Goal: Book appointment/travel/reservation

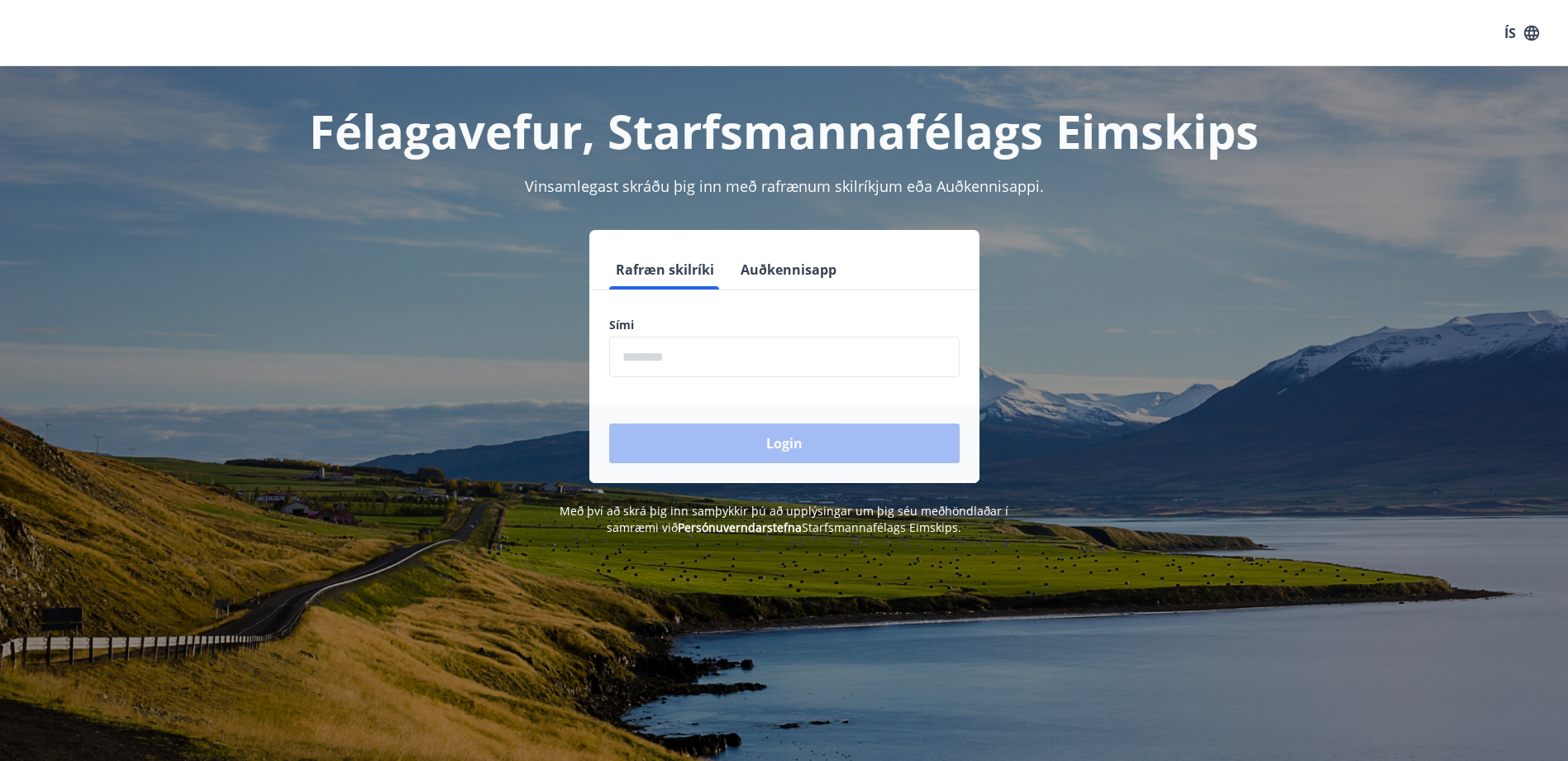
click at [718, 347] on input "phone" at bounding box center [784, 356] width 350 height 41
type input "********"
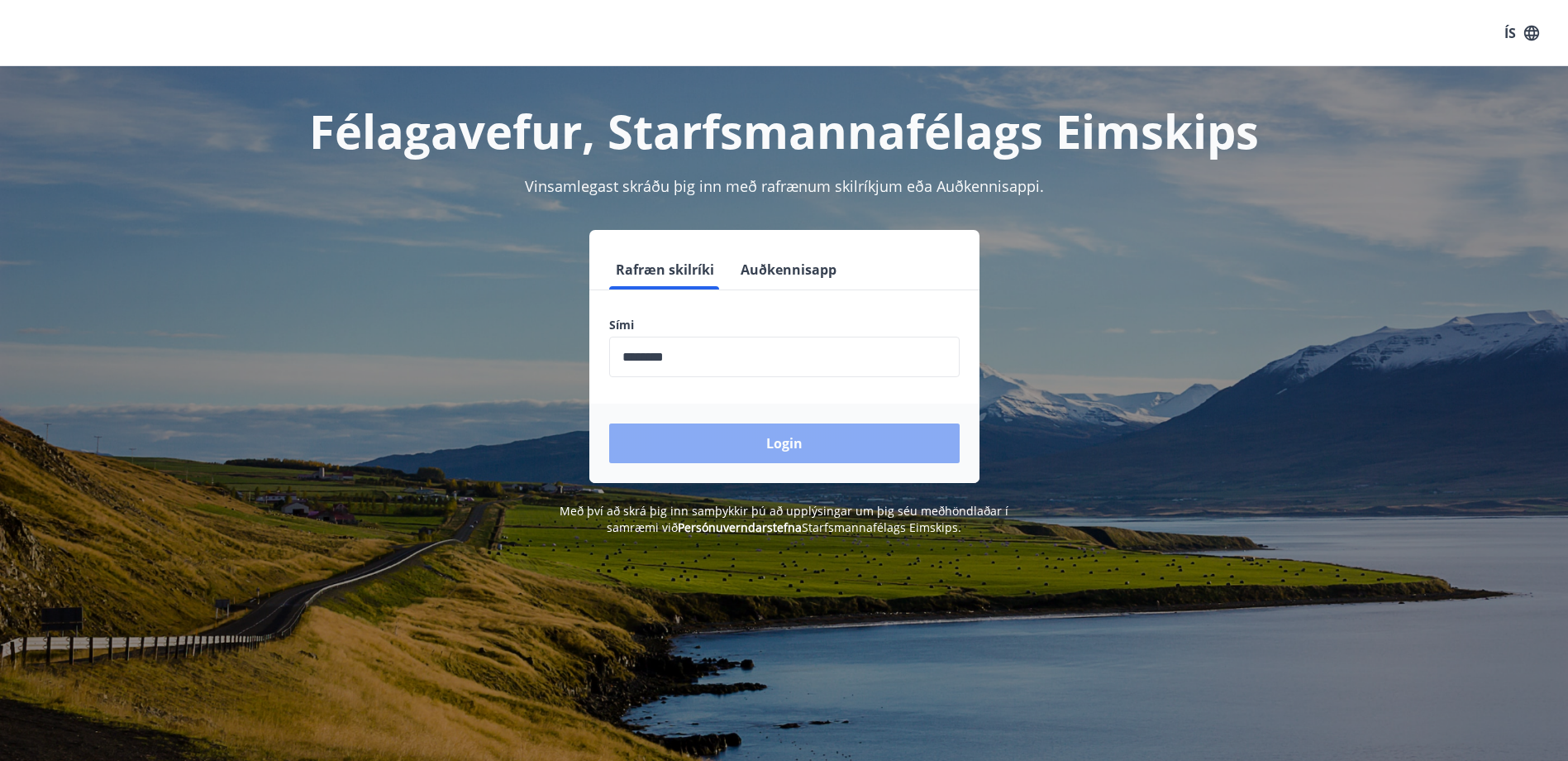
click at [747, 442] on button "Login" at bounding box center [784, 443] width 350 height 40
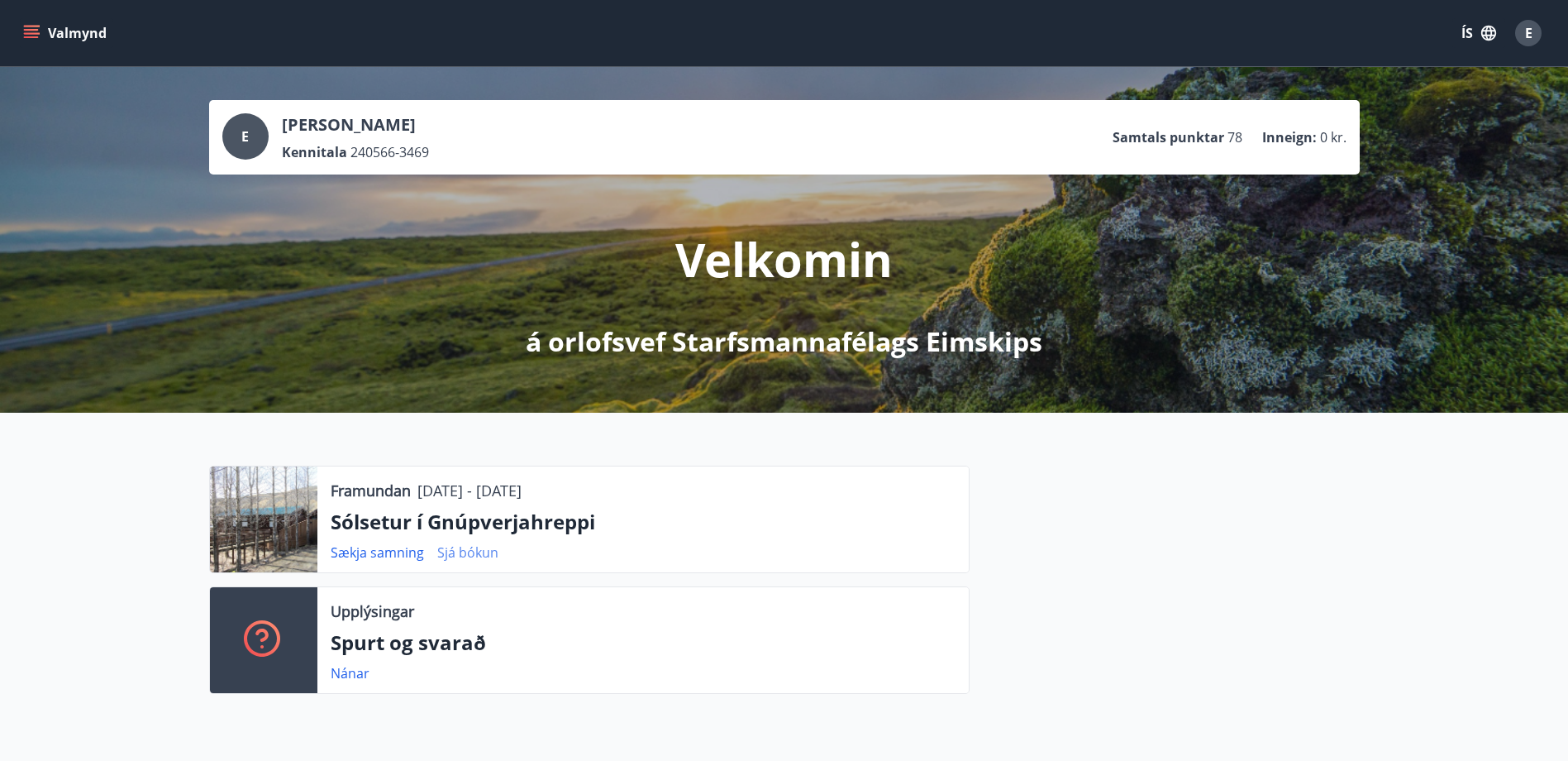
click at [469, 555] on link "Sjá bókun" at bounding box center [467, 551] width 61 height 18
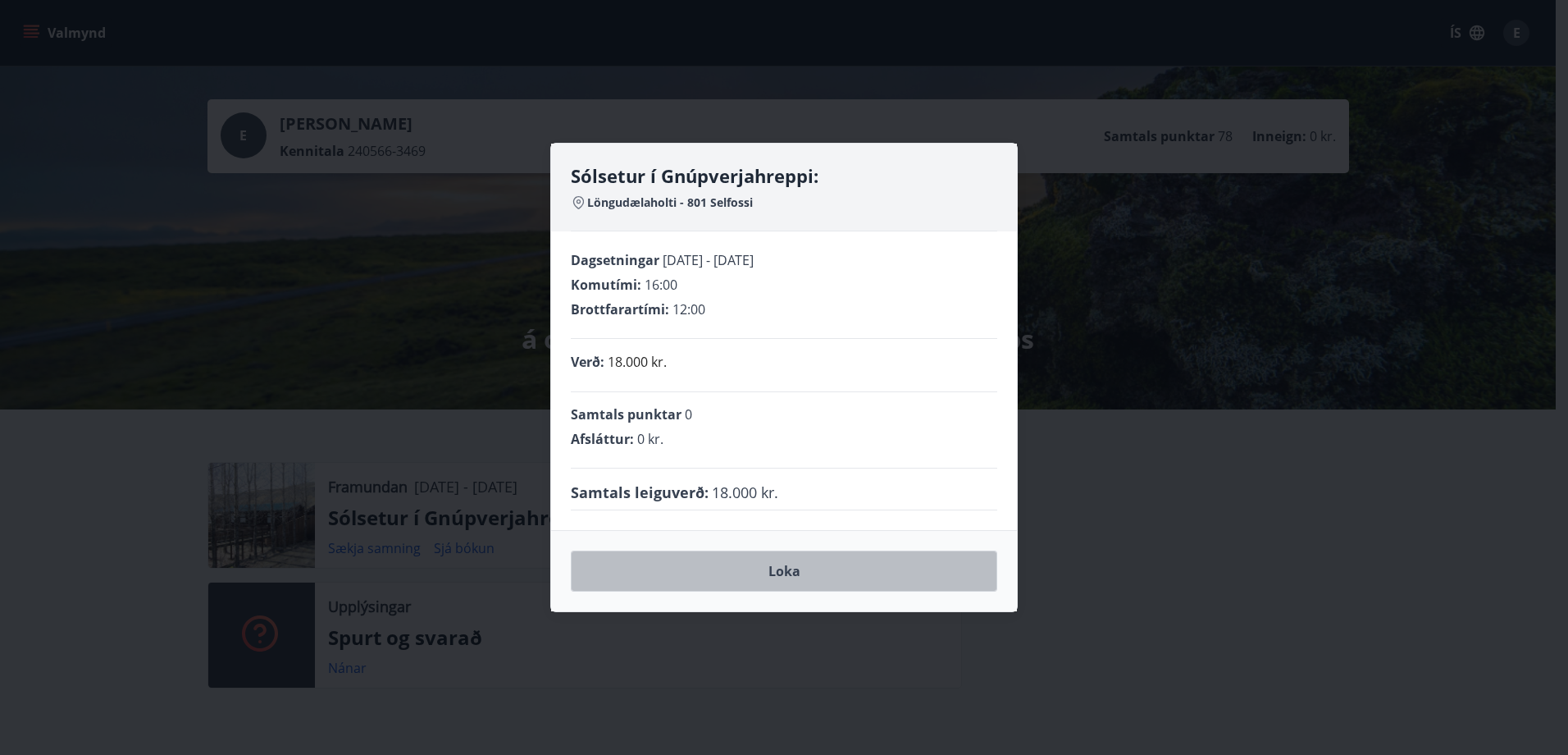
click at [792, 574] on button "Loka" at bounding box center [783, 571] width 426 height 41
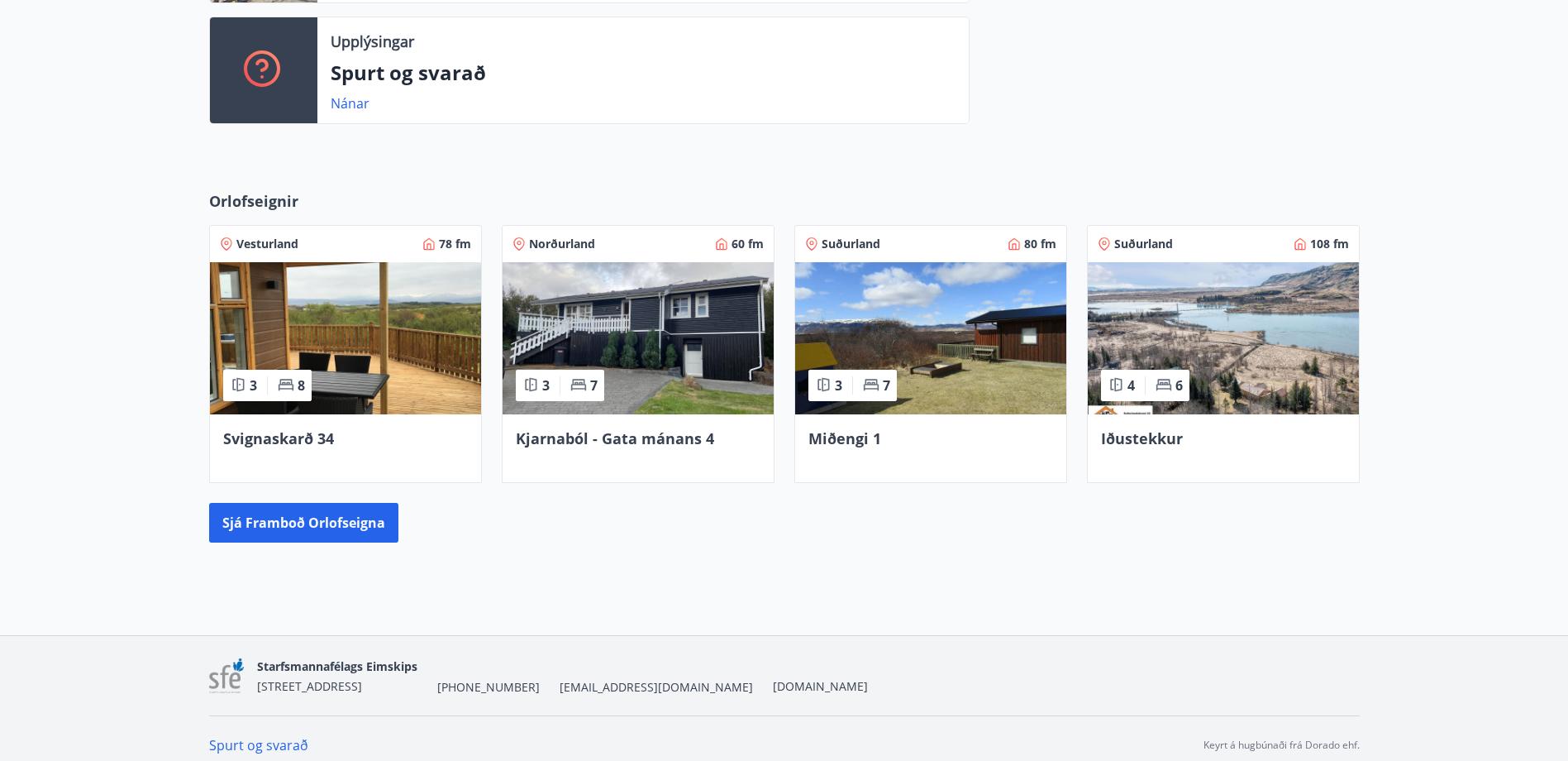
scroll to position [579, 0]
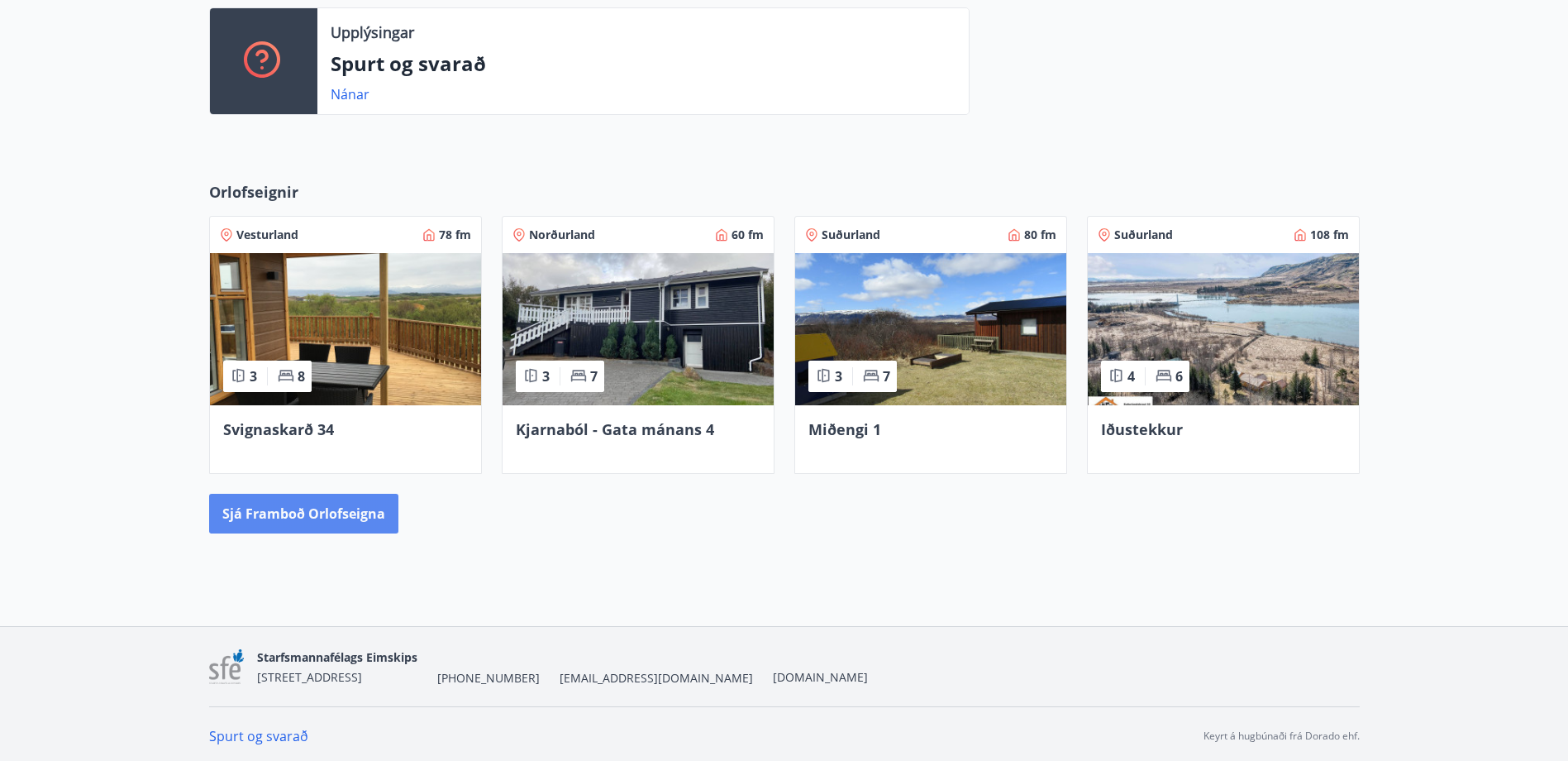
click at [344, 523] on button "Sjá framboð orlofseigna" at bounding box center [304, 514] width 190 height 40
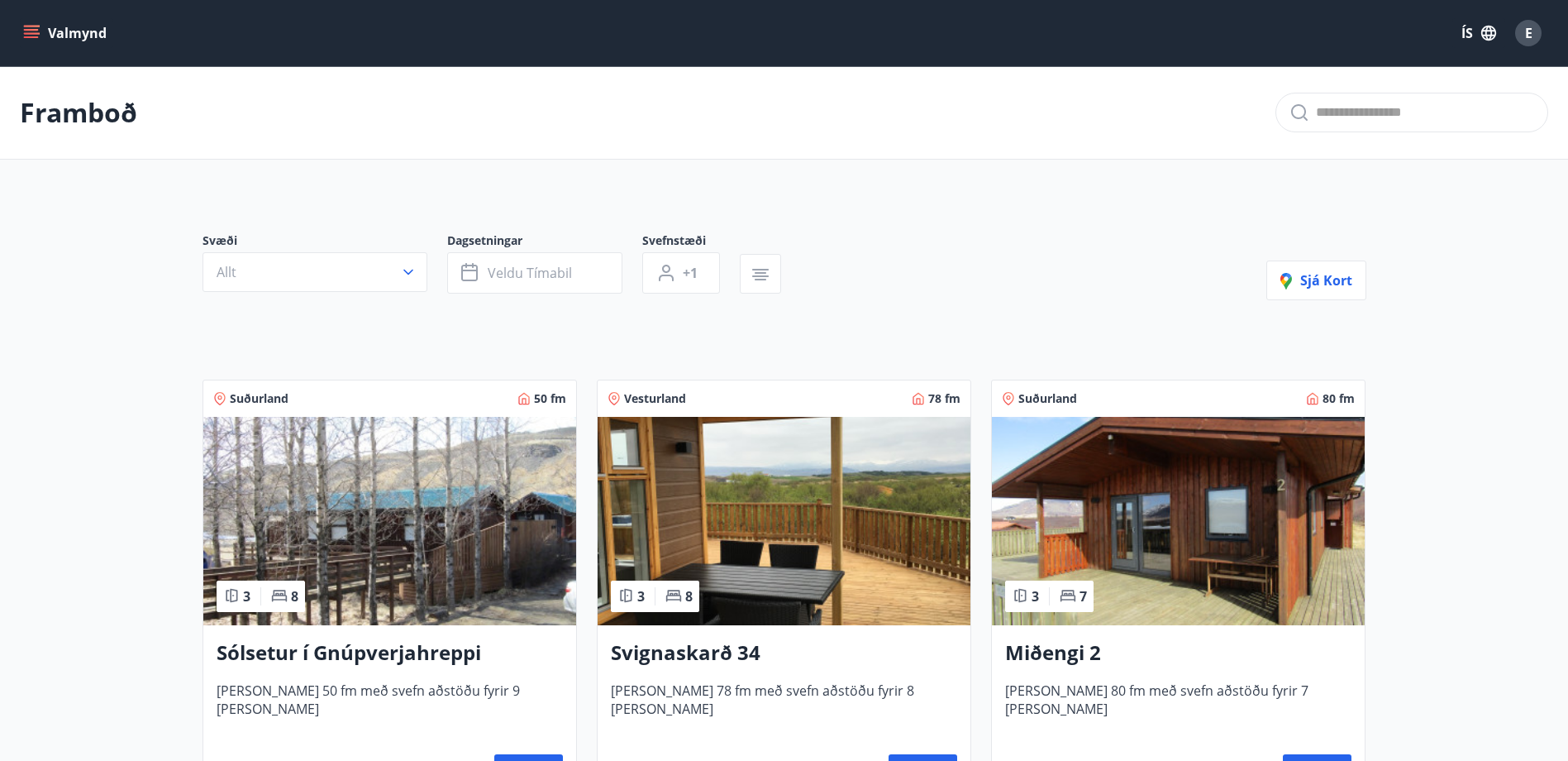
scroll to position [165, 0]
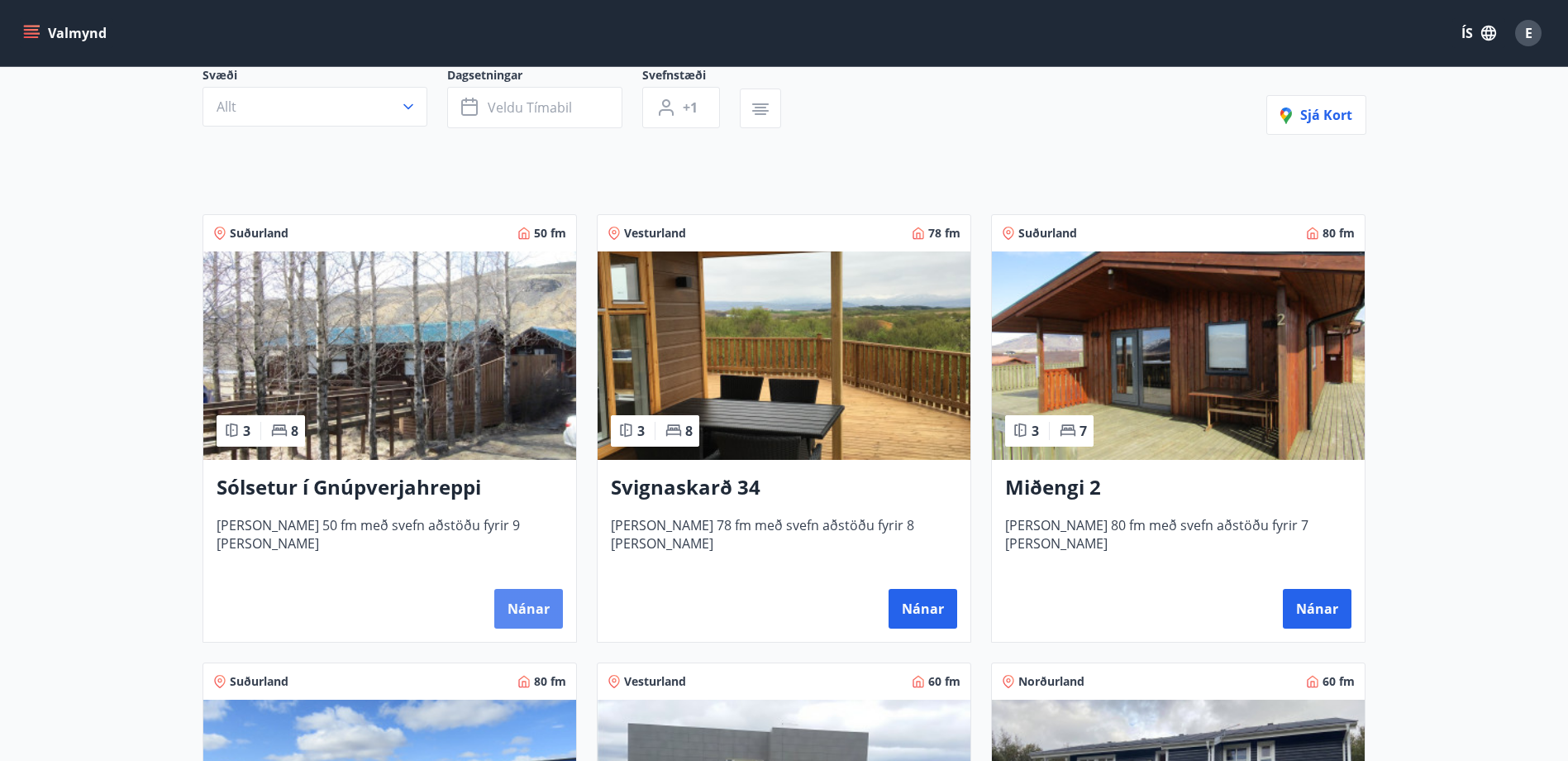
click at [540, 609] on button "Nánar" at bounding box center [529, 608] width 69 height 40
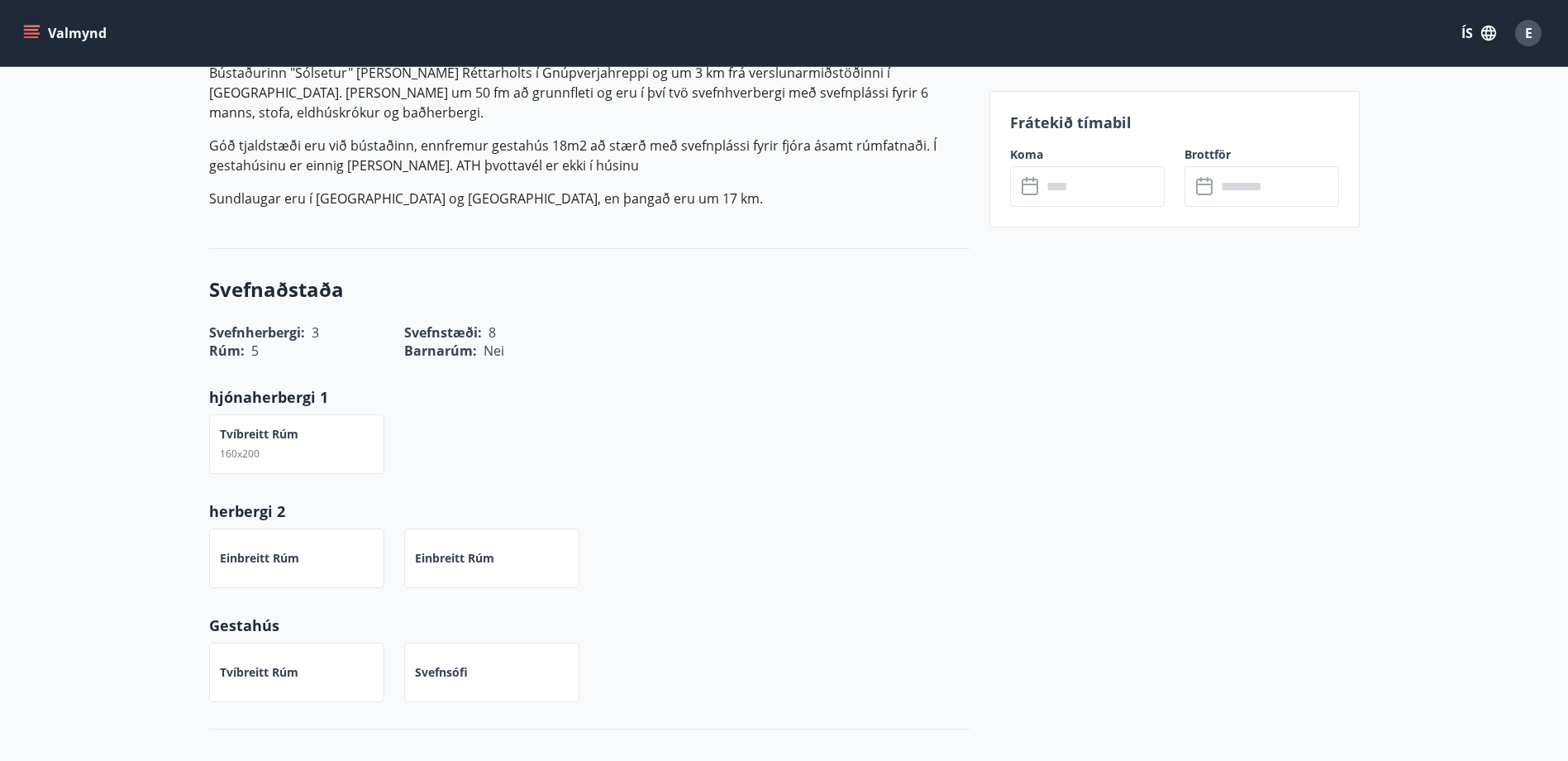
scroll to position [330, 0]
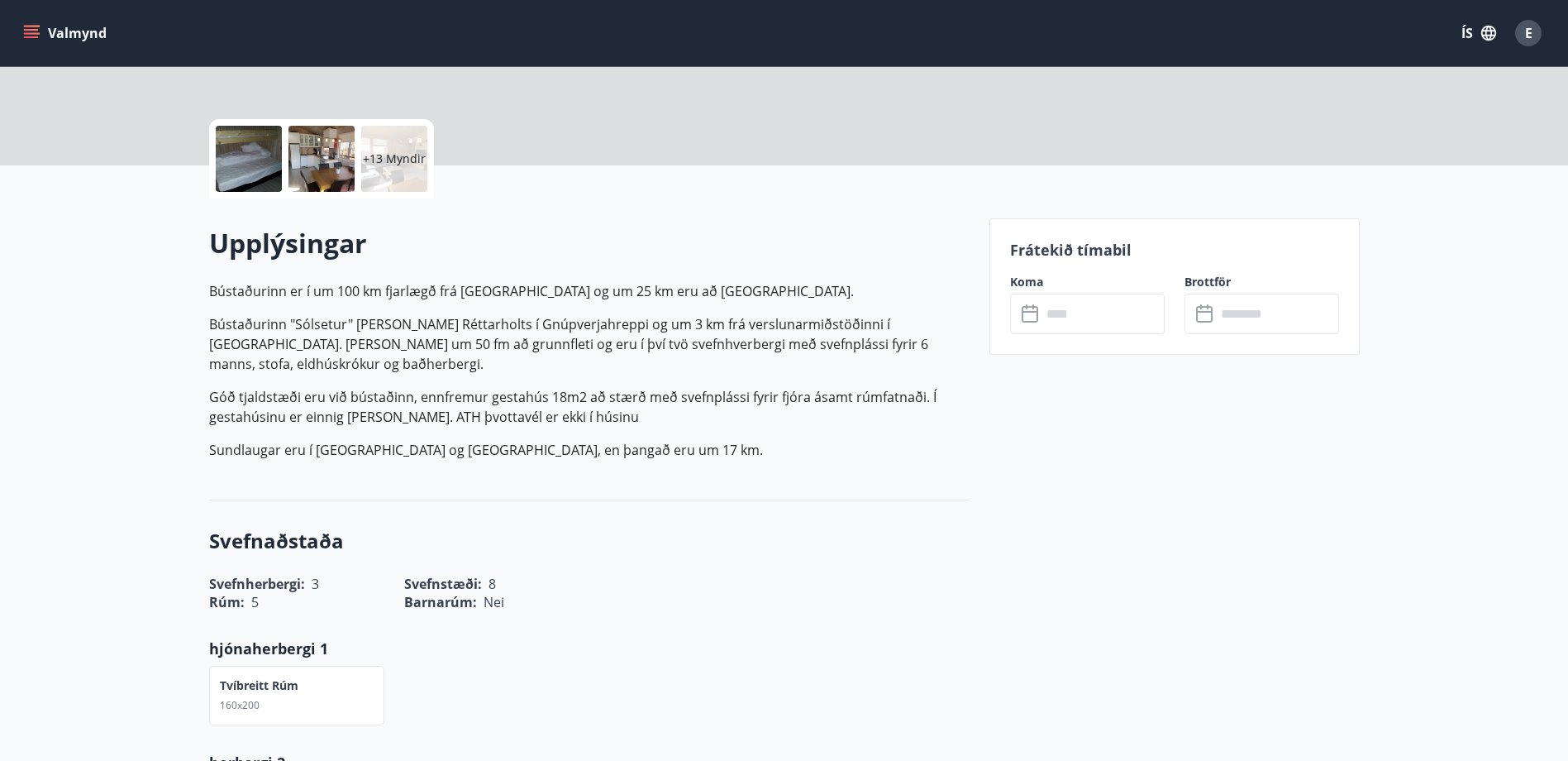
click at [1089, 317] on input "text" at bounding box center [1103, 313] width 123 height 41
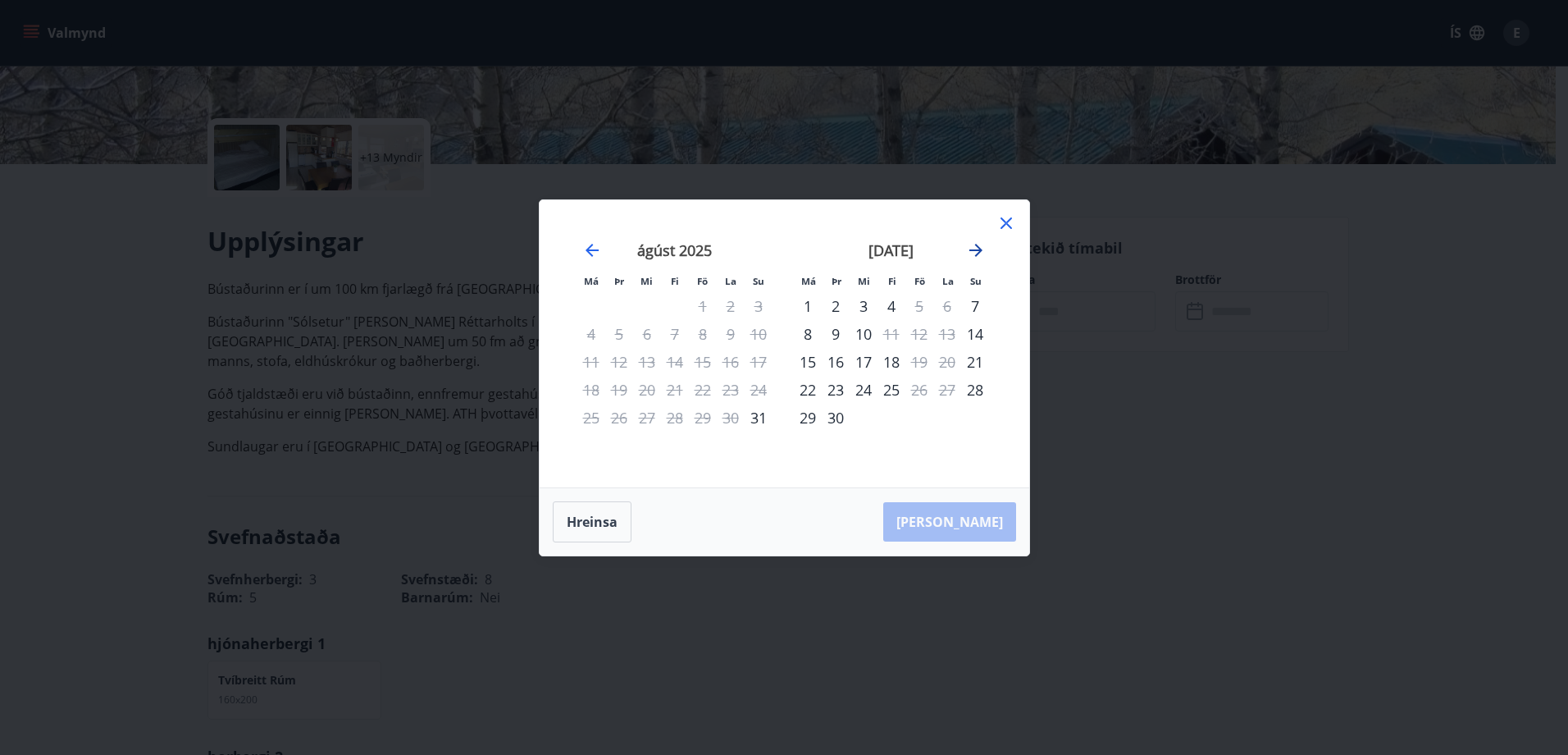
click at [978, 251] on icon "Move forward to switch to the next month." at bounding box center [976, 250] width 20 height 20
click at [1013, 225] on icon at bounding box center [1006, 223] width 20 height 20
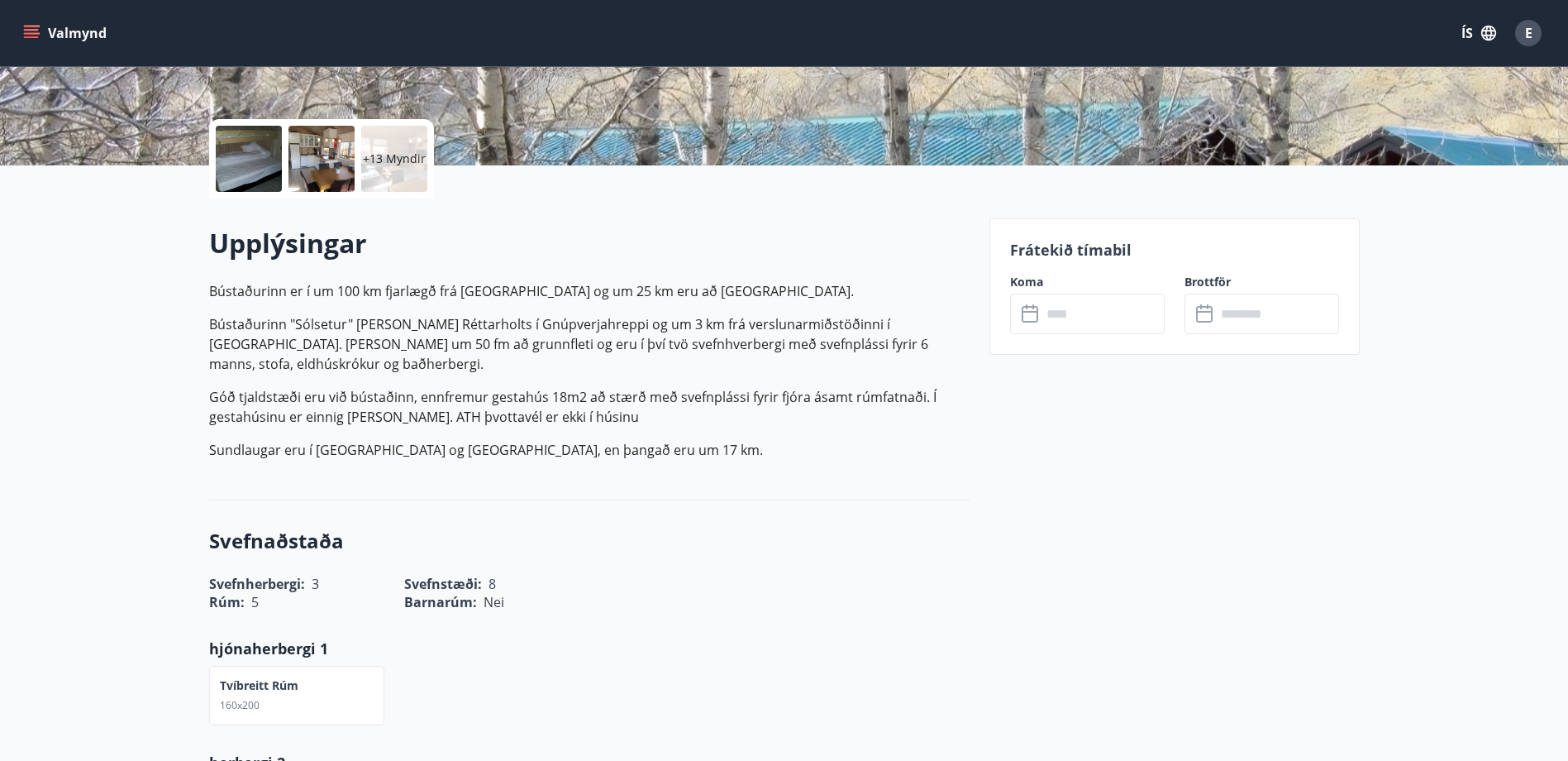
click at [632, 440] on p "Sundlaugar eru í Árnesi og Brautarholti, en þangað eru um 17 km." at bounding box center [590, 449] width 761 height 20
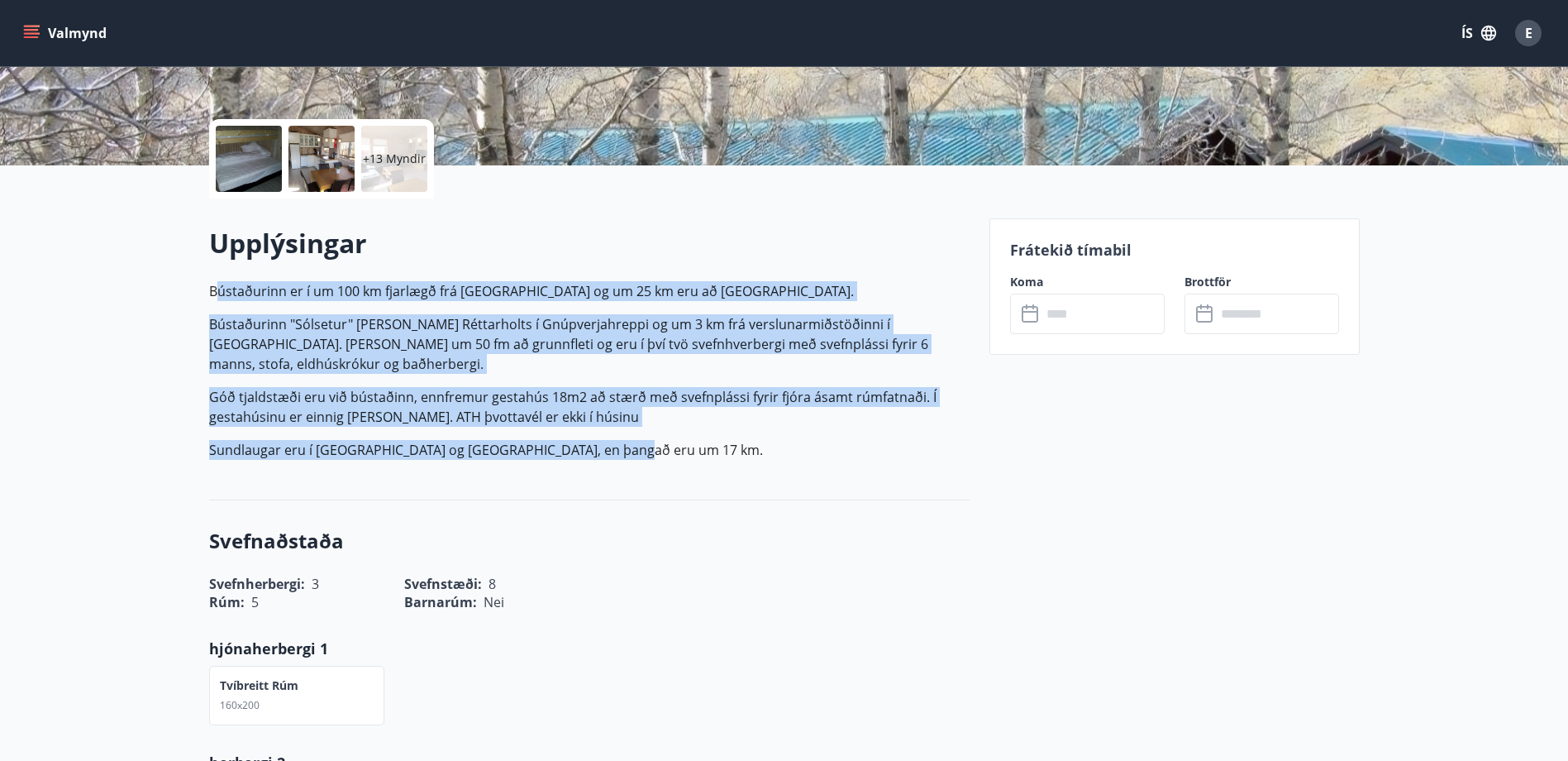
drag, startPoint x: 622, startPoint y: 433, endPoint x: 219, endPoint y: 294, distance: 426.3
click at [219, 294] on p "Bústaðurinn er í um 100 km fjarlægð frá Reykjavík og um 25 km eru að Flúðum. Bú…" at bounding box center [590, 370] width 761 height 178
click at [796, 440] on p "Sundlaugar eru í Árnesi og Brautarholti, en þangað eru um 17 km." at bounding box center [590, 449] width 761 height 20
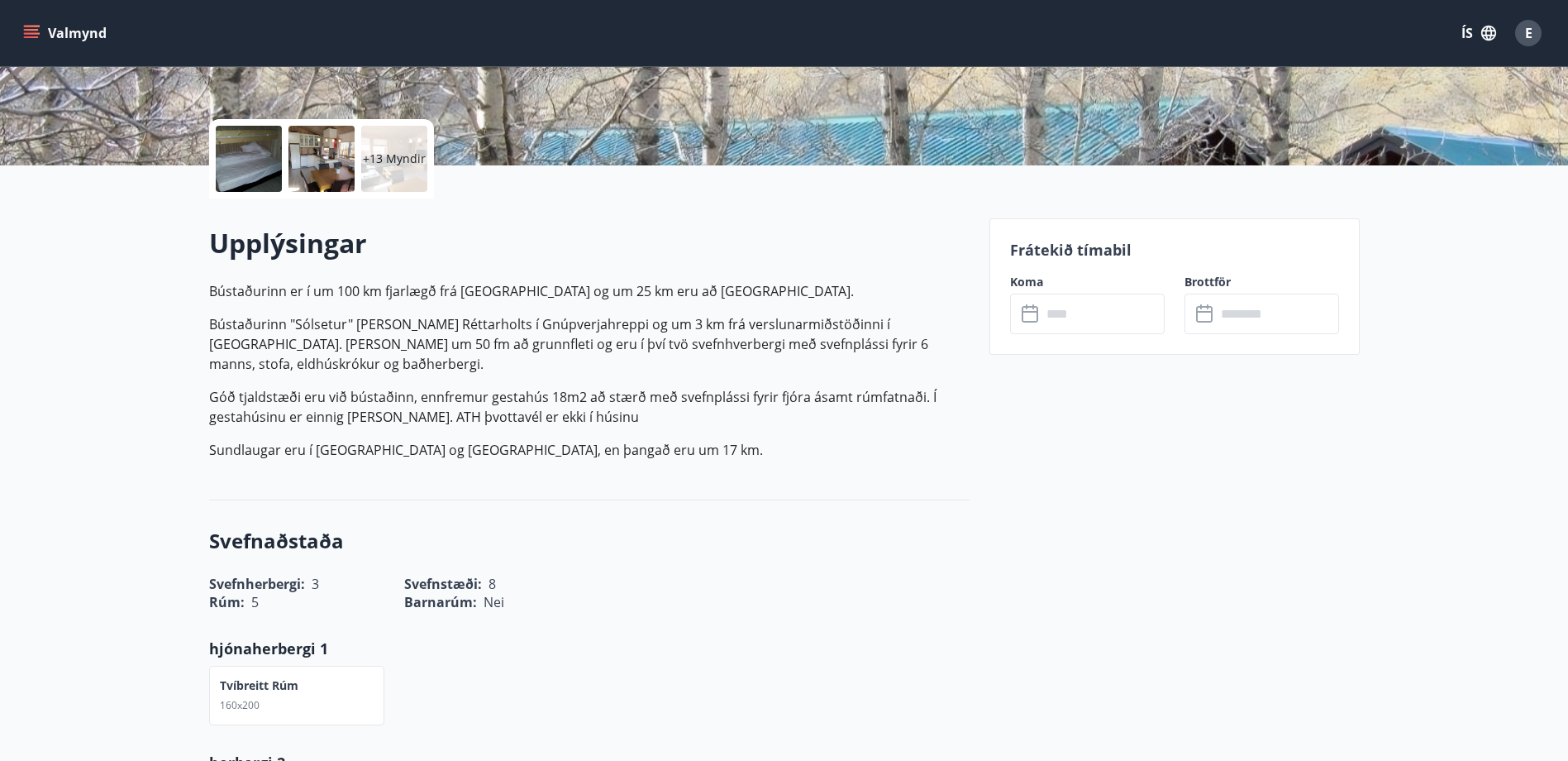
click at [337, 175] on div at bounding box center [322, 159] width 66 height 66
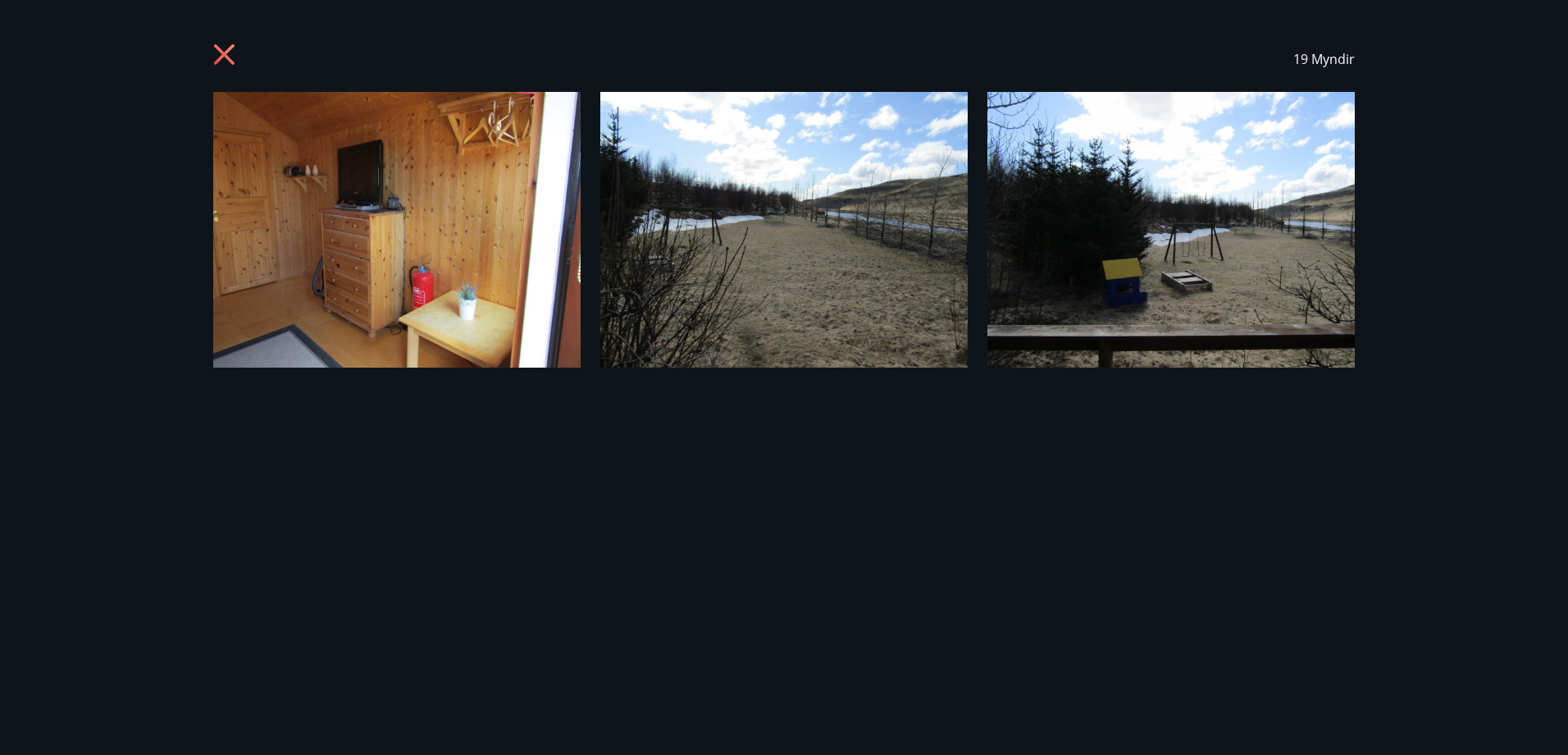
click at [228, 60] on icon at bounding box center [225, 54] width 21 height 21
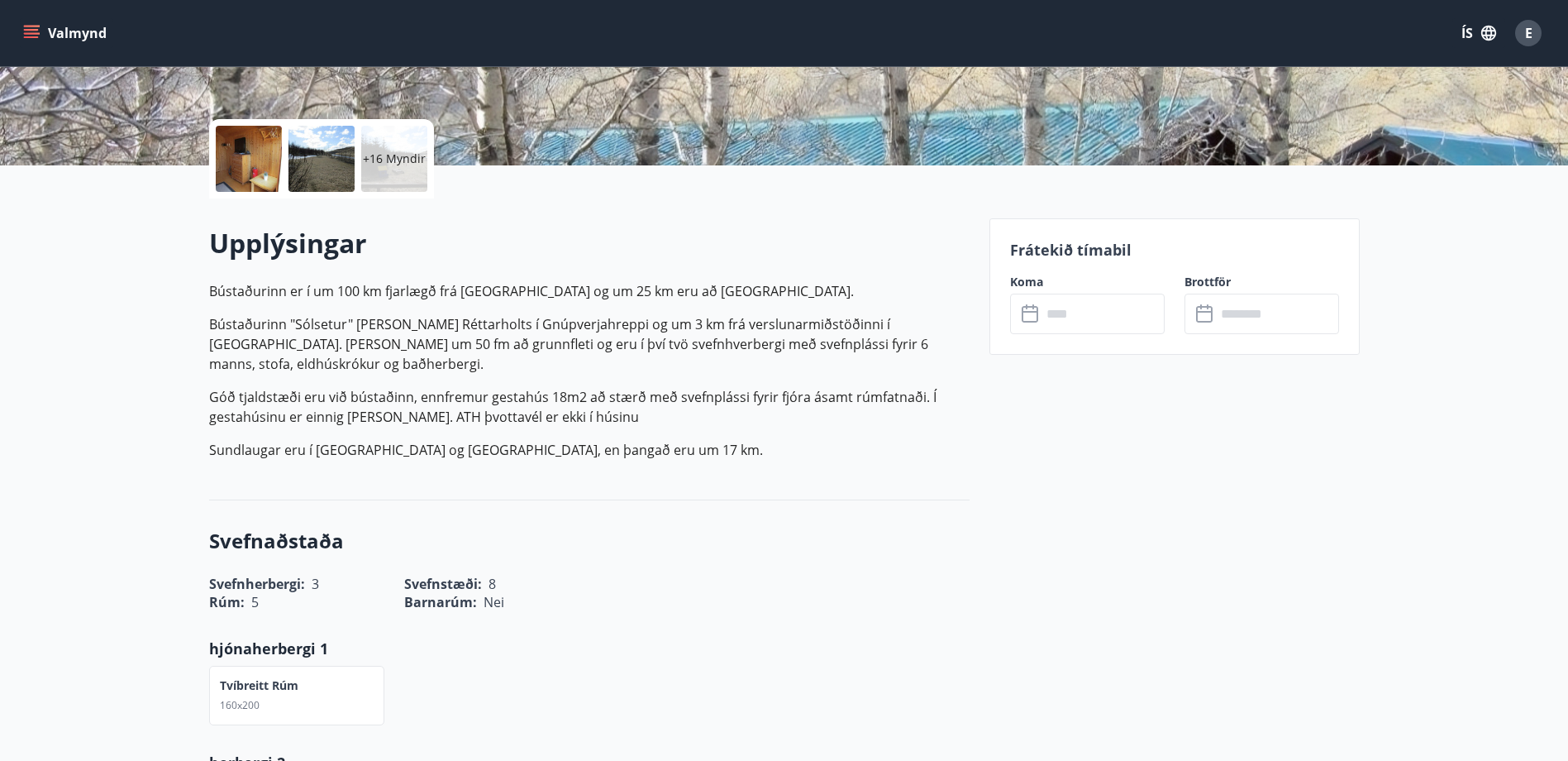
click at [1091, 317] on input "text" at bounding box center [1103, 313] width 123 height 41
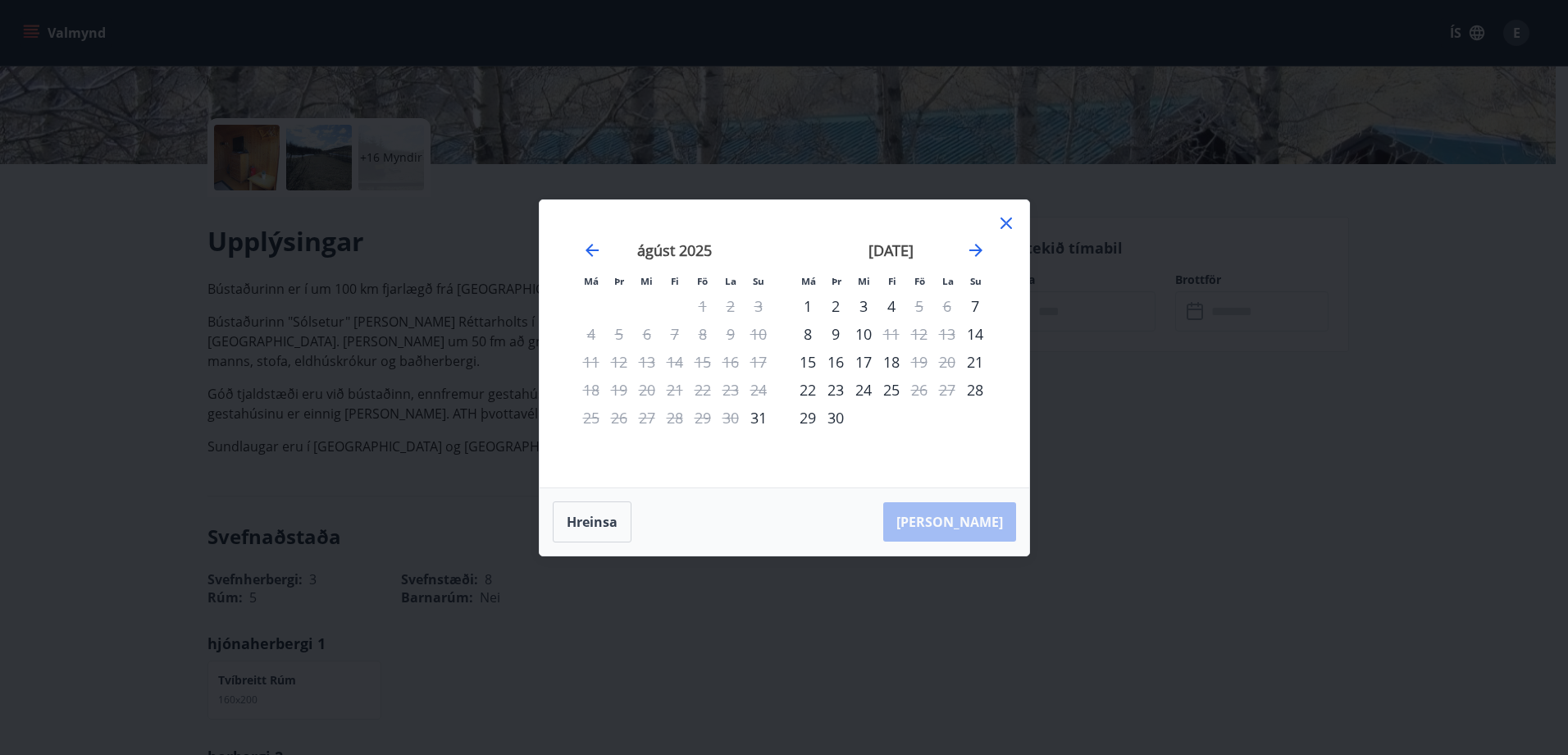
click at [1013, 223] on icon at bounding box center [1006, 223] width 20 height 20
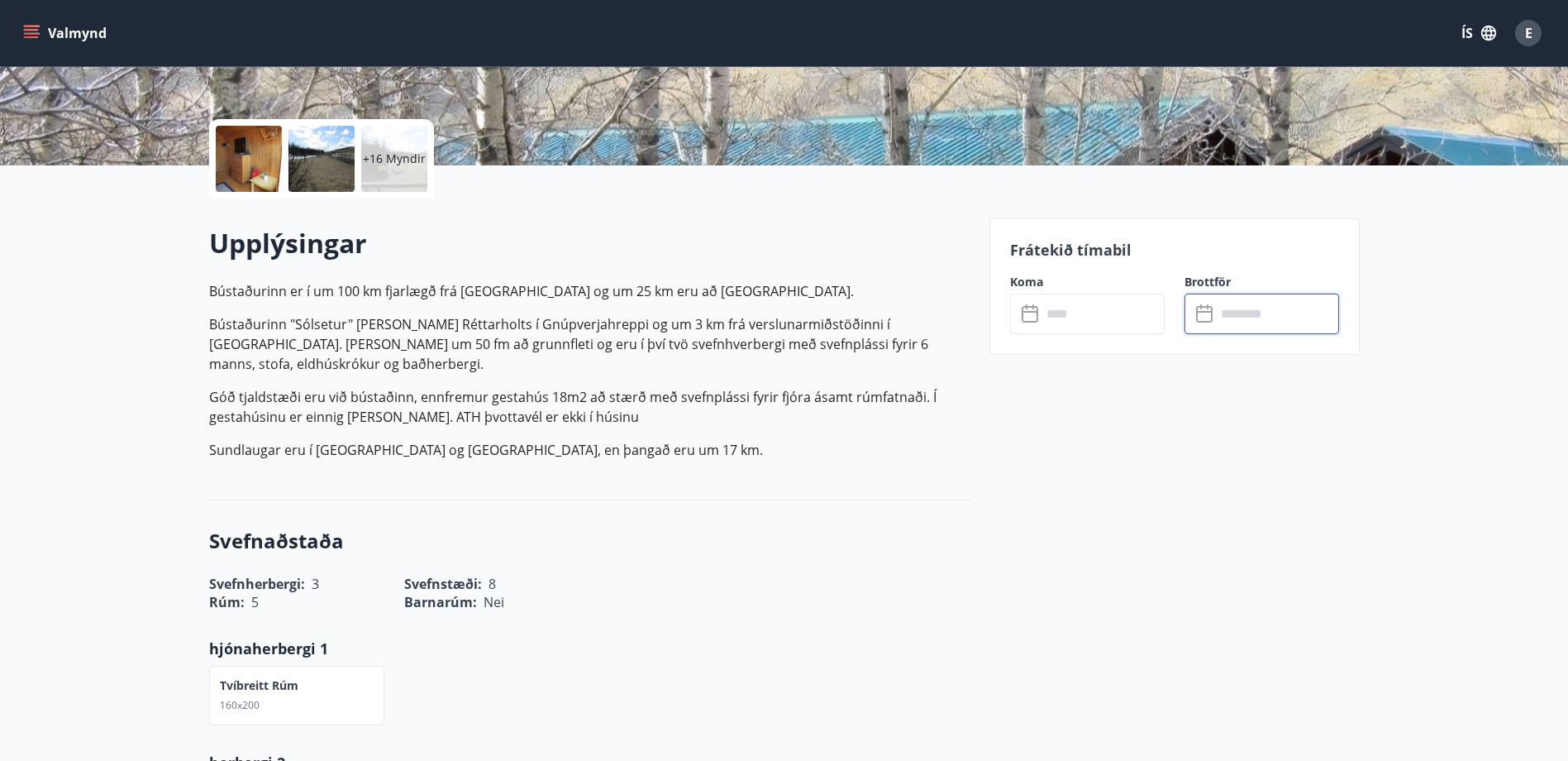
click at [1273, 317] on input "text" at bounding box center [1277, 313] width 123 height 41
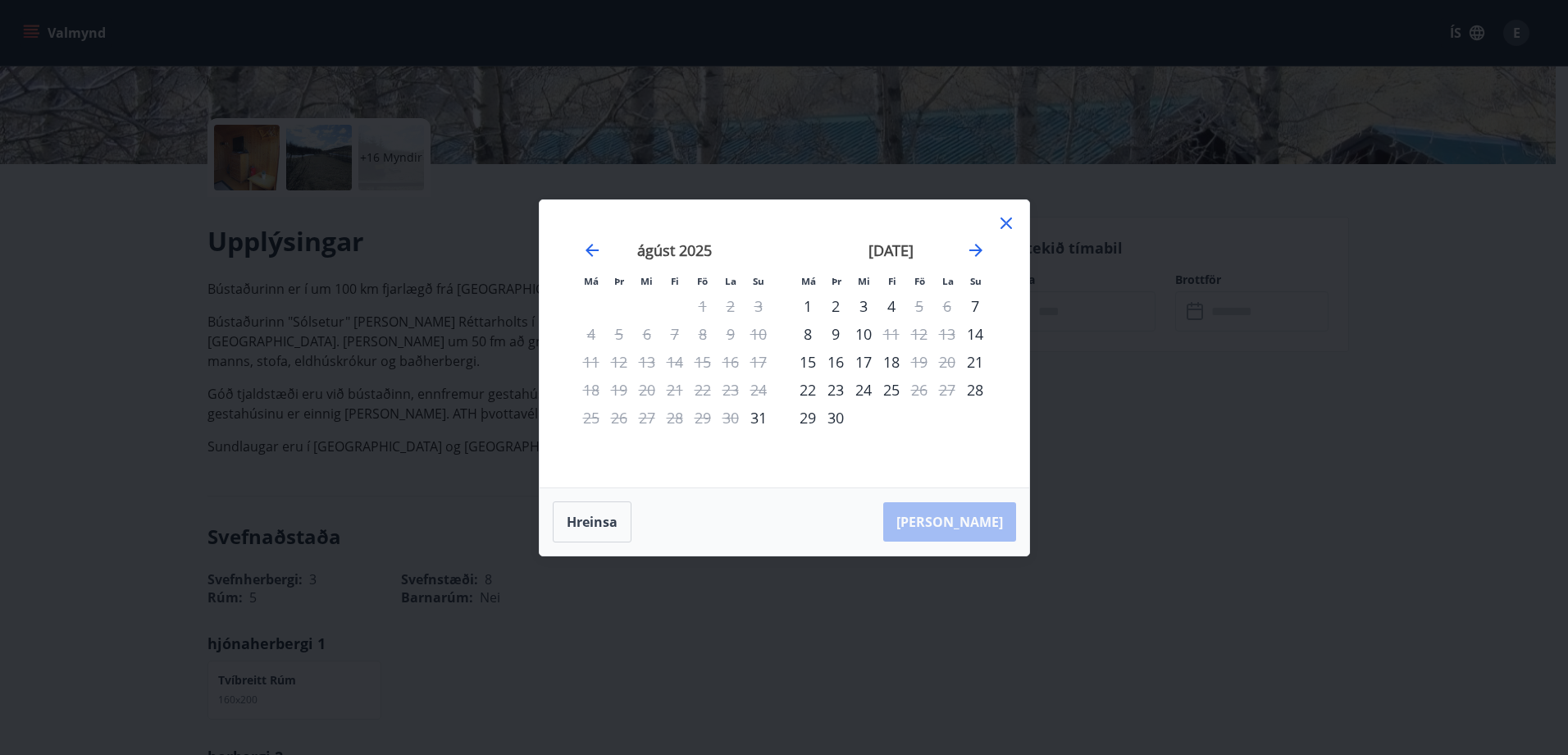
click at [1013, 221] on icon at bounding box center [1006, 223] width 20 height 20
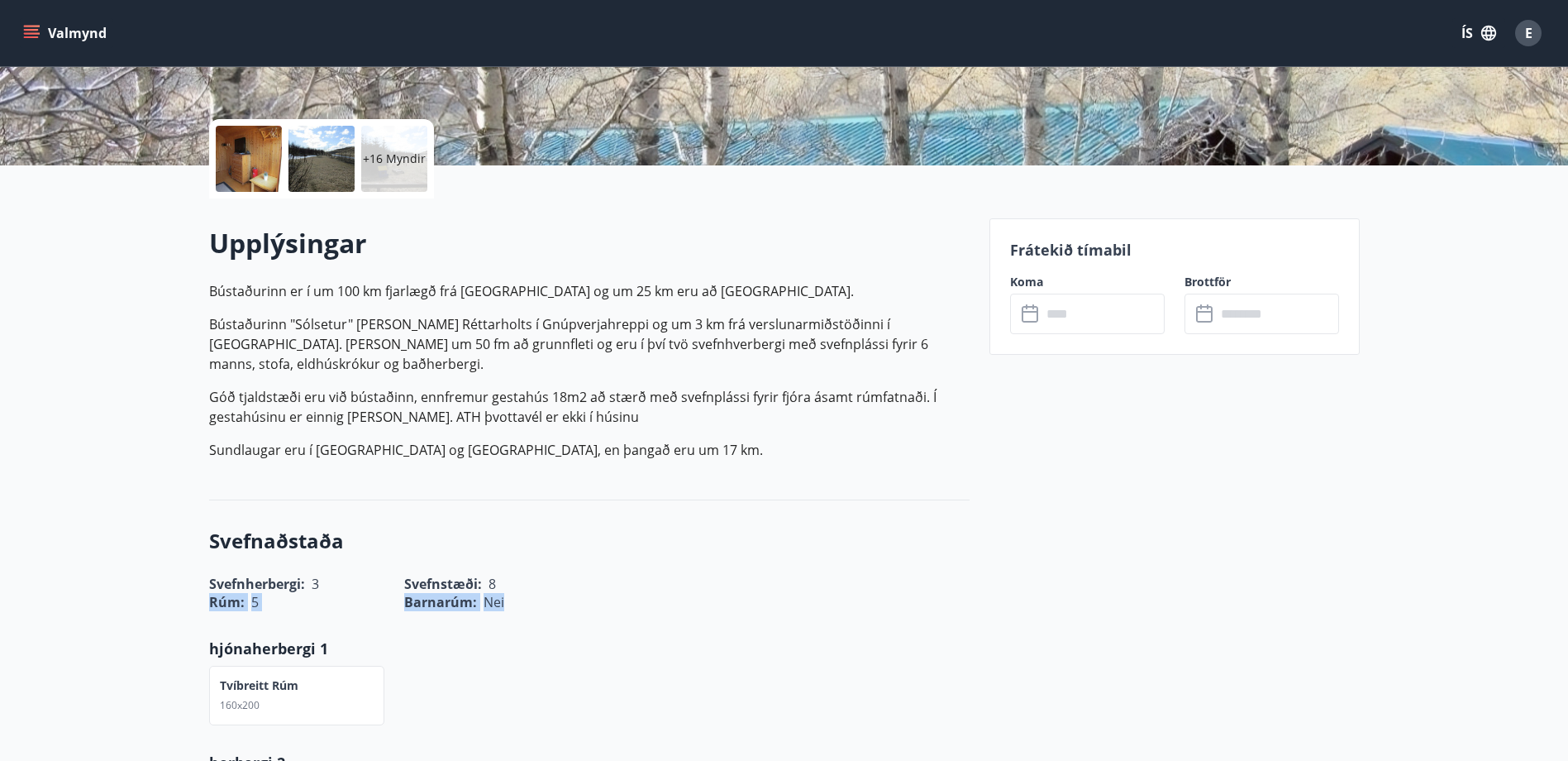
drag, startPoint x: 203, startPoint y: 564, endPoint x: 582, endPoint y: 557, distance: 379.1
click at [582, 573] on div "Rúm : 5 Barnarúm : Nei" at bounding box center [580, 592] width 781 height 38
drag, startPoint x: 582, startPoint y: 557, endPoint x: 701, endPoint y: 617, distance: 133.3
click at [701, 617] on div "Svefnaðstaða Svefnherbergi : 3 Svefnstæði : 8 Rúm : 5 Barnarúm : Nei hjónaherbe…" at bounding box center [590, 740] width 761 height 481
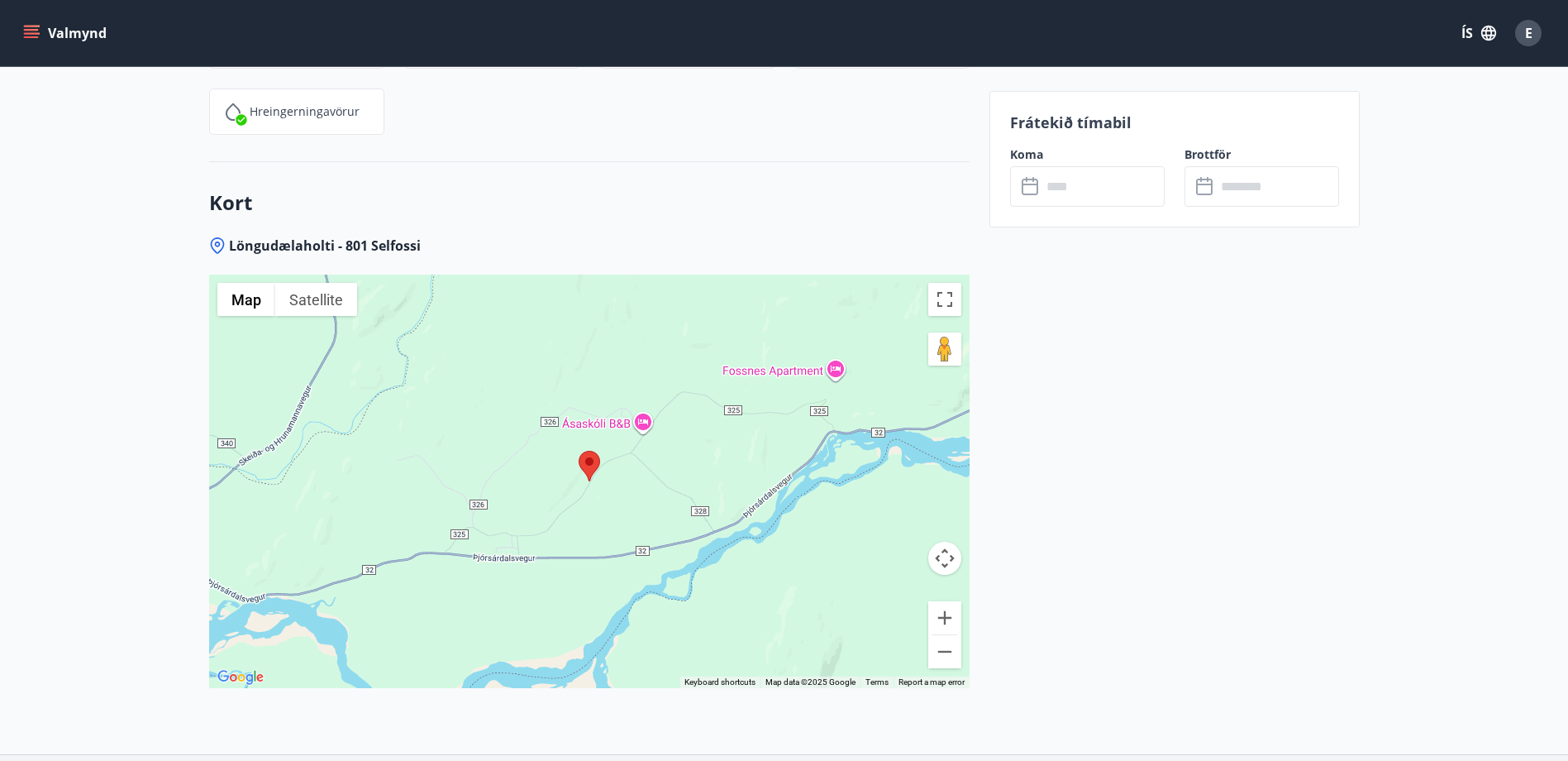
scroll to position [2458, 0]
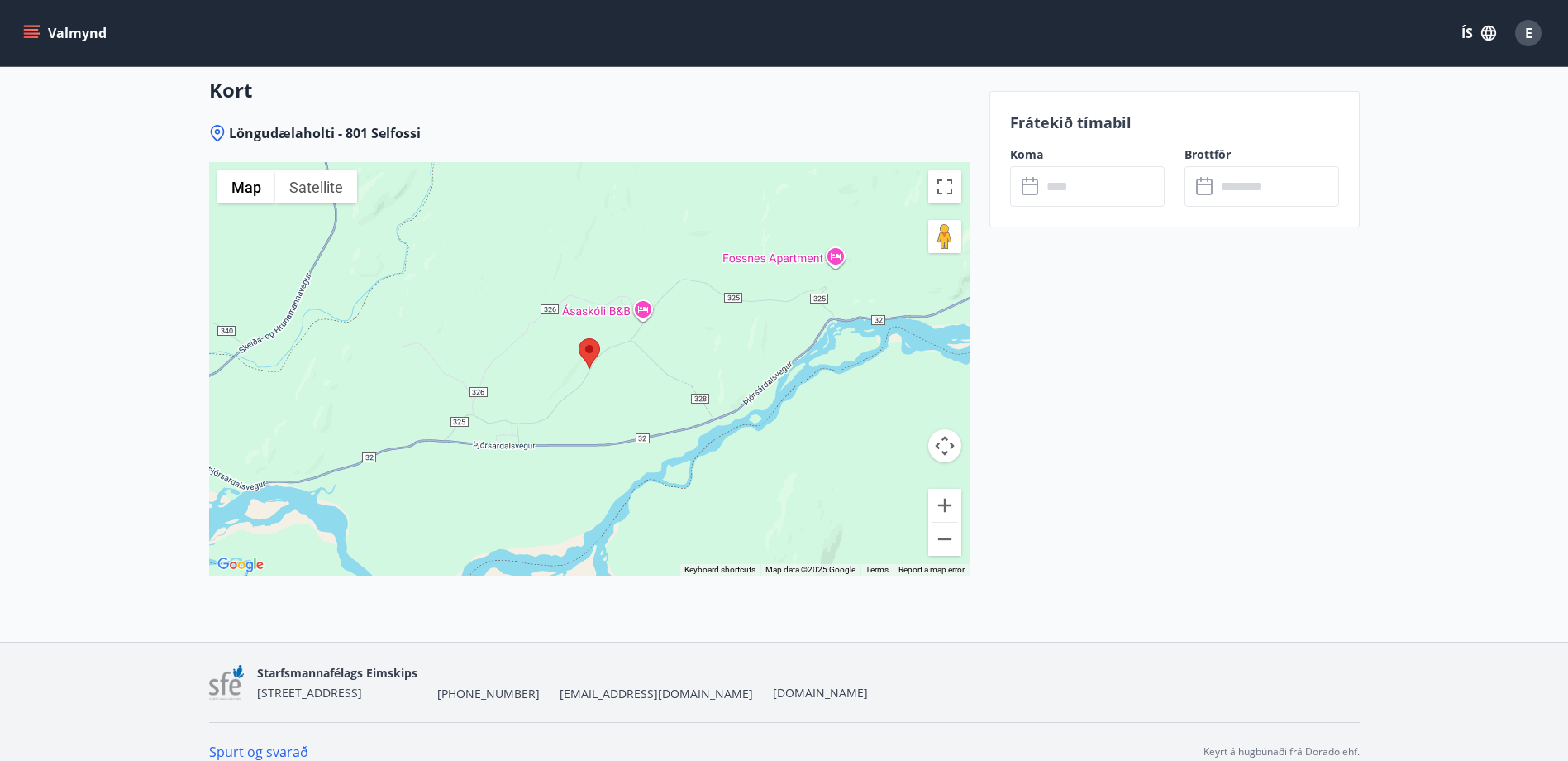
click at [625, 396] on div at bounding box center [590, 369] width 761 height 414
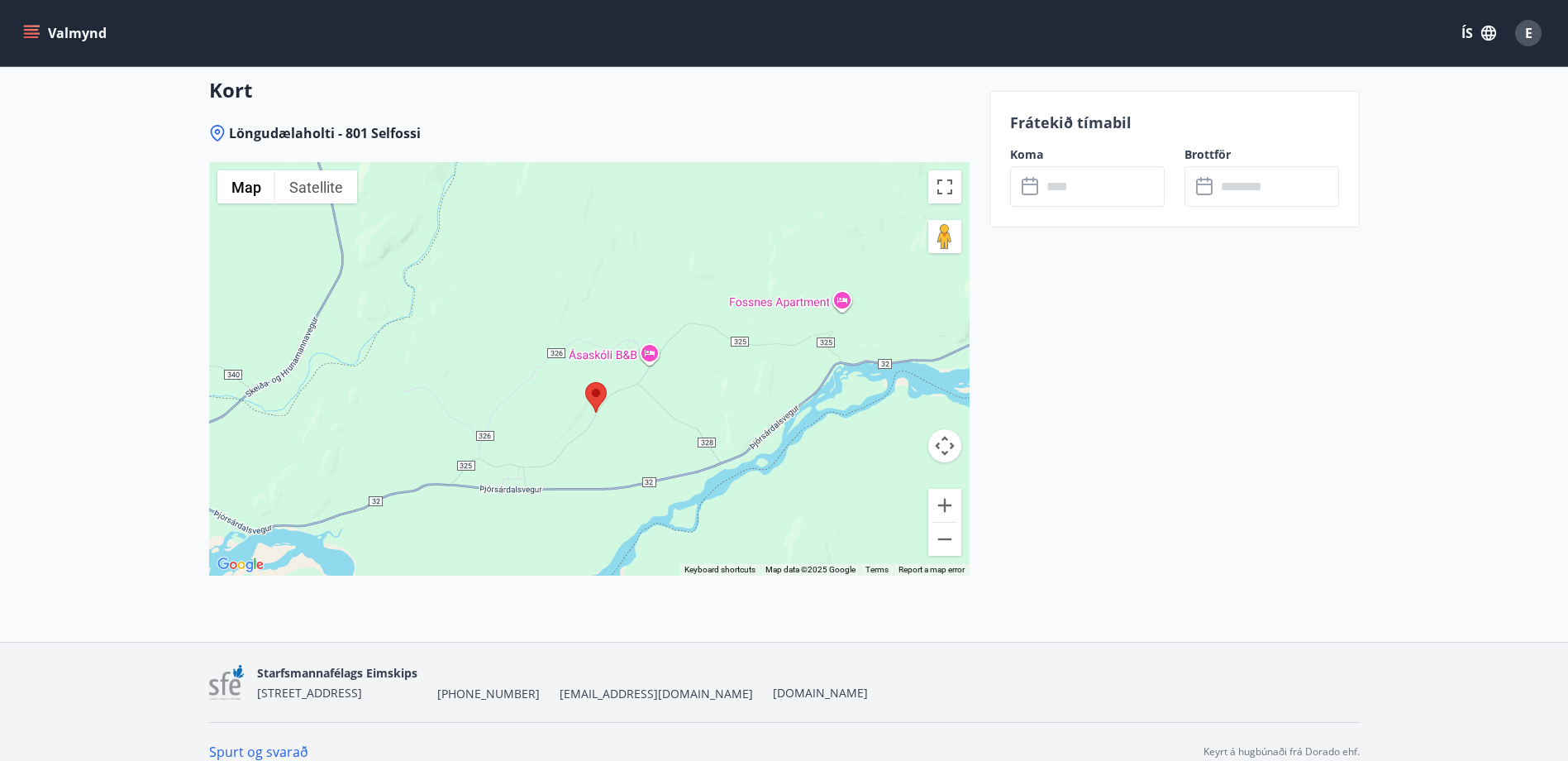
drag, startPoint x: 637, startPoint y: 398, endPoint x: 647, endPoint y: 444, distance: 47.1
click at [647, 444] on div at bounding box center [590, 369] width 761 height 414
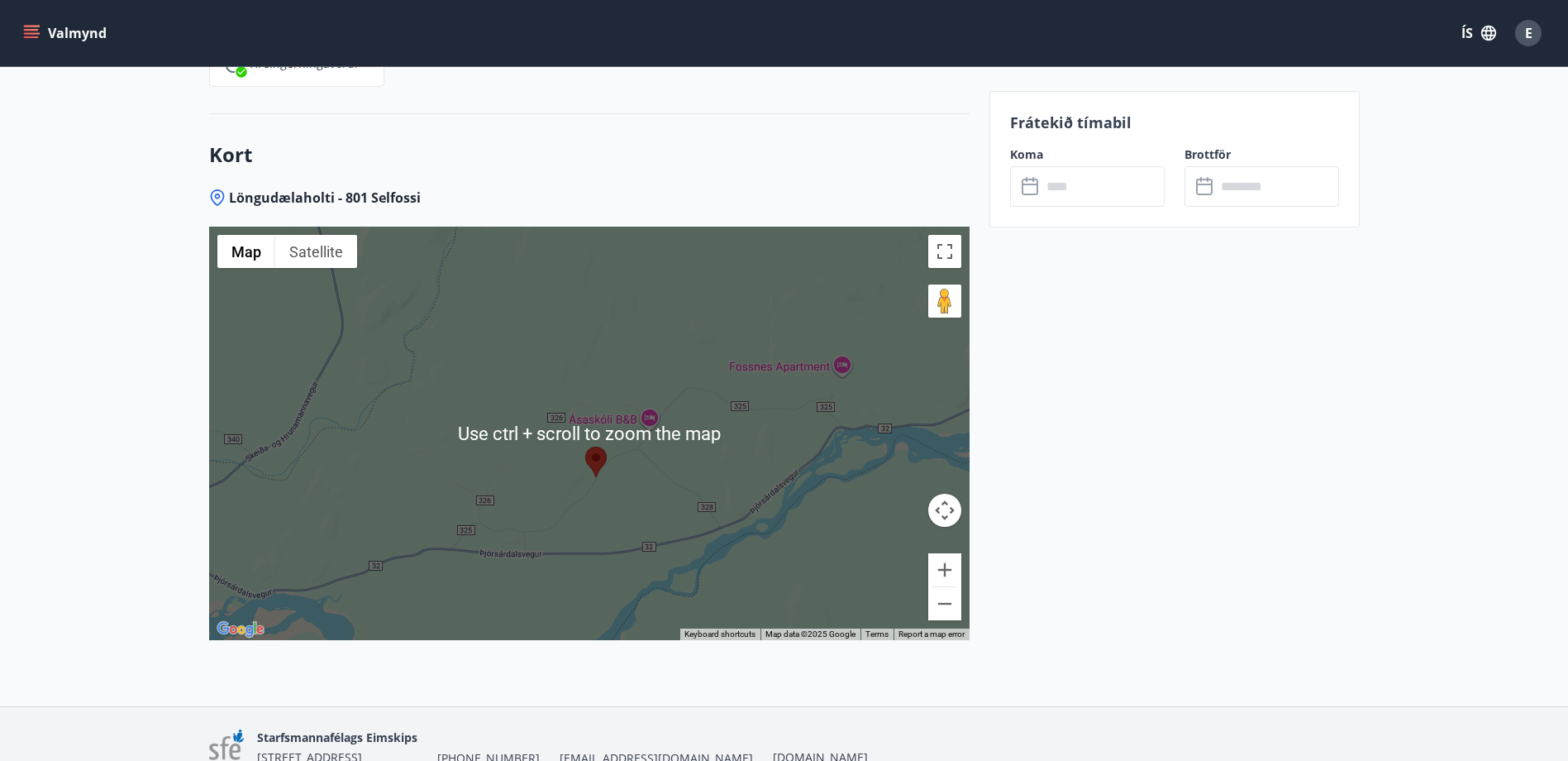
scroll to position [2376, 0]
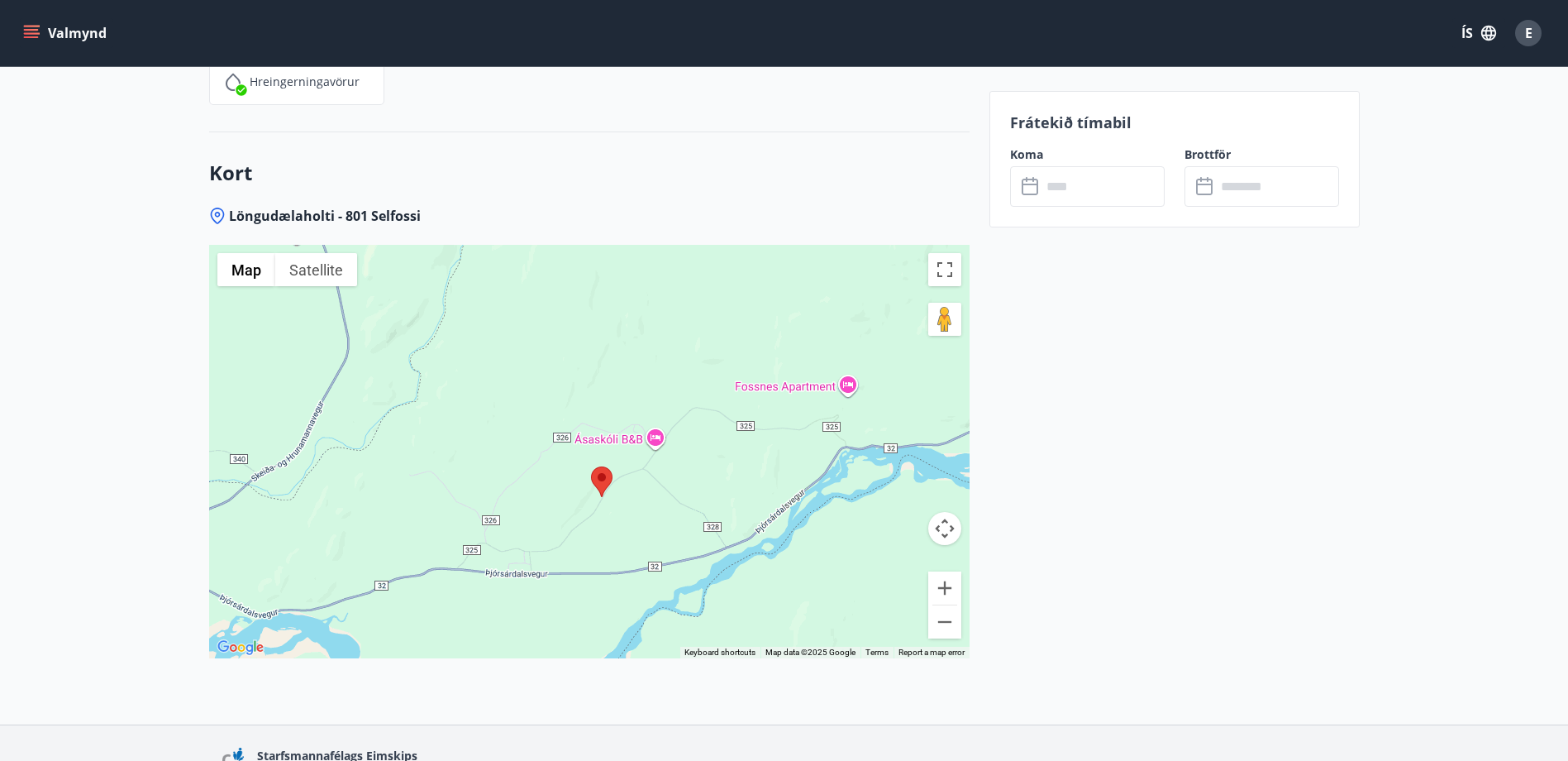
drag, startPoint x: 645, startPoint y: 374, endPoint x: 670, endPoint y: 378, distance: 25.3
click at [662, 377] on div at bounding box center [590, 451] width 761 height 414
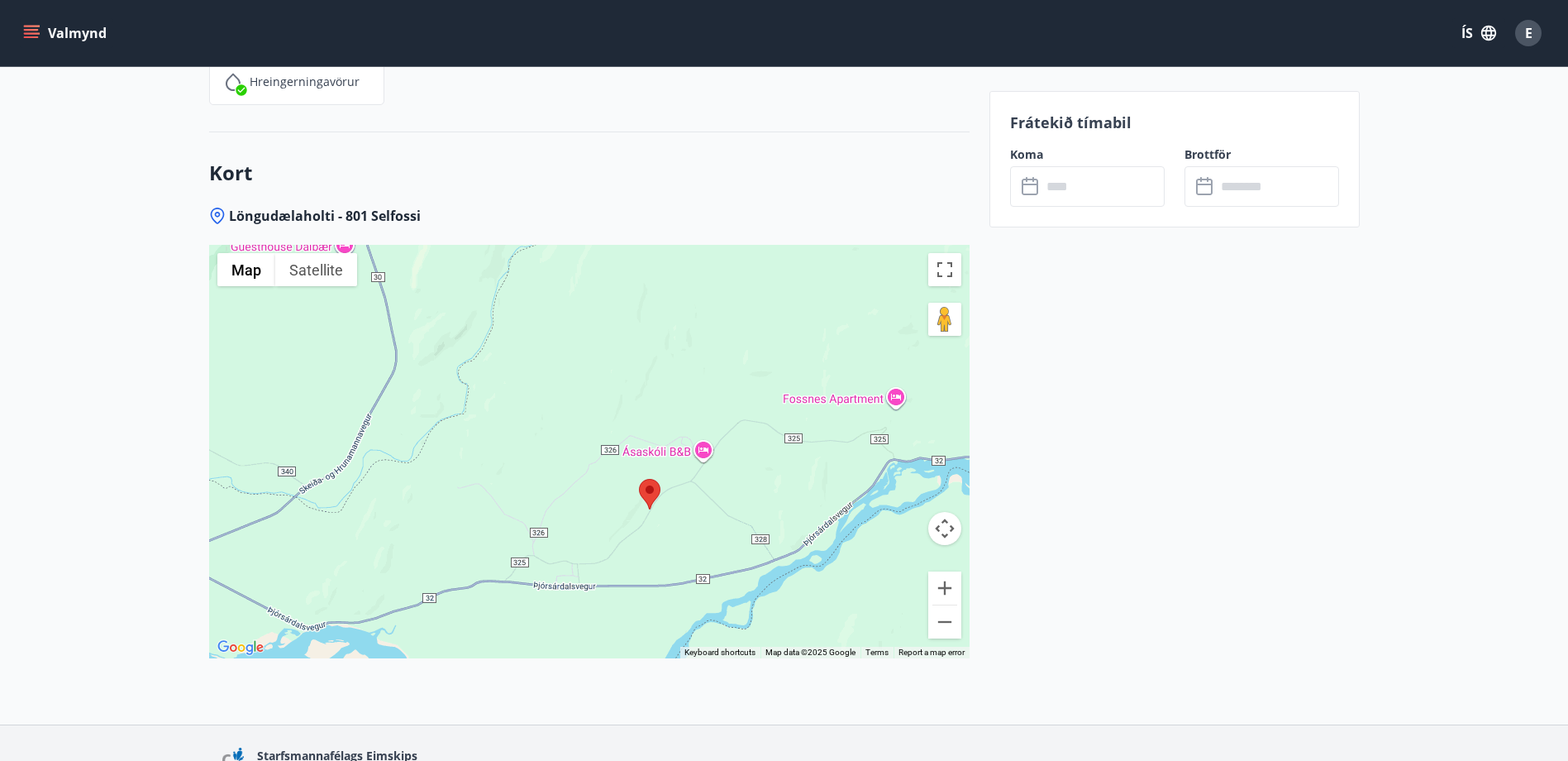
click at [961, 576] on div at bounding box center [590, 451] width 761 height 414
click at [936, 574] on button "Zoom in" at bounding box center [944, 587] width 33 height 33
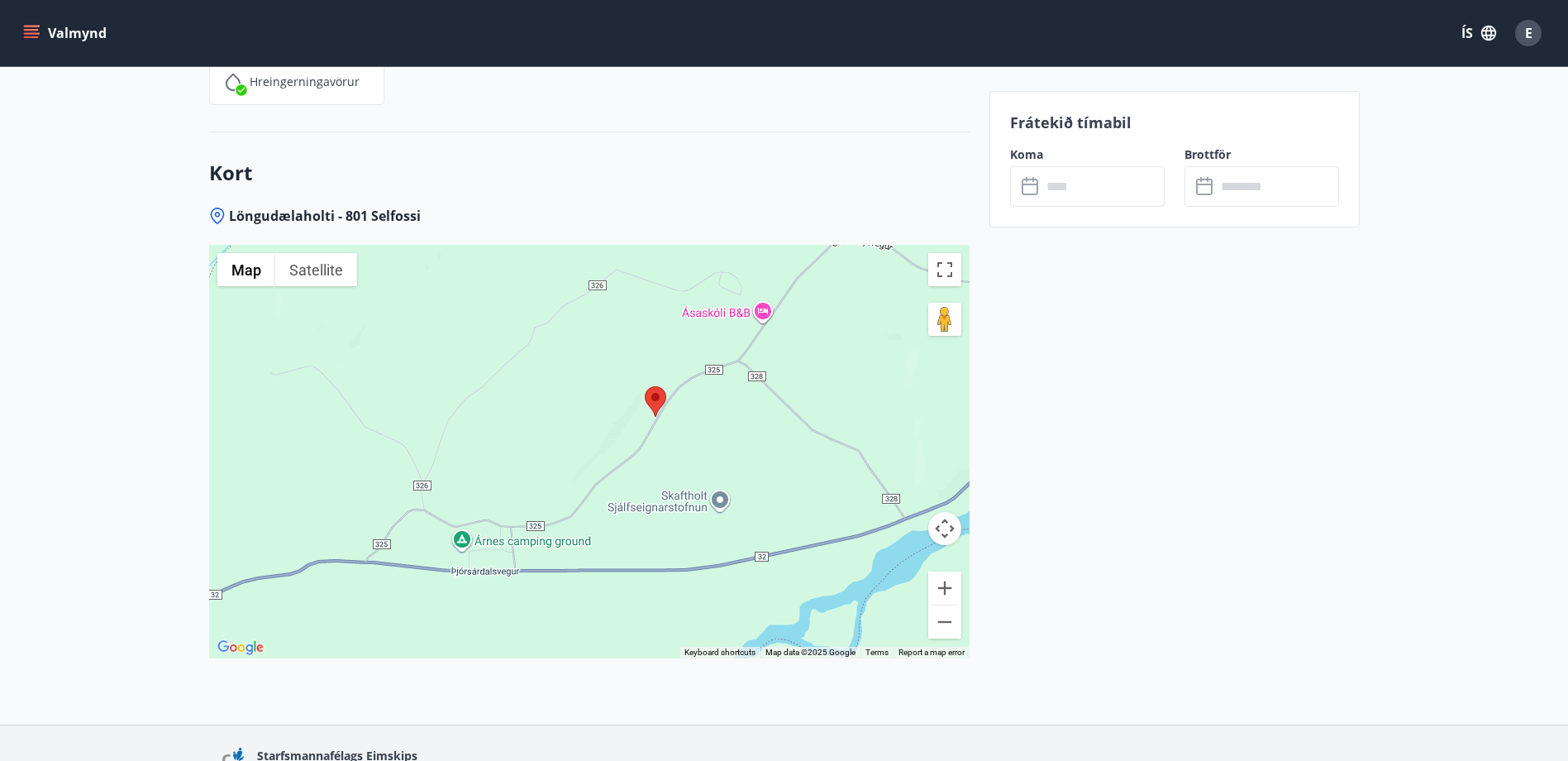
drag, startPoint x: 769, startPoint y: 553, endPoint x: 715, endPoint y: 402, distance: 160.4
click at [715, 402] on div at bounding box center [590, 451] width 761 height 414
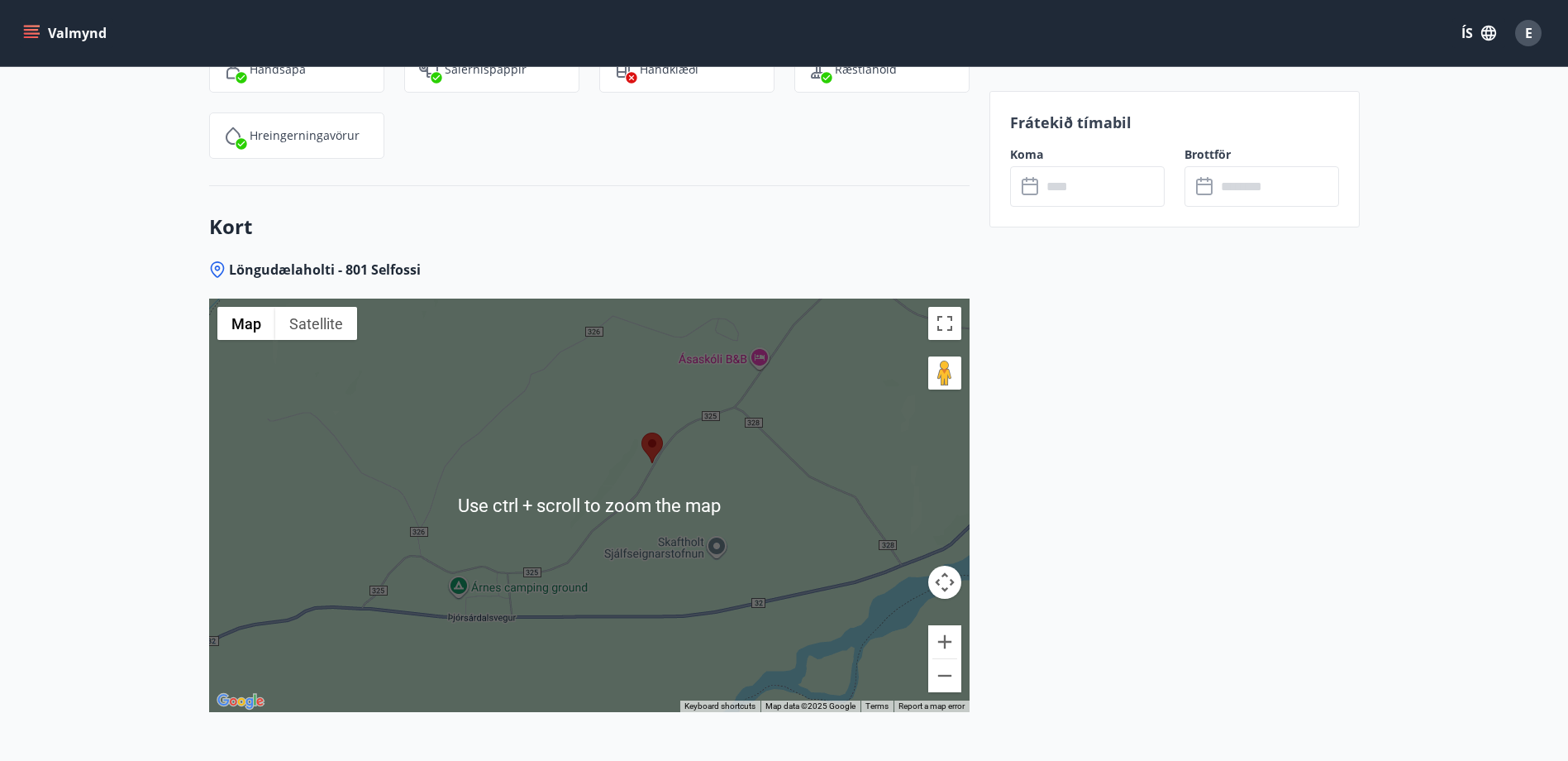
scroll to position [2292, 0]
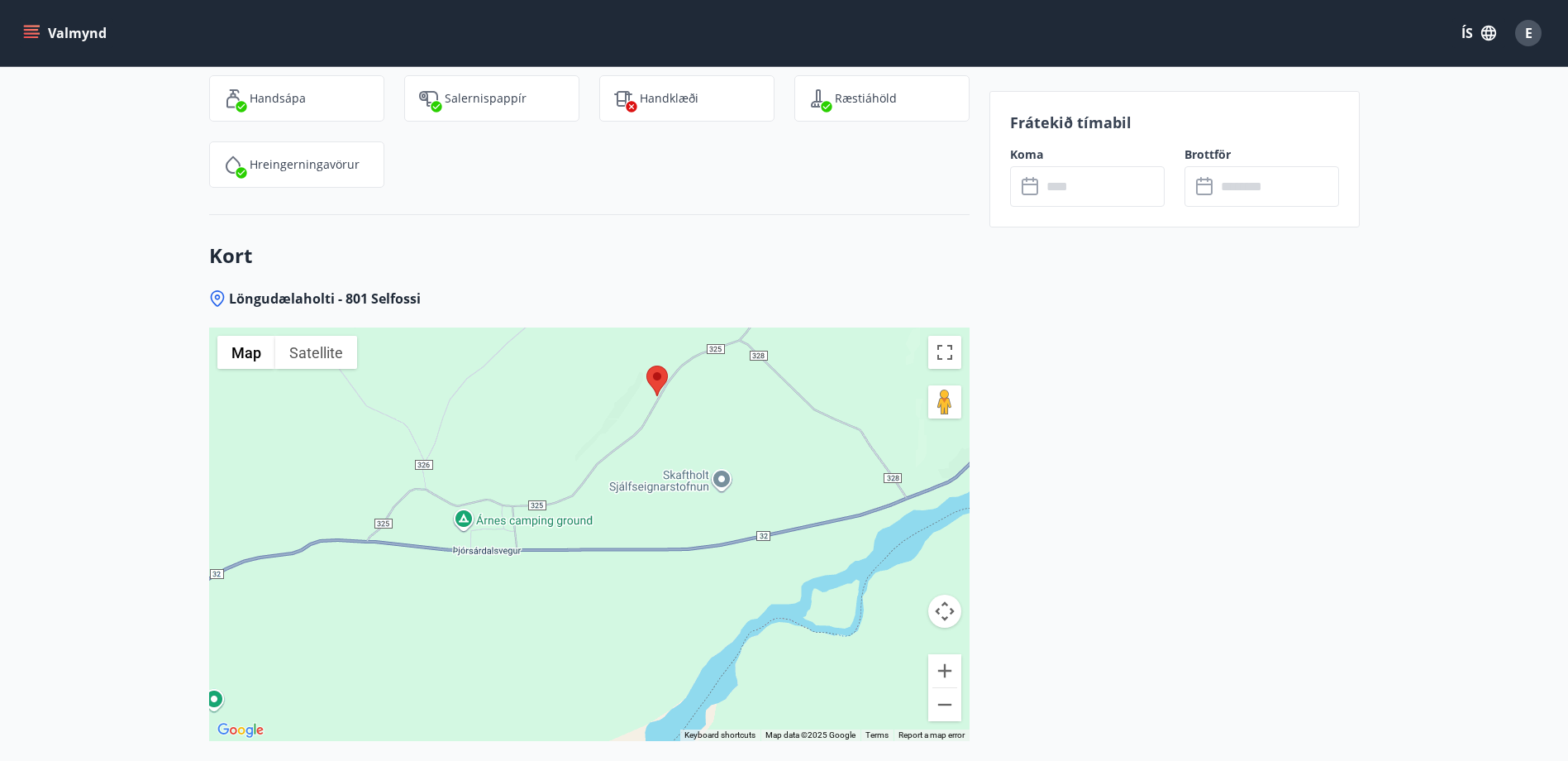
drag, startPoint x: 690, startPoint y: 535, endPoint x: 699, endPoint y: 433, distance: 102.4
click at [699, 433] on div at bounding box center [590, 534] width 761 height 414
click at [411, 492] on div at bounding box center [590, 534] width 761 height 414
click at [544, 502] on div at bounding box center [590, 534] width 761 height 414
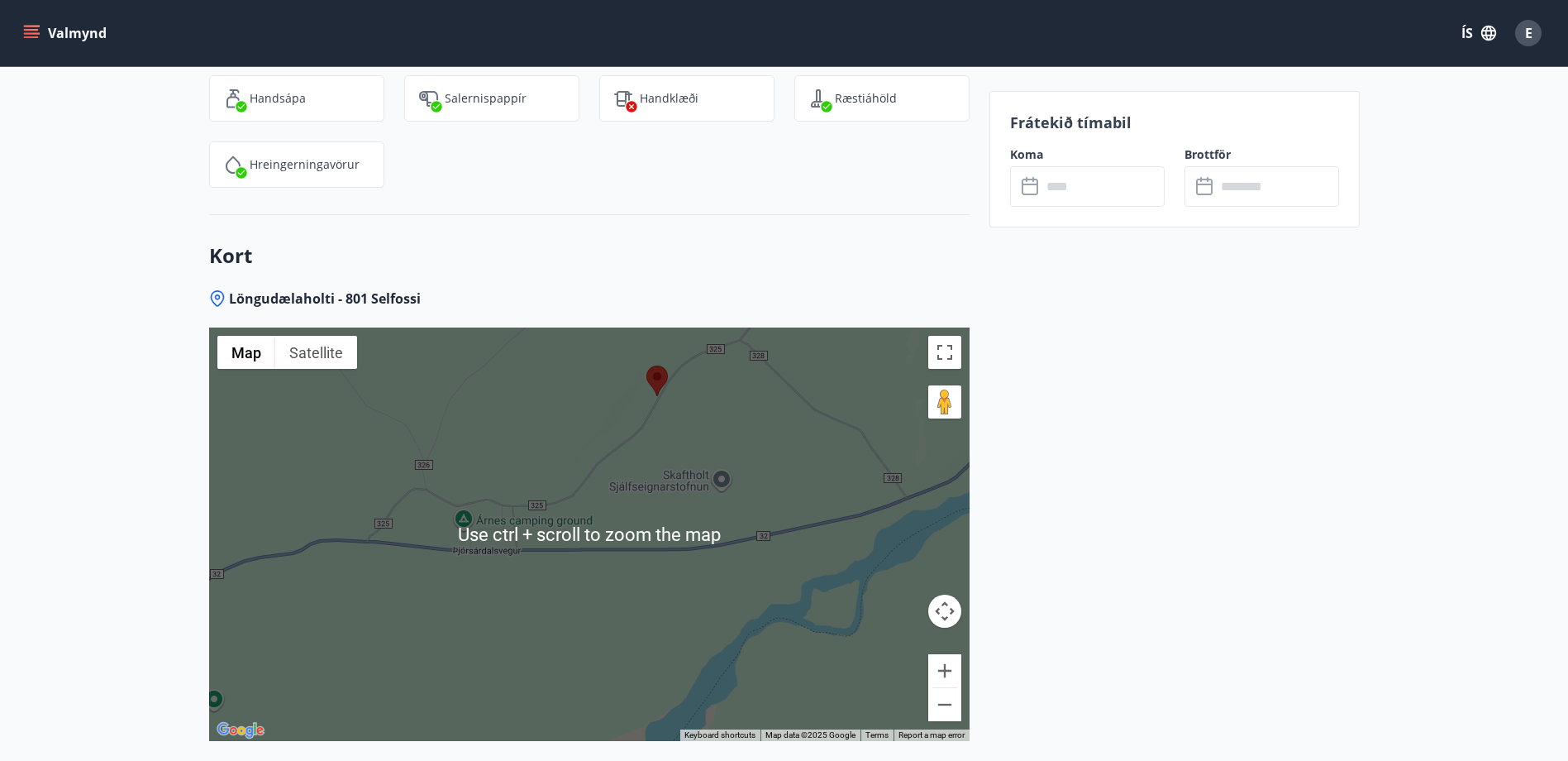
scroll to position [2127, 0]
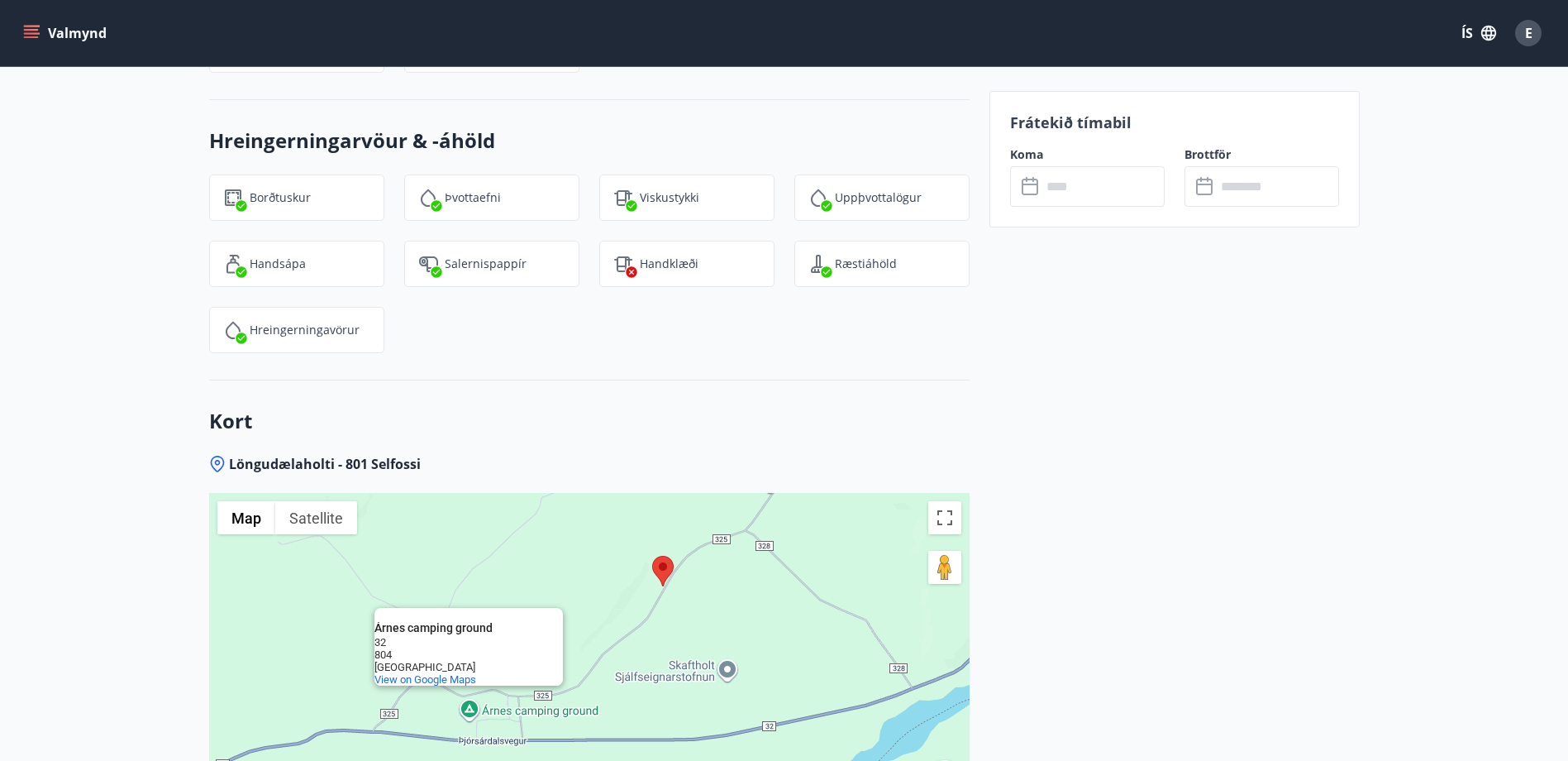
drag, startPoint x: 678, startPoint y: 552, endPoint x: 685, endPoint y: 582, distance: 30.8
click at [685, 582] on div "Árnes camping ground Árnes camping ground 32 804 Iceland View on Google Maps" at bounding box center [590, 700] width 761 height 414
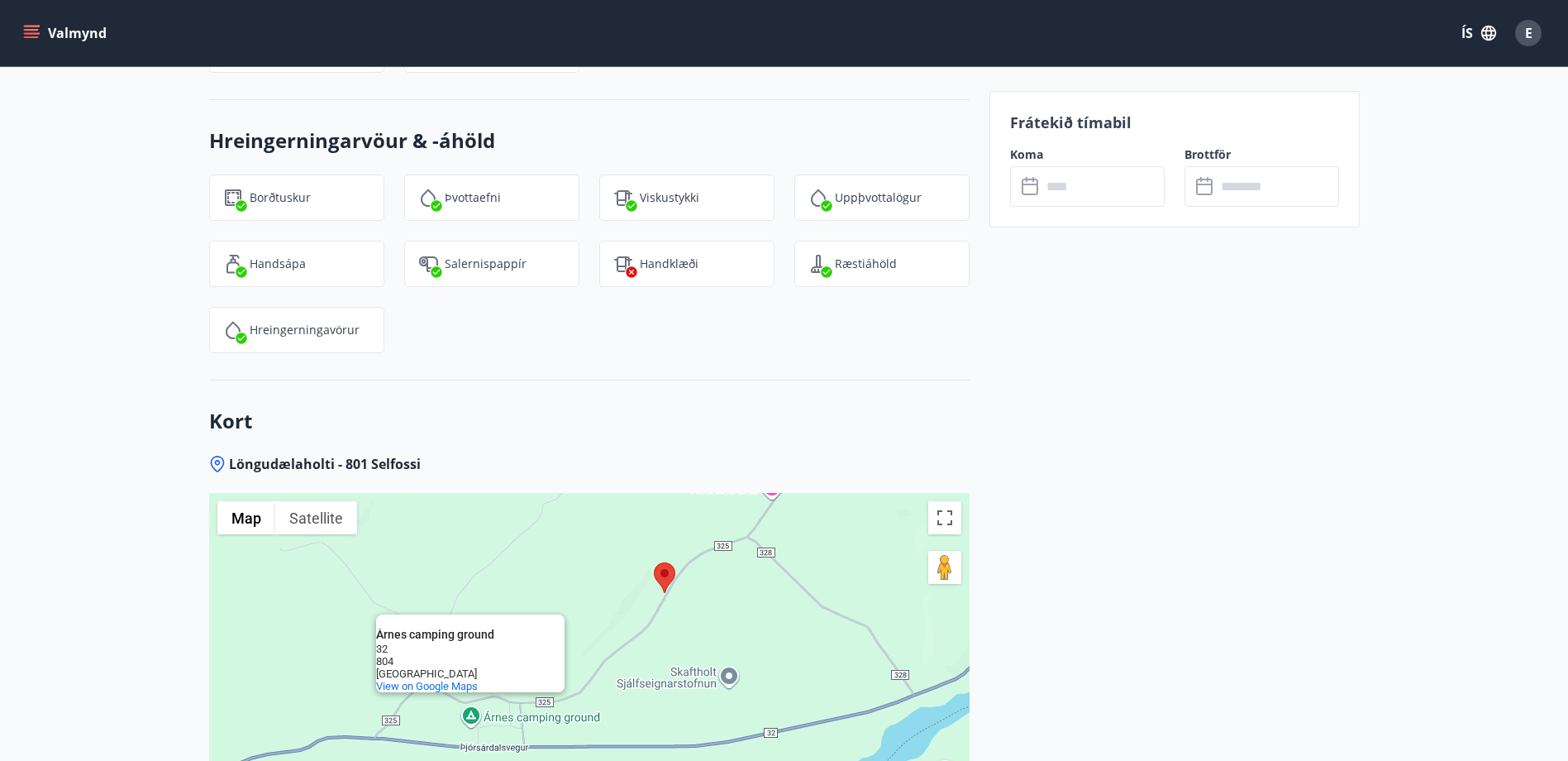
click at [584, 677] on div "Árnes camping ground Árnes camping ground 32 804 Iceland View on Google Maps" at bounding box center [590, 700] width 761 height 414
click at [741, 623] on div "Árnes camping ground Árnes camping ground 32 804 Iceland View on Google Maps" at bounding box center [590, 700] width 761 height 414
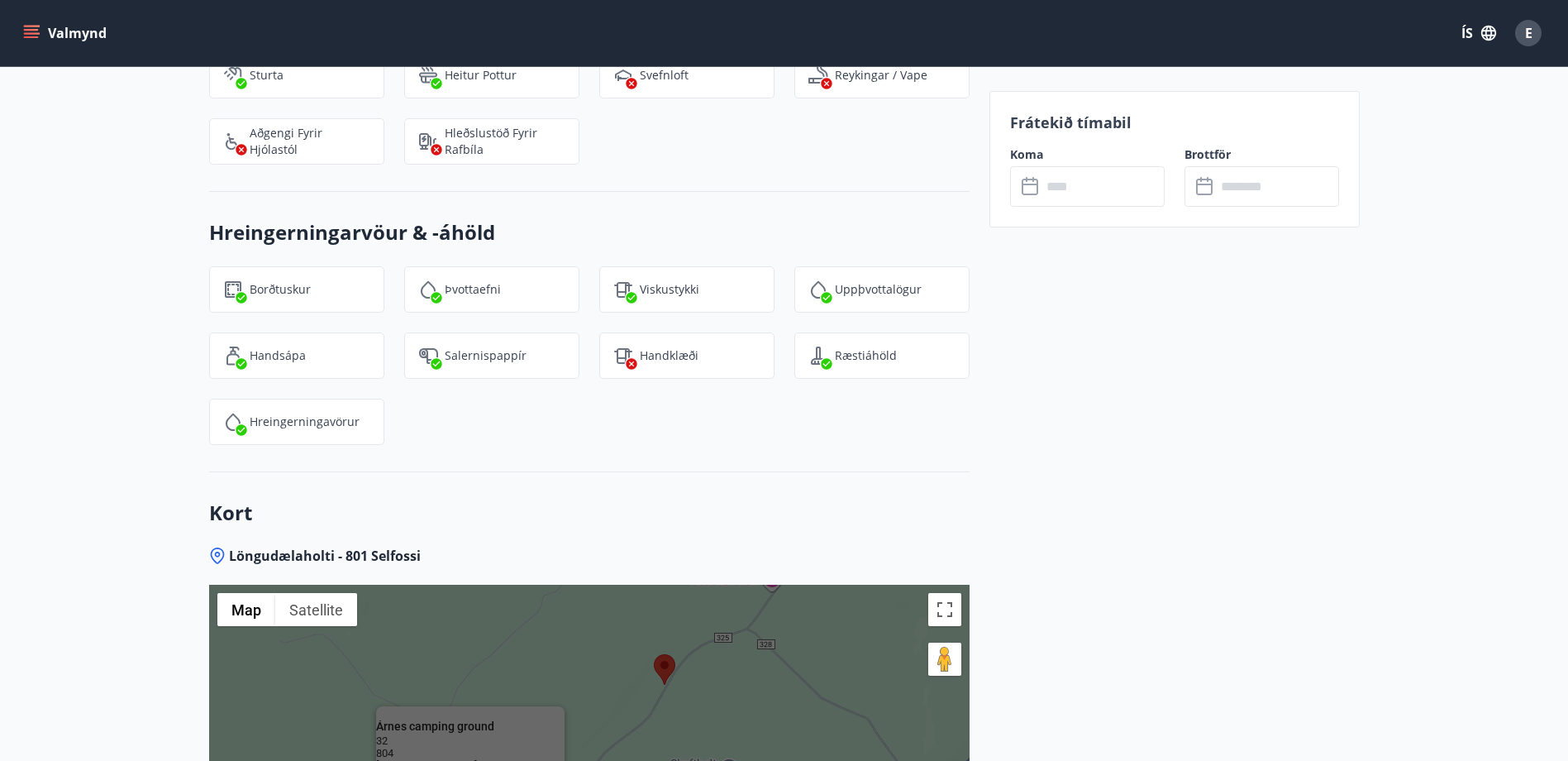
scroll to position [1962, 0]
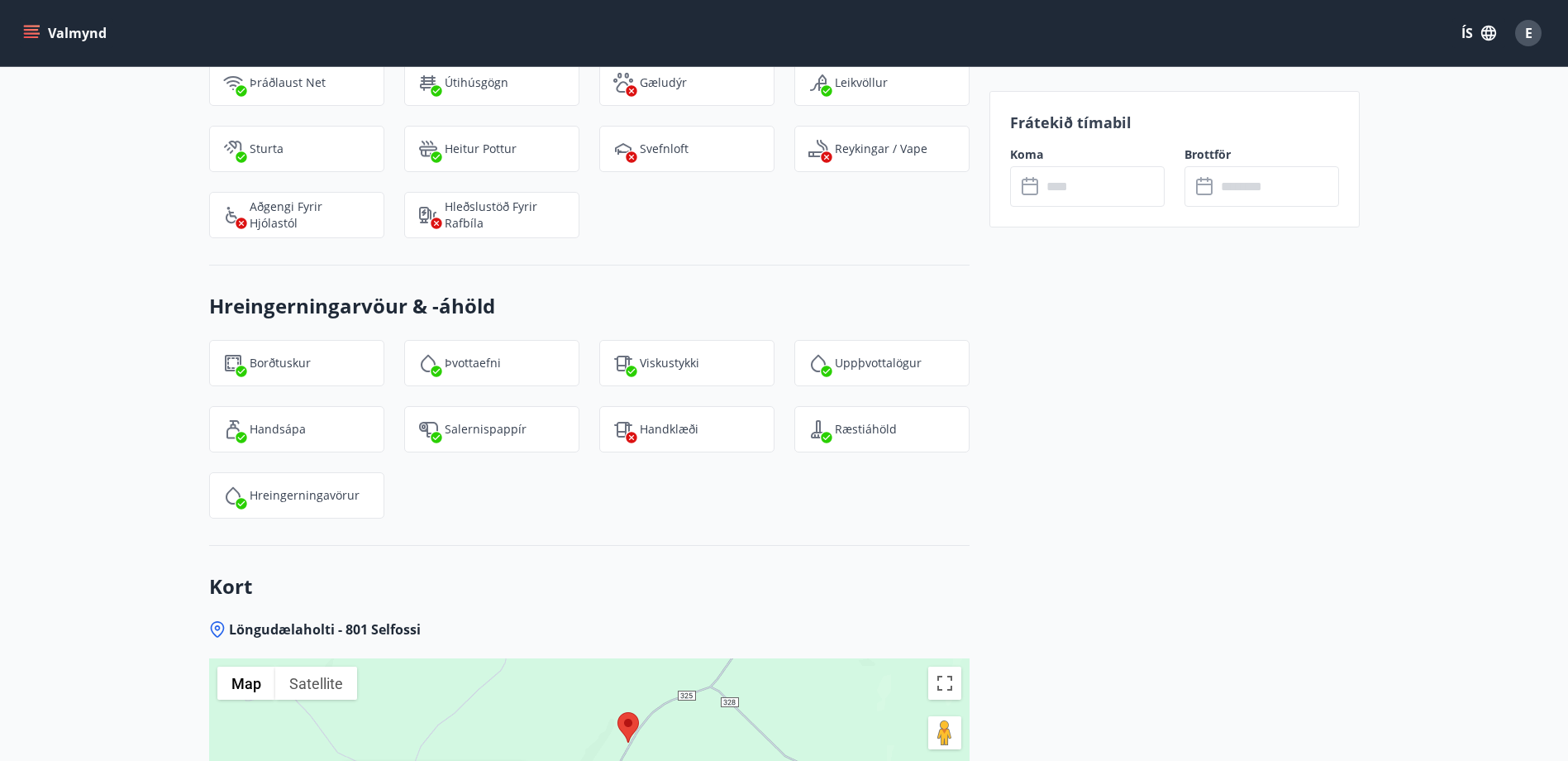
drag, startPoint x: 793, startPoint y: 681, endPoint x: 758, endPoint y: 662, distance: 39.8
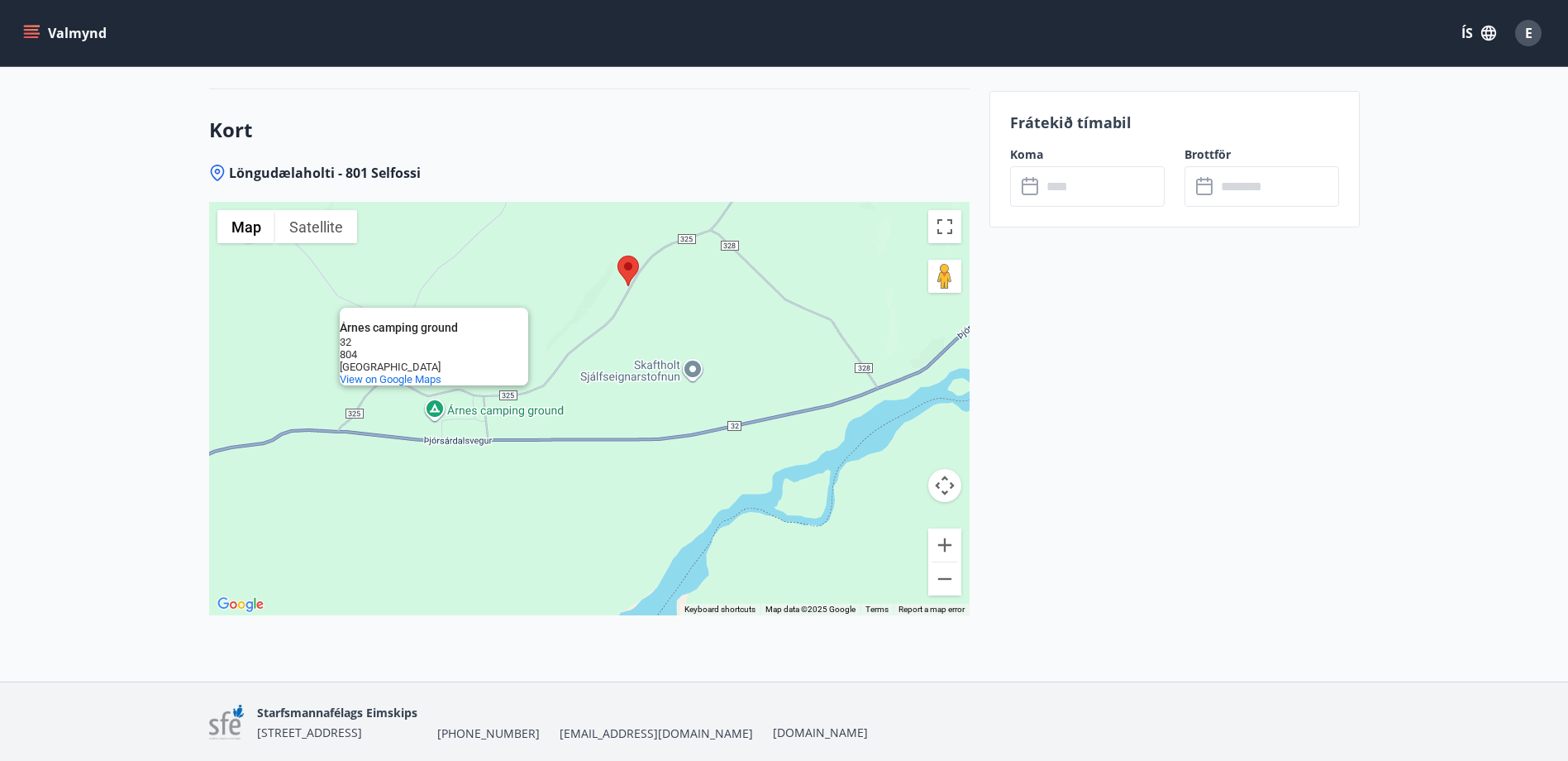
scroll to position [2458, 0]
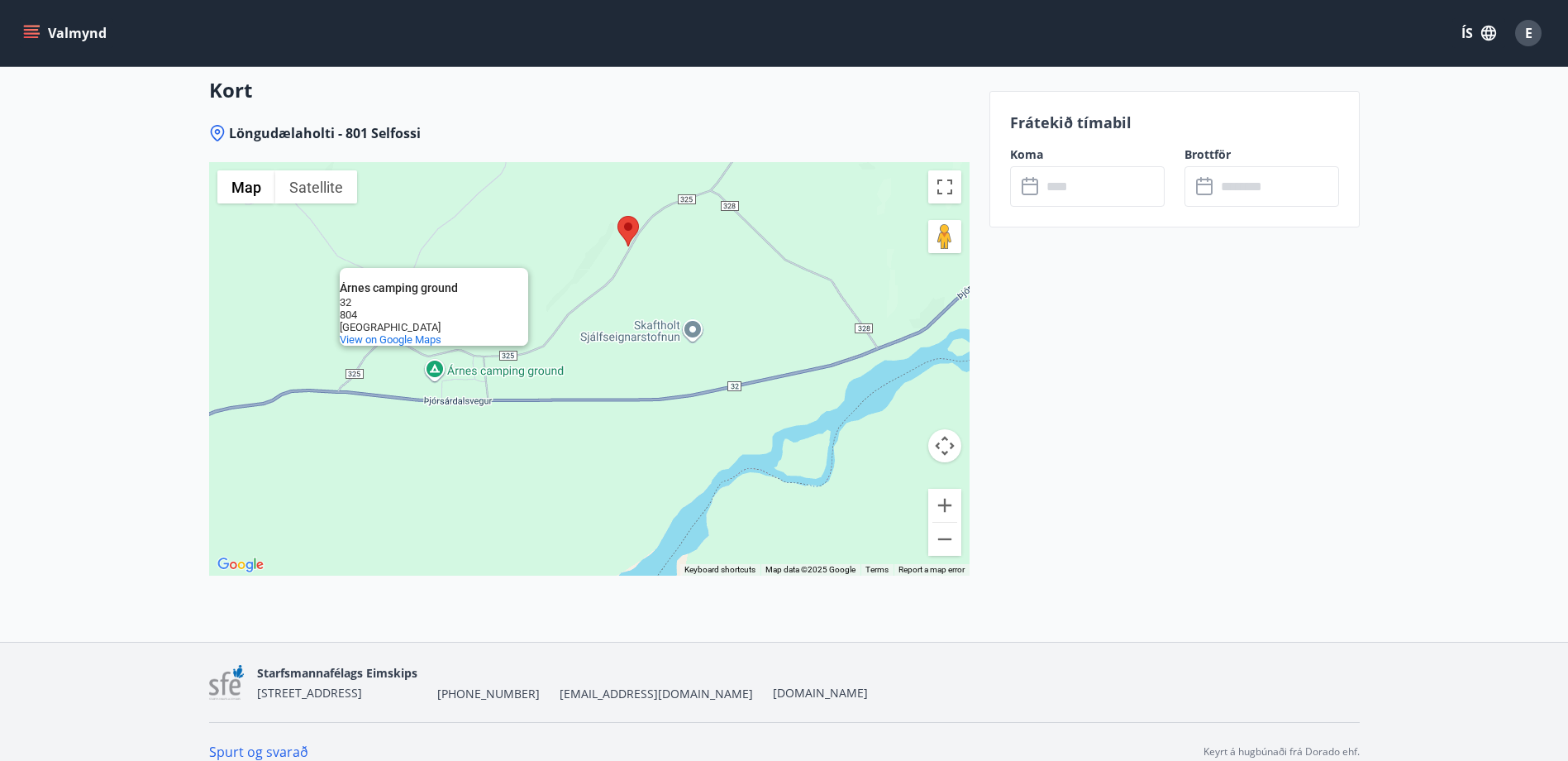
drag, startPoint x: 810, startPoint y: 407, endPoint x: 784, endPoint y: 446, distance: 46.9
click at [805, 415] on div "Árnes camping ground Árnes camping ground 32 804 Iceland View on Google Maps" at bounding box center [590, 369] width 761 height 414
click at [785, 426] on div "Árnes camping ground Árnes camping ground 32 804 Iceland View on Google Maps" at bounding box center [590, 369] width 761 height 414
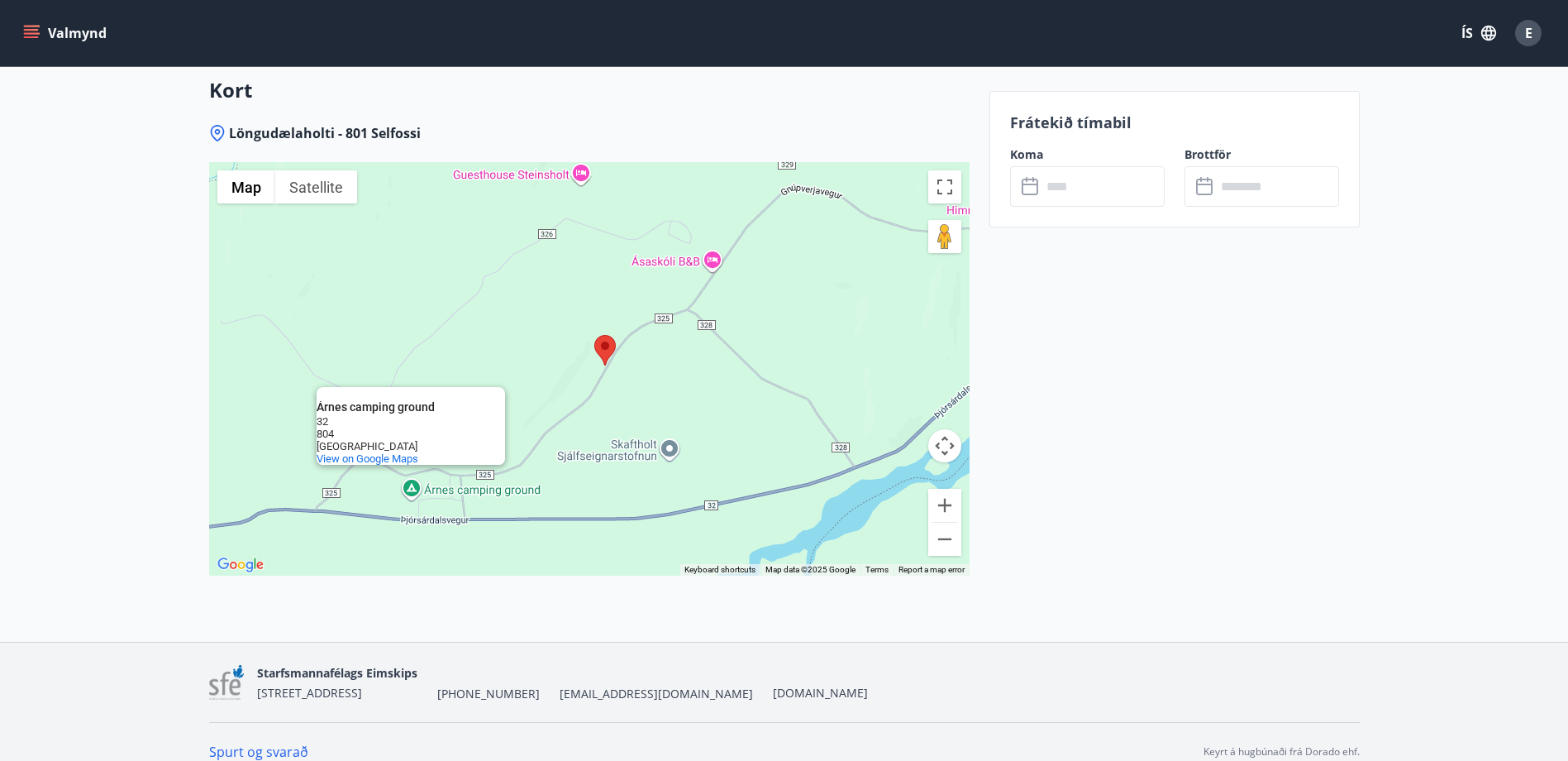
drag, startPoint x: 801, startPoint y: 385, endPoint x: 777, endPoint y: 513, distance: 130.2
click at [777, 513] on div "Árnes camping ground Árnes camping ground 32 804 Iceland View on Google Maps" at bounding box center [590, 369] width 761 height 414
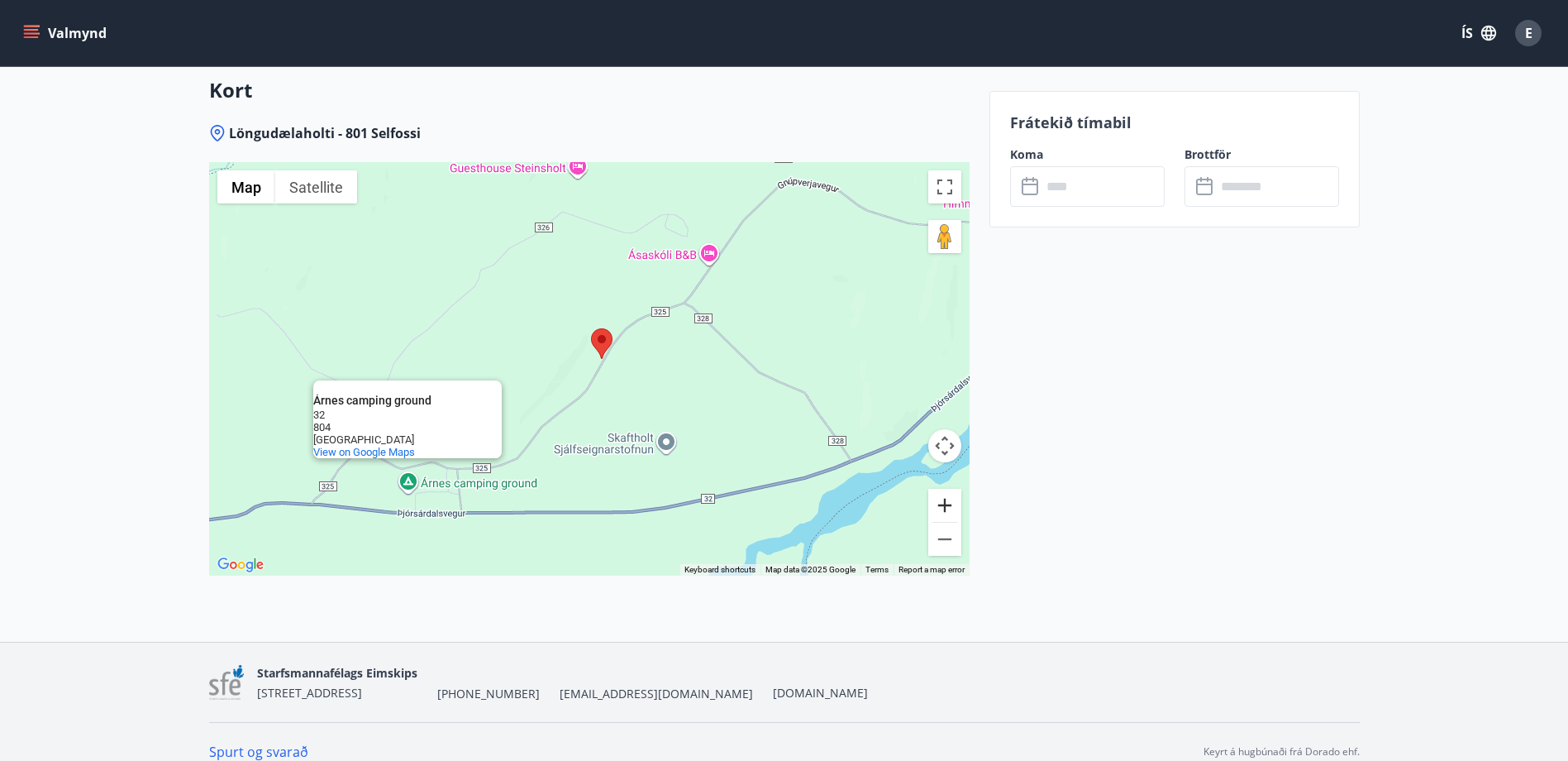
click at [936, 489] on button "Zoom in" at bounding box center [944, 505] width 33 height 33
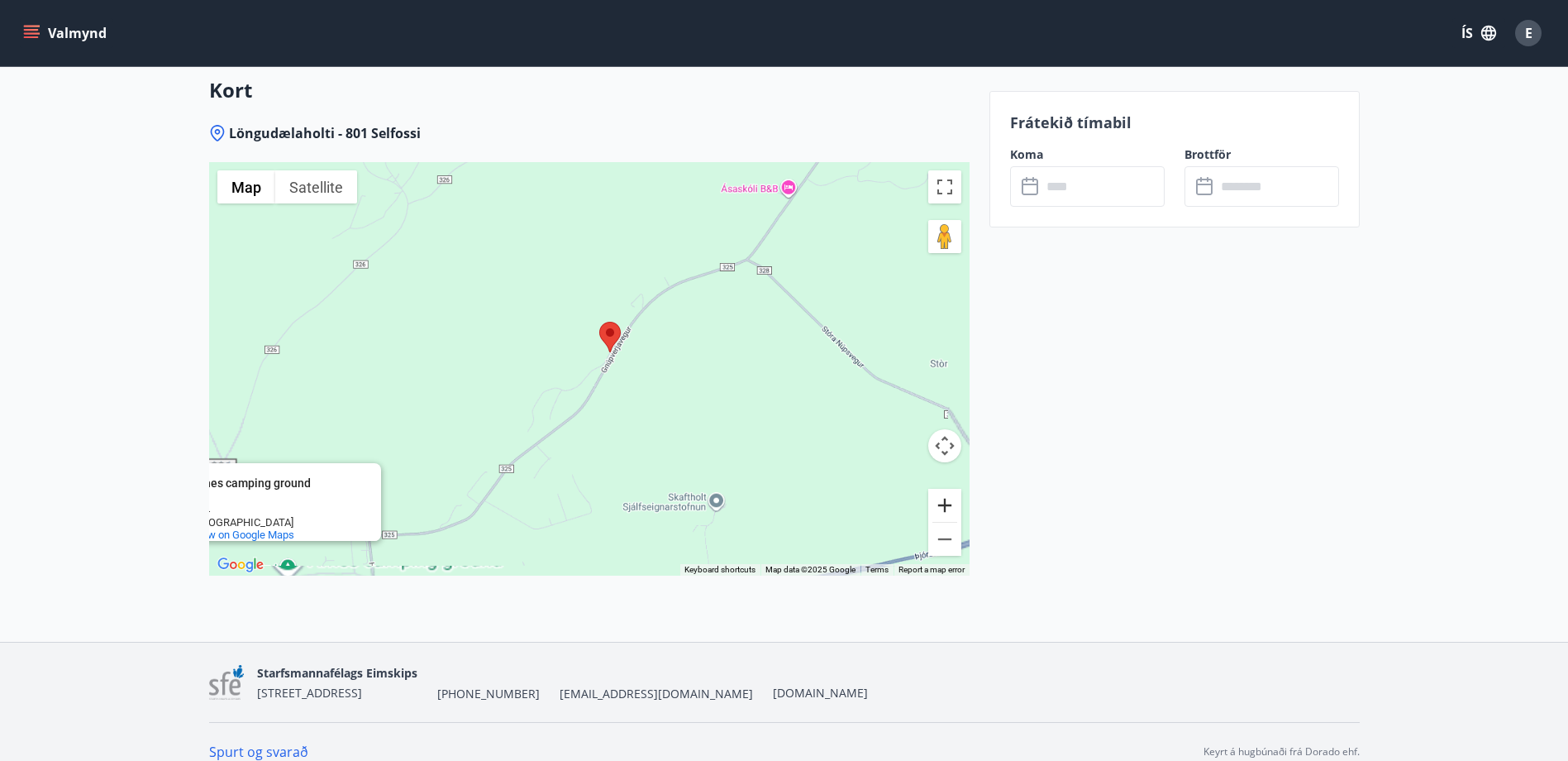
click at [936, 489] on button "Zoom in" at bounding box center [944, 505] width 33 height 33
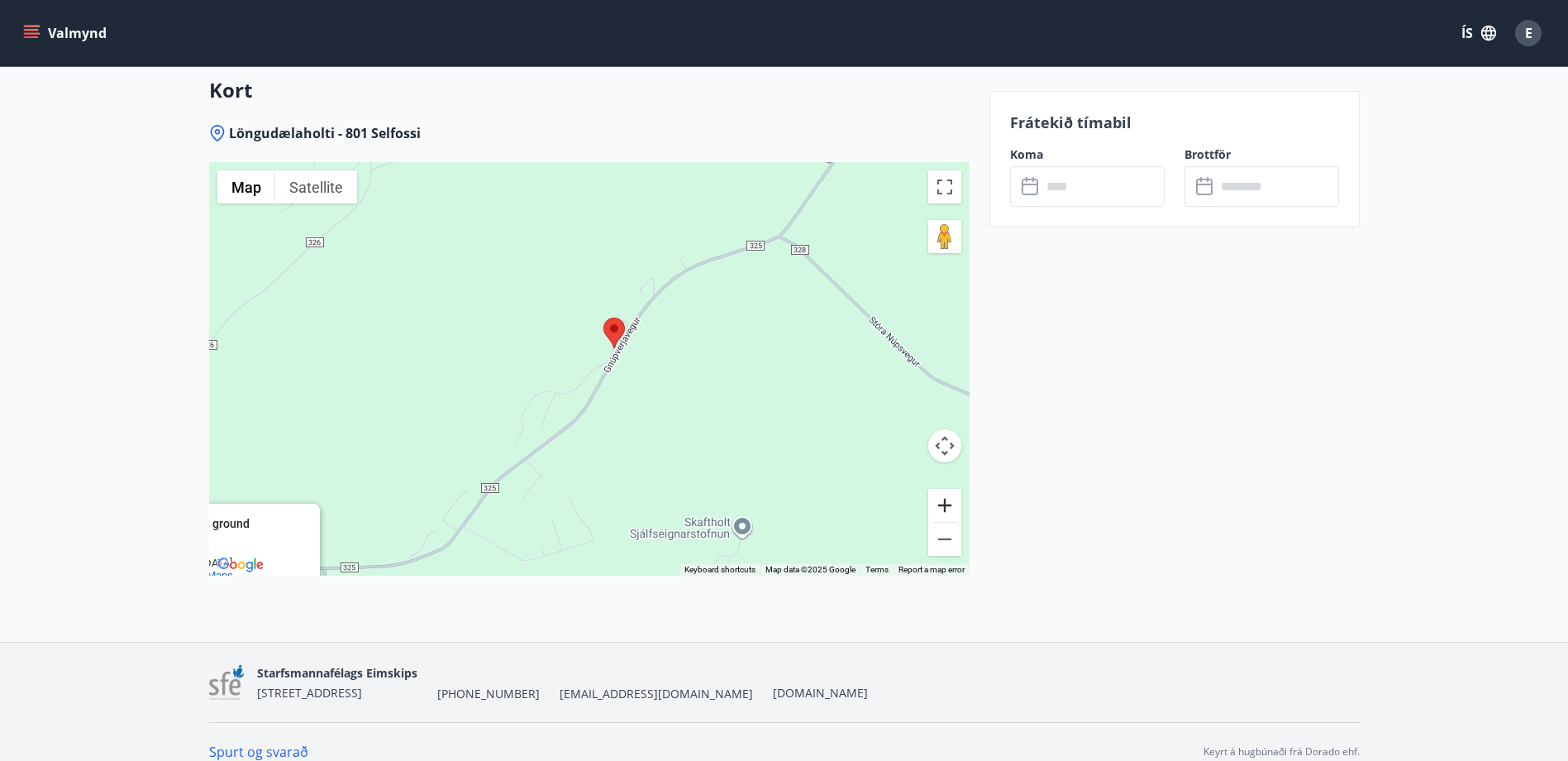
click at [936, 489] on button "Zoom in" at bounding box center [944, 505] width 33 height 33
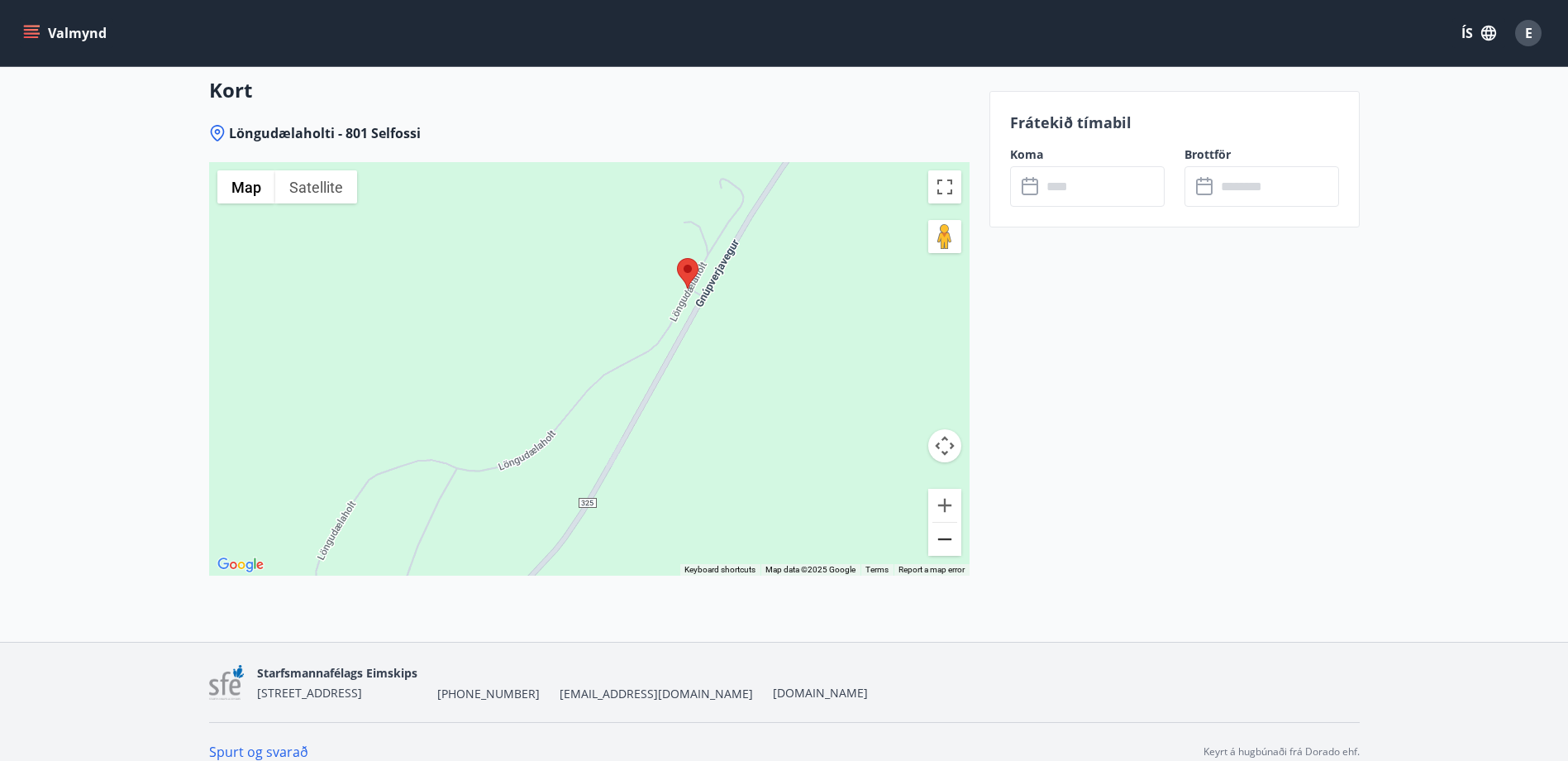
click at [950, 525] on button "Zoom out" at bounding box center [944, 538] width 33 height 33
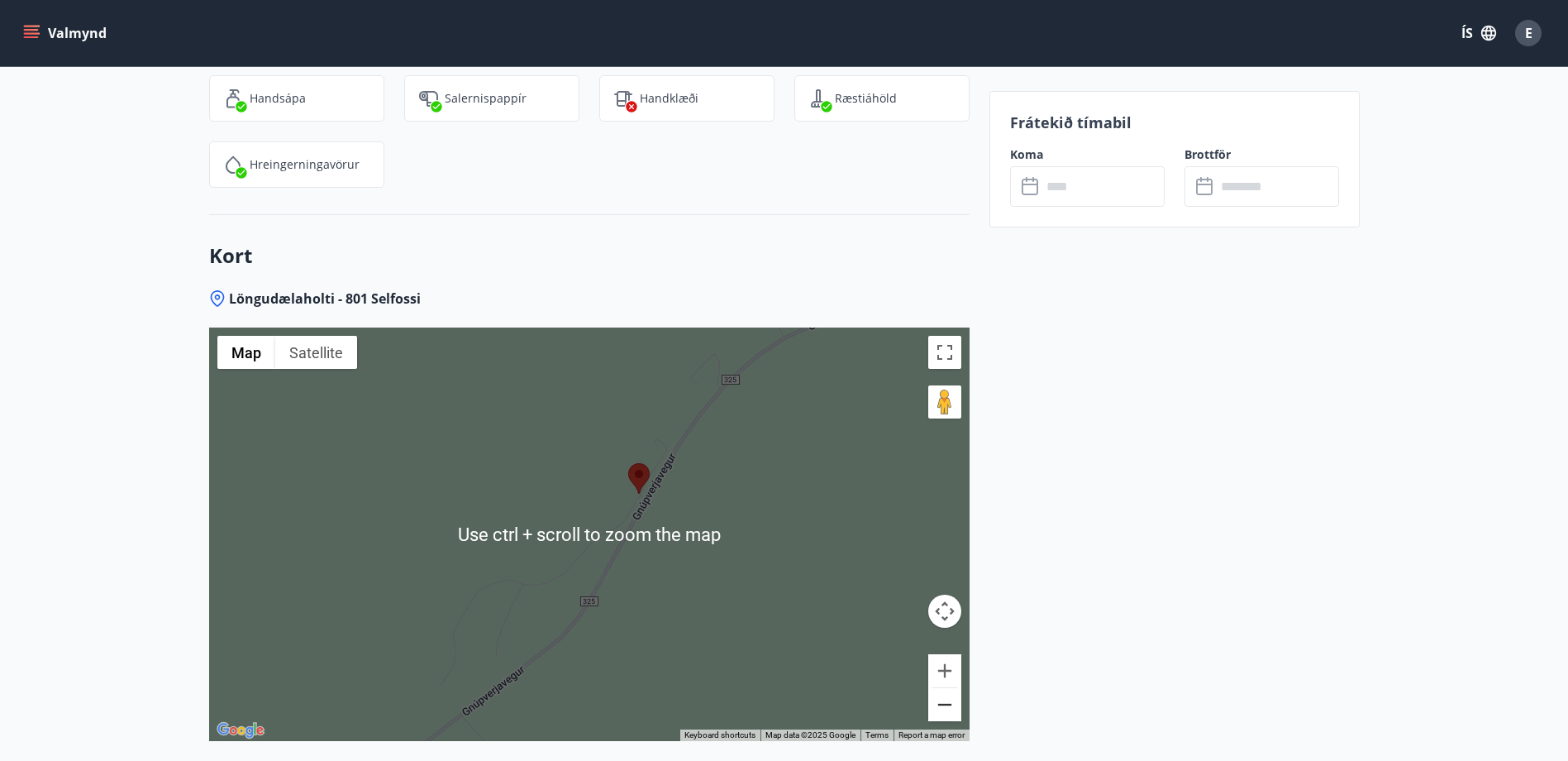
scroll to position [2376, 0]
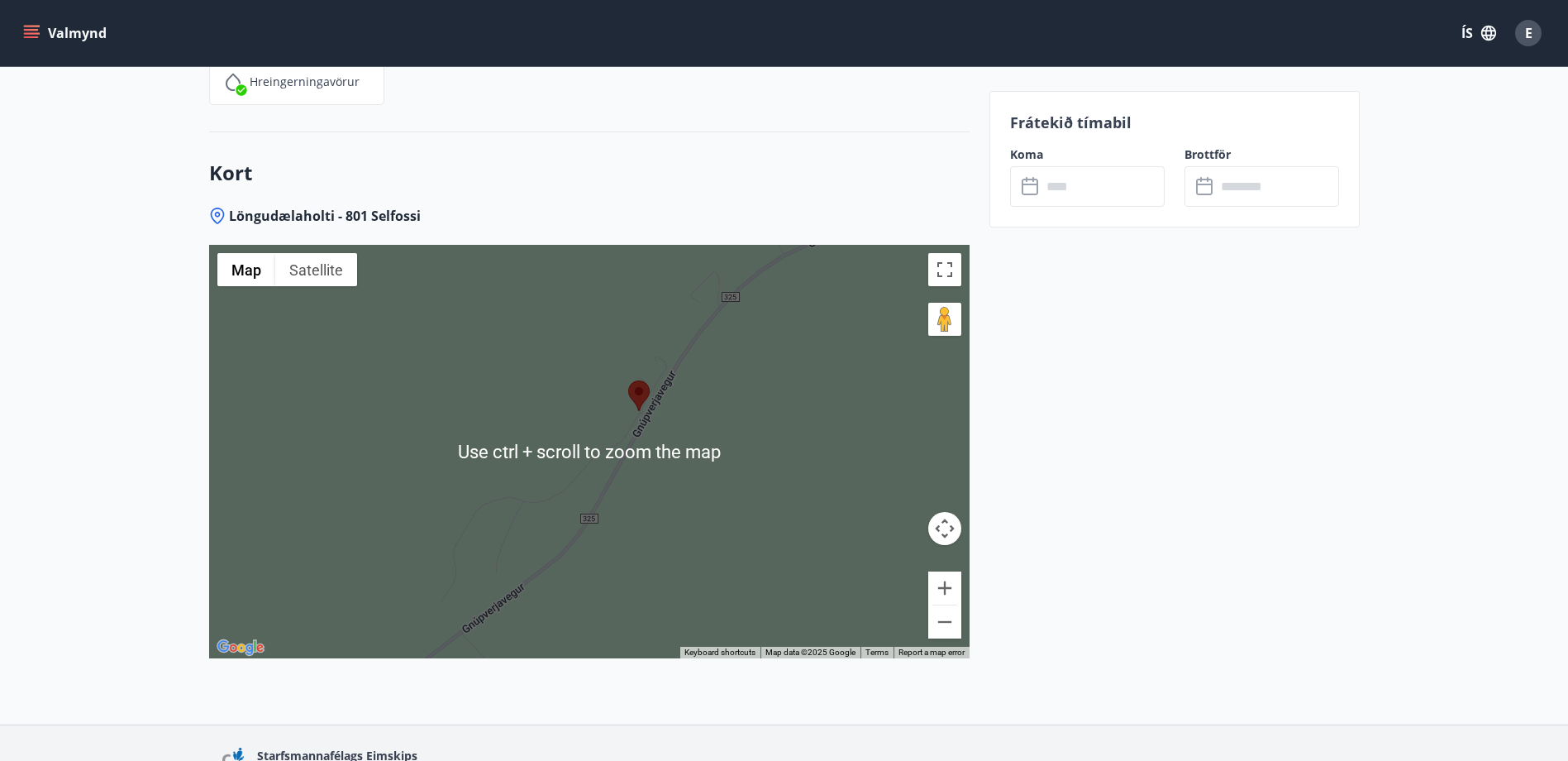
click at [774, 456] on div "Árnes camping ground Árnes camping ground 32 804 Iceland View on Google Maps" at bounding box center [590, 451] width 761 height 414
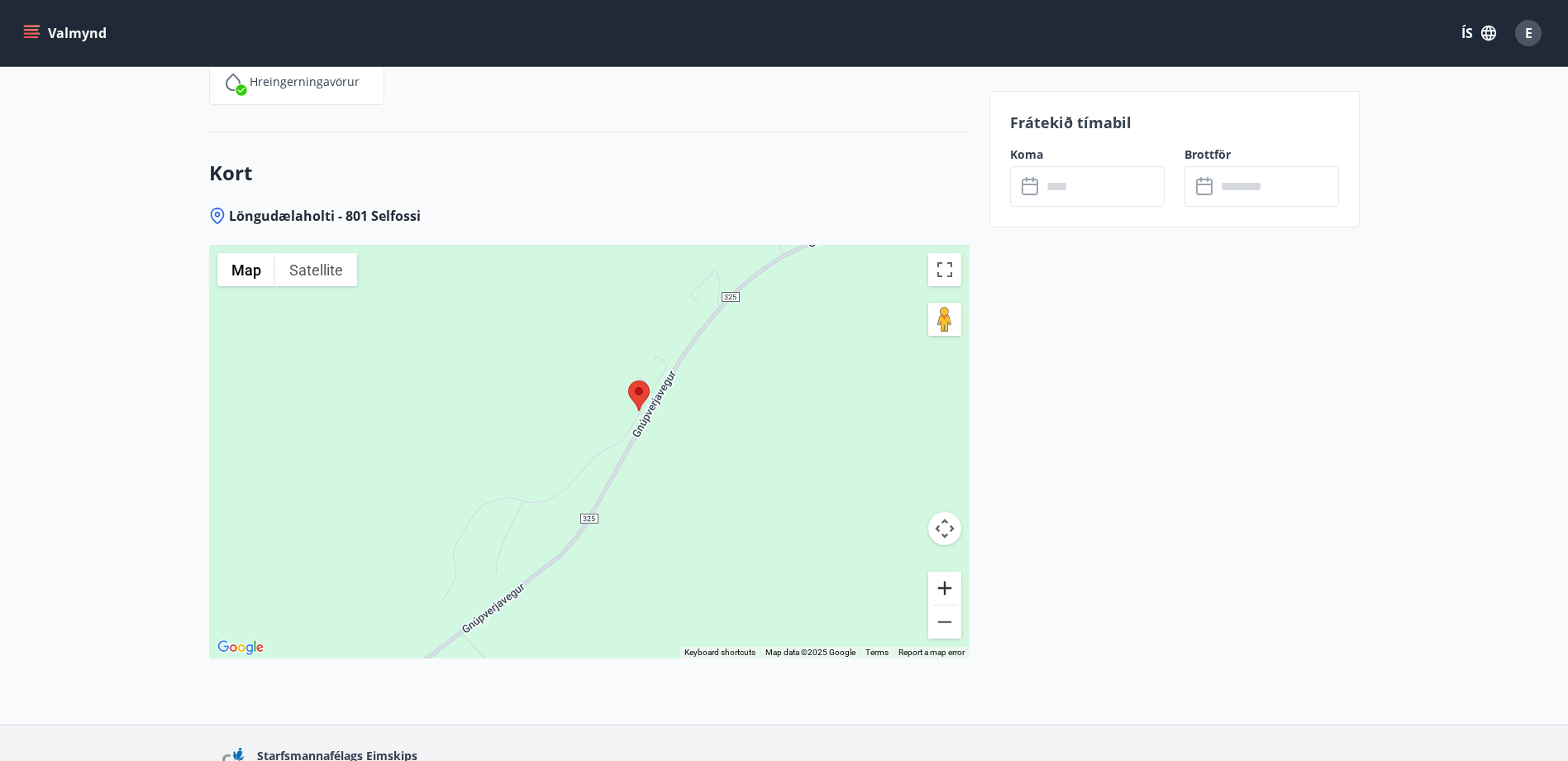
click at [948, 571] on button "Zoom in" at bounding box center [944, 587] width 33 height 33
drag, startPoint x: 835, startPoint y: 434, endPoint x: 795, endPoint y: 467, distance: 51.9
click at [802, 476] on div "Árnes camping ground Árnes camping ground 32 804 Iceland View on Google Maps" at bounding box center [590, 451] width 761 height 414
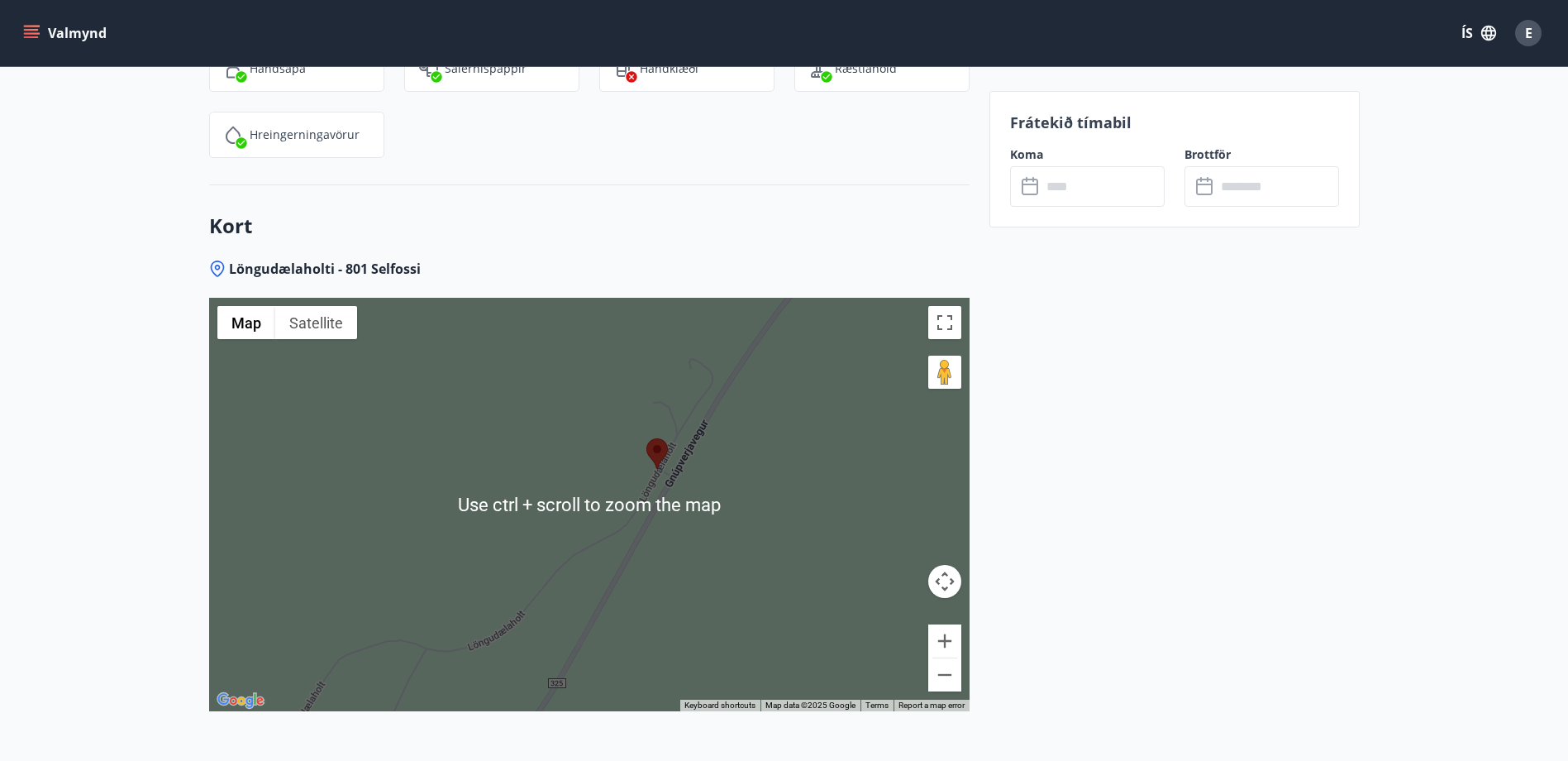
scroll to position [2292, 0]
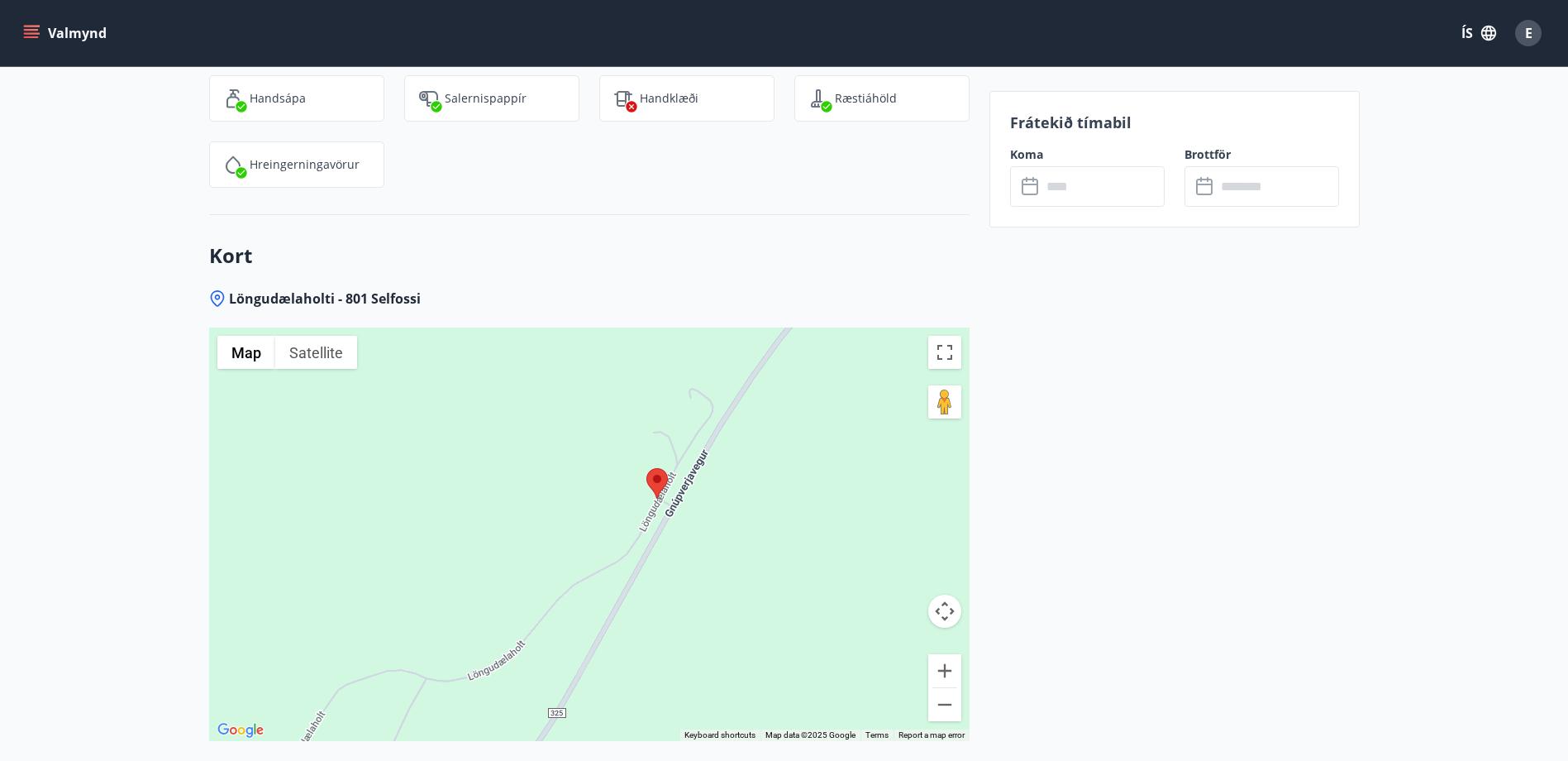
click at [656, 468] on img at bounding box center [657, 483] width 22 height 30
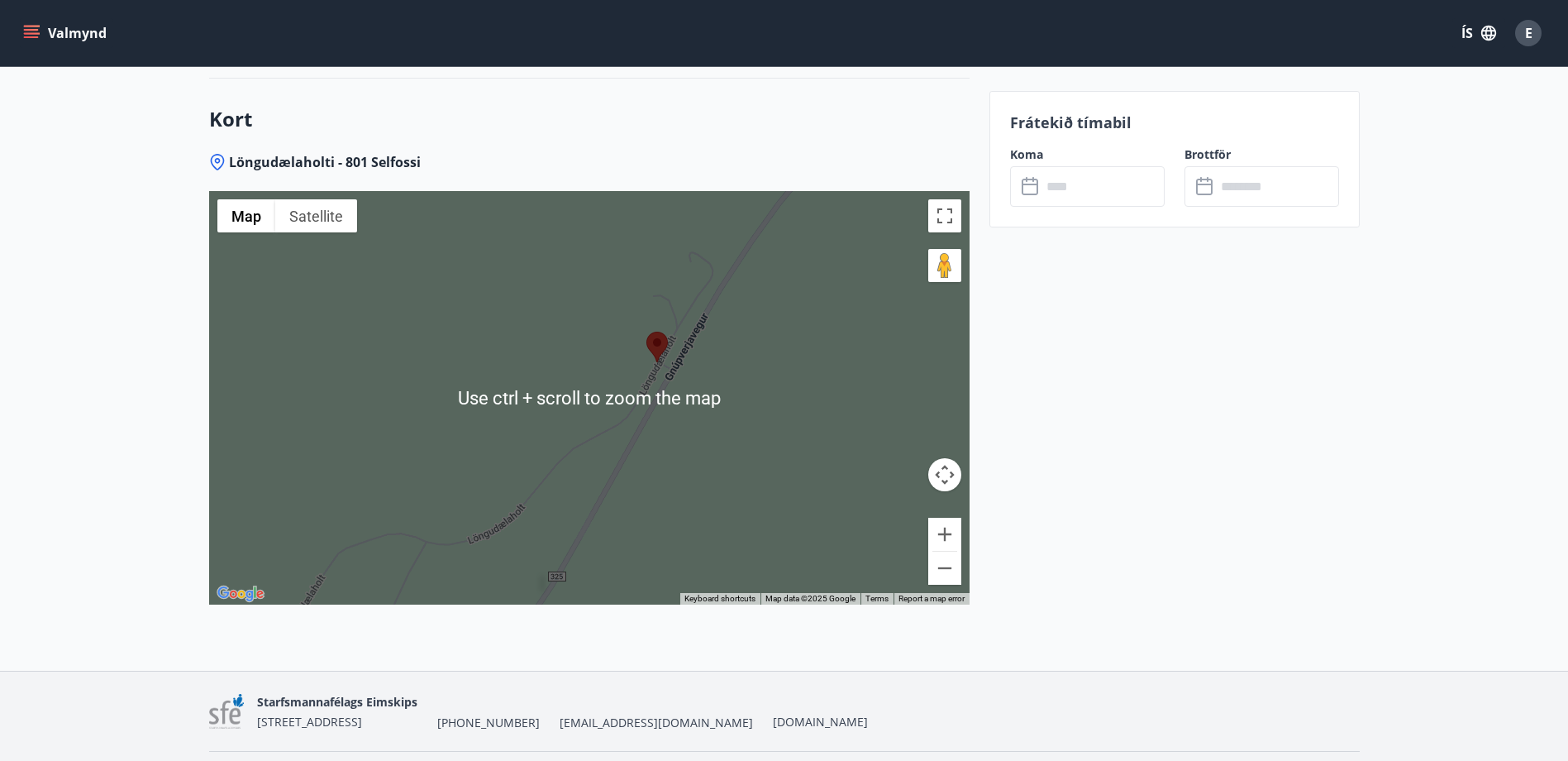
scroll to position [2458, 0]
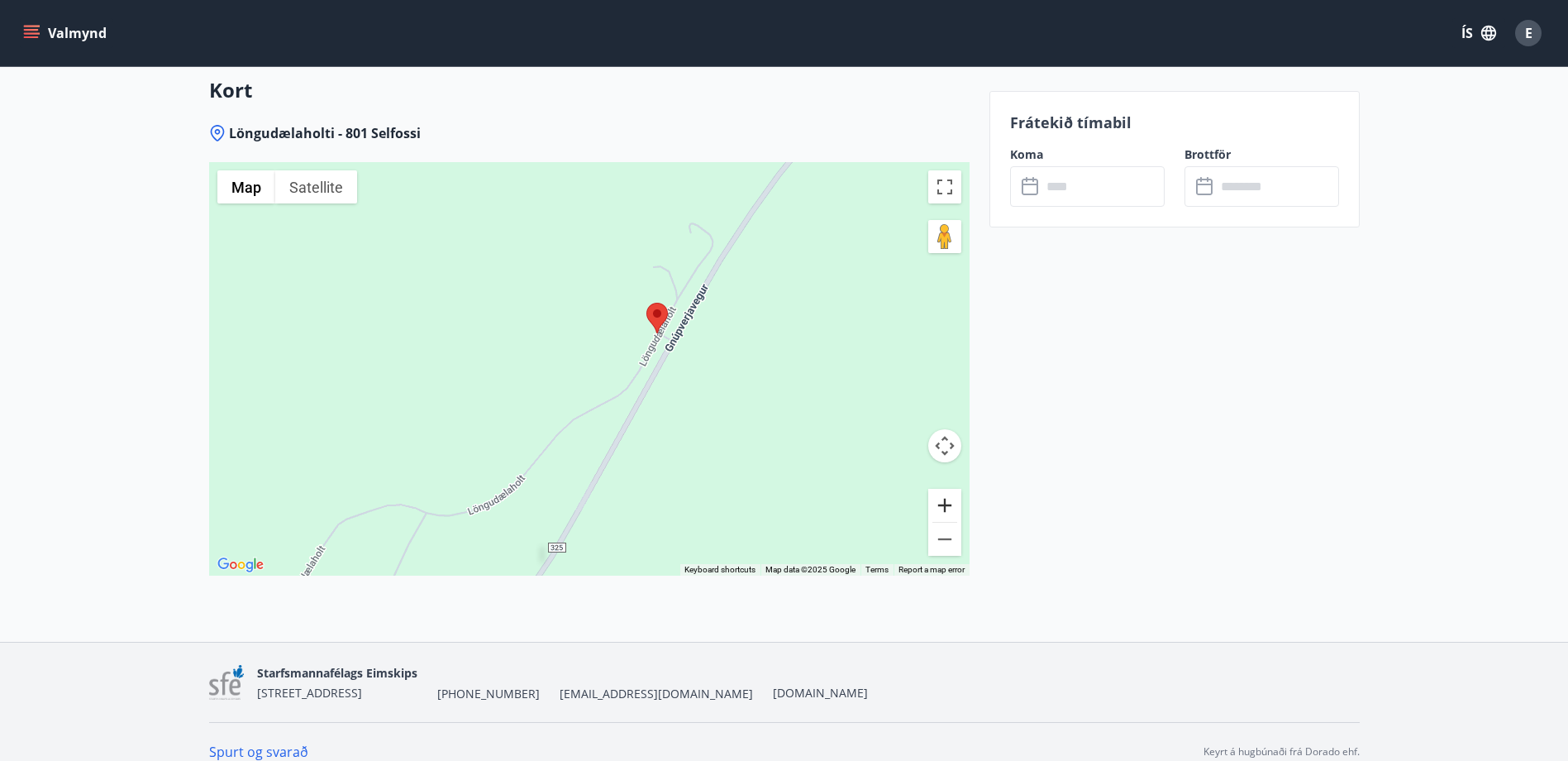
click at [947, 489] on button "Zoom in" at bounding box center [944, 505] width 33 height 33
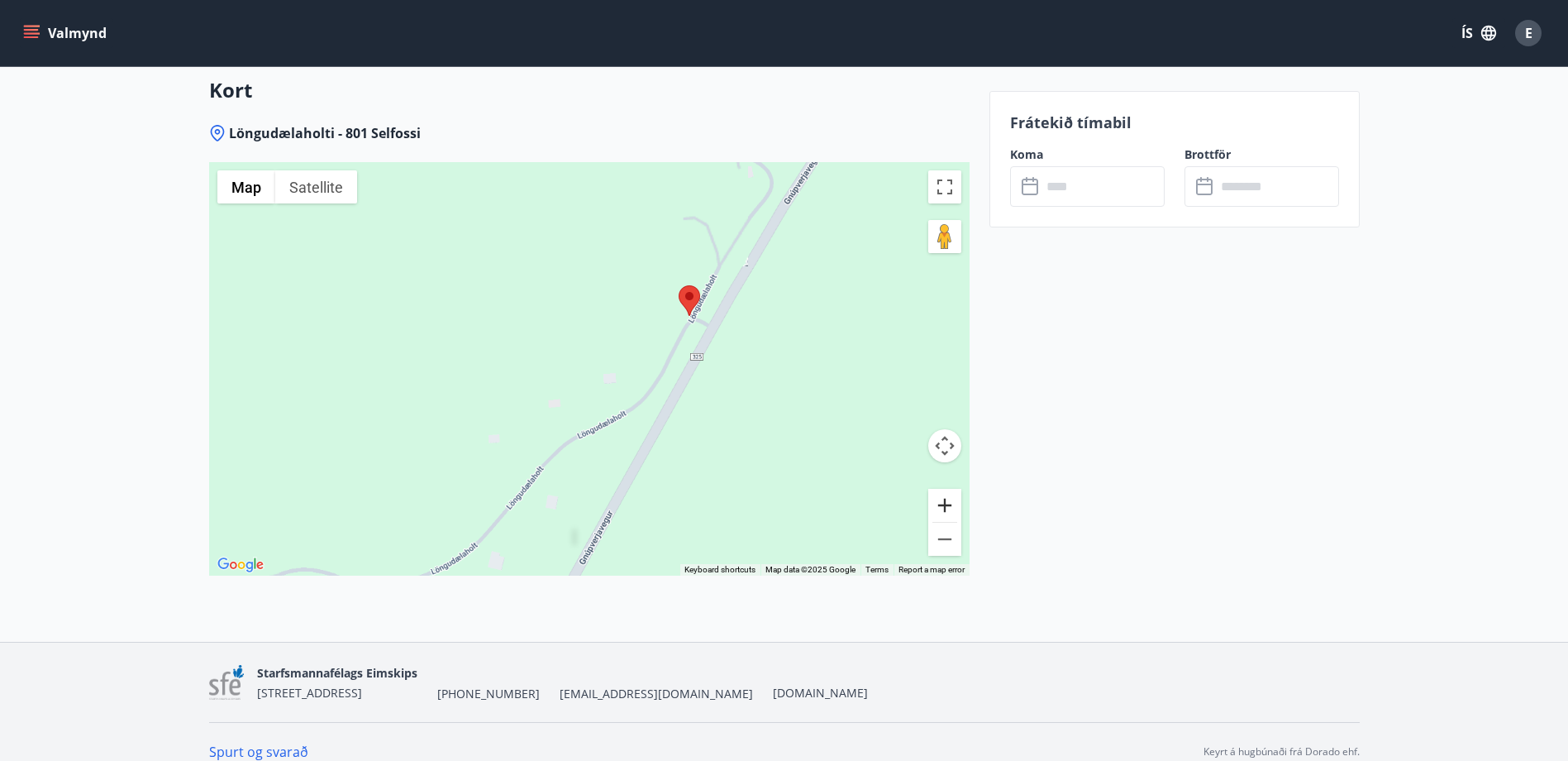
click at [947, 489] on button "Zoom in" at bounding box center [944, 505] width 33 height 33
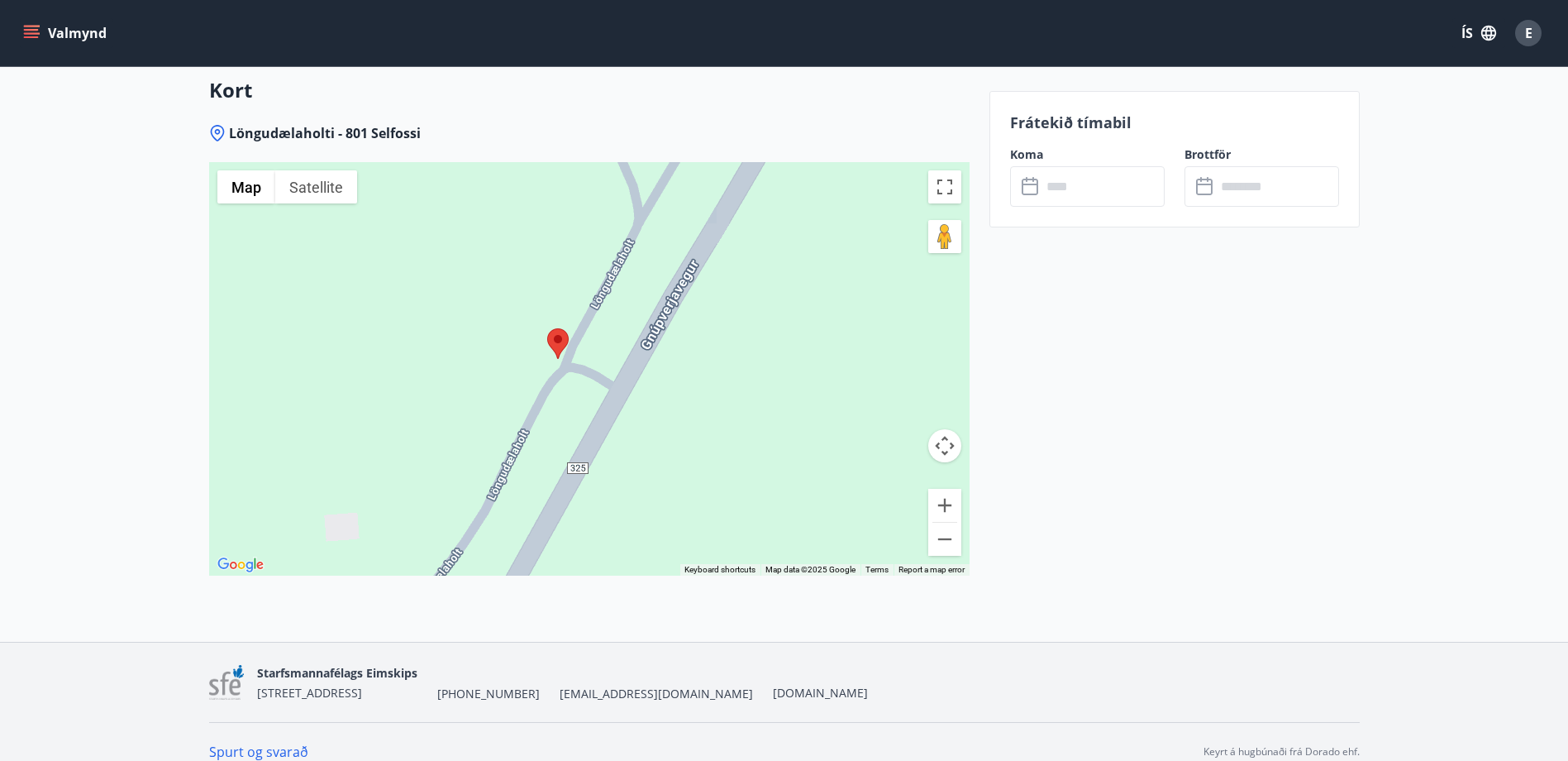
drag, startPoint x: 886, startPoint y: 415, endPoint x: 582, endPoint y: 548, distance: 331.8
click at [582, 548] on div at bounding box center [590, 369] width 761 height 414
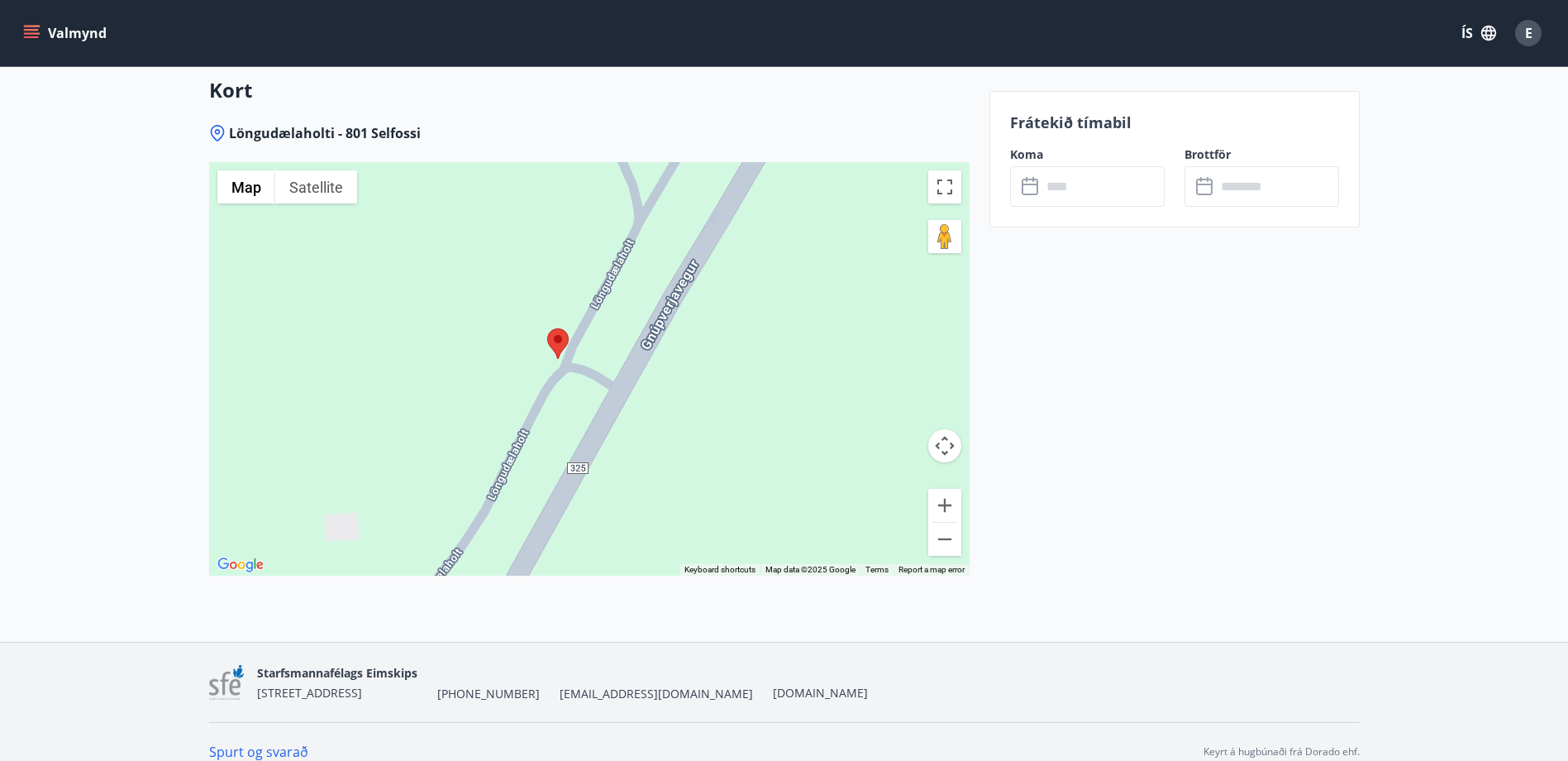
click at [1127, 197] on input "text" at bounding box center [1103, 186] width 123 height 41
click at [1078, 183] on input "text" at bounding box center [1103, 186] width 123 height 41
click at [1033, 180] on icon at bounding box center [1034, 178] width 2 height 5
click at [1259, 187] on input "text" at bounding box center [1277, 186] width 123 height 41
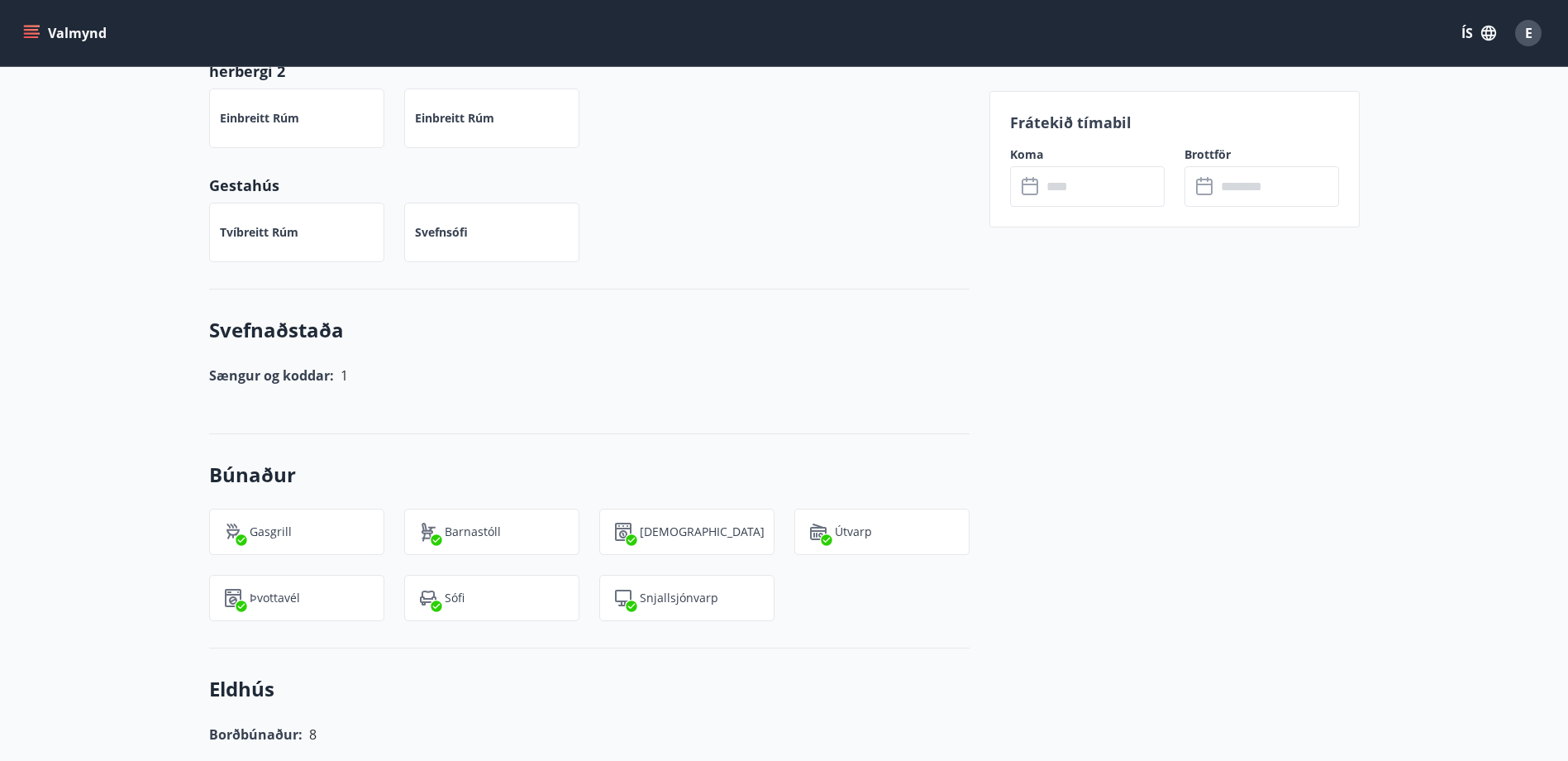
scroll to position [970, 0]
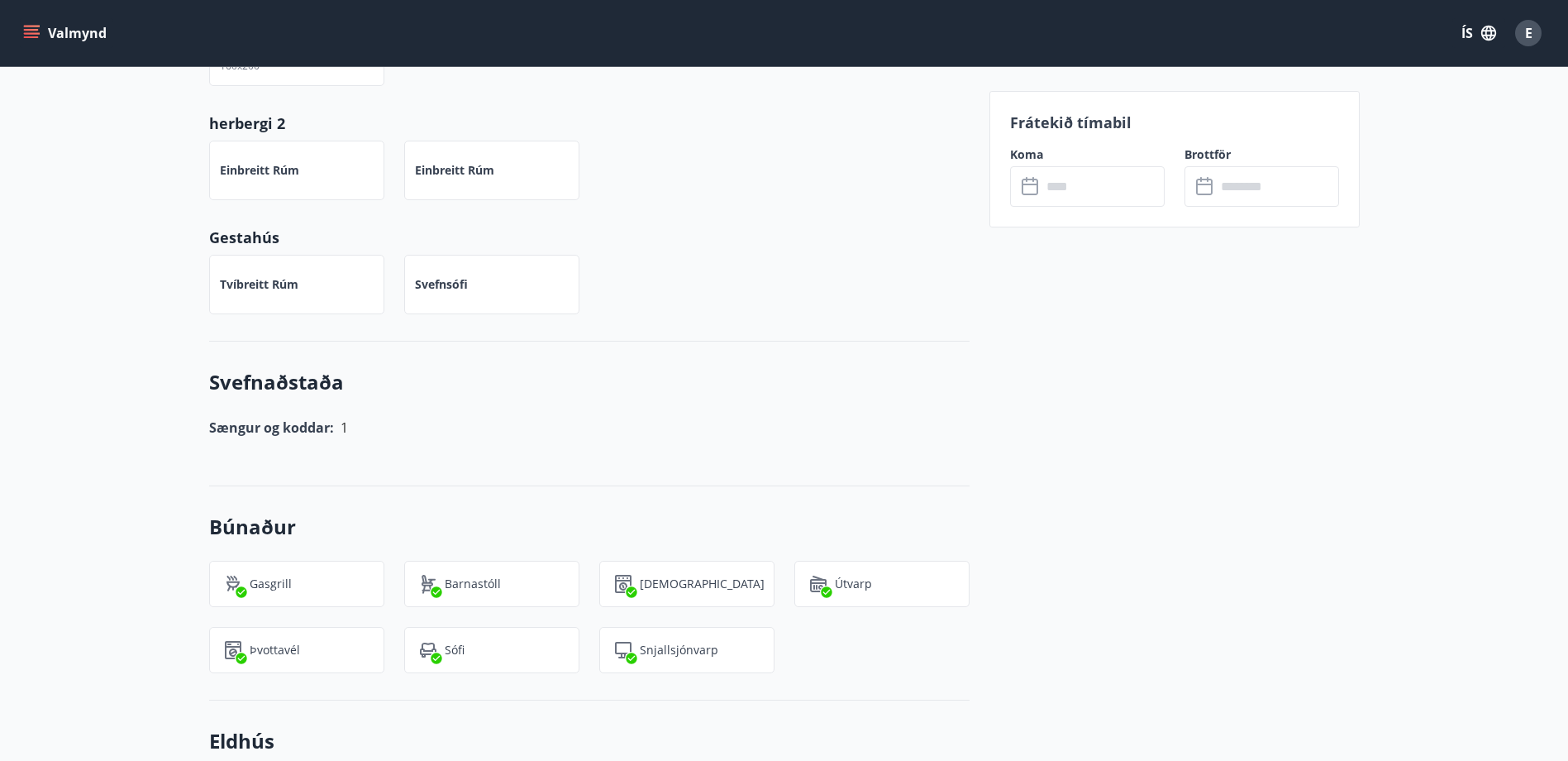
scroll to position [165, 0]
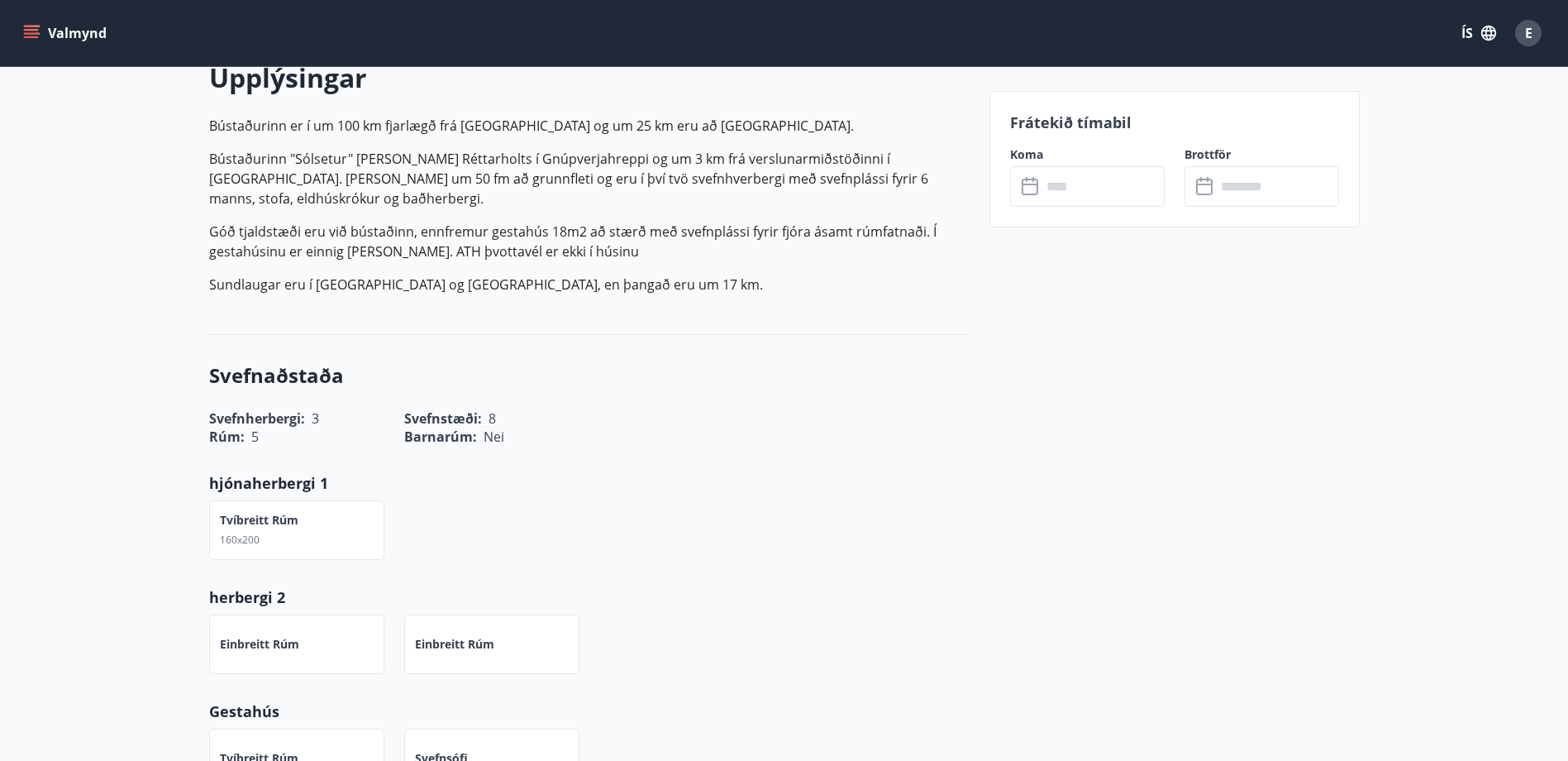
scroll to position [909, 0]
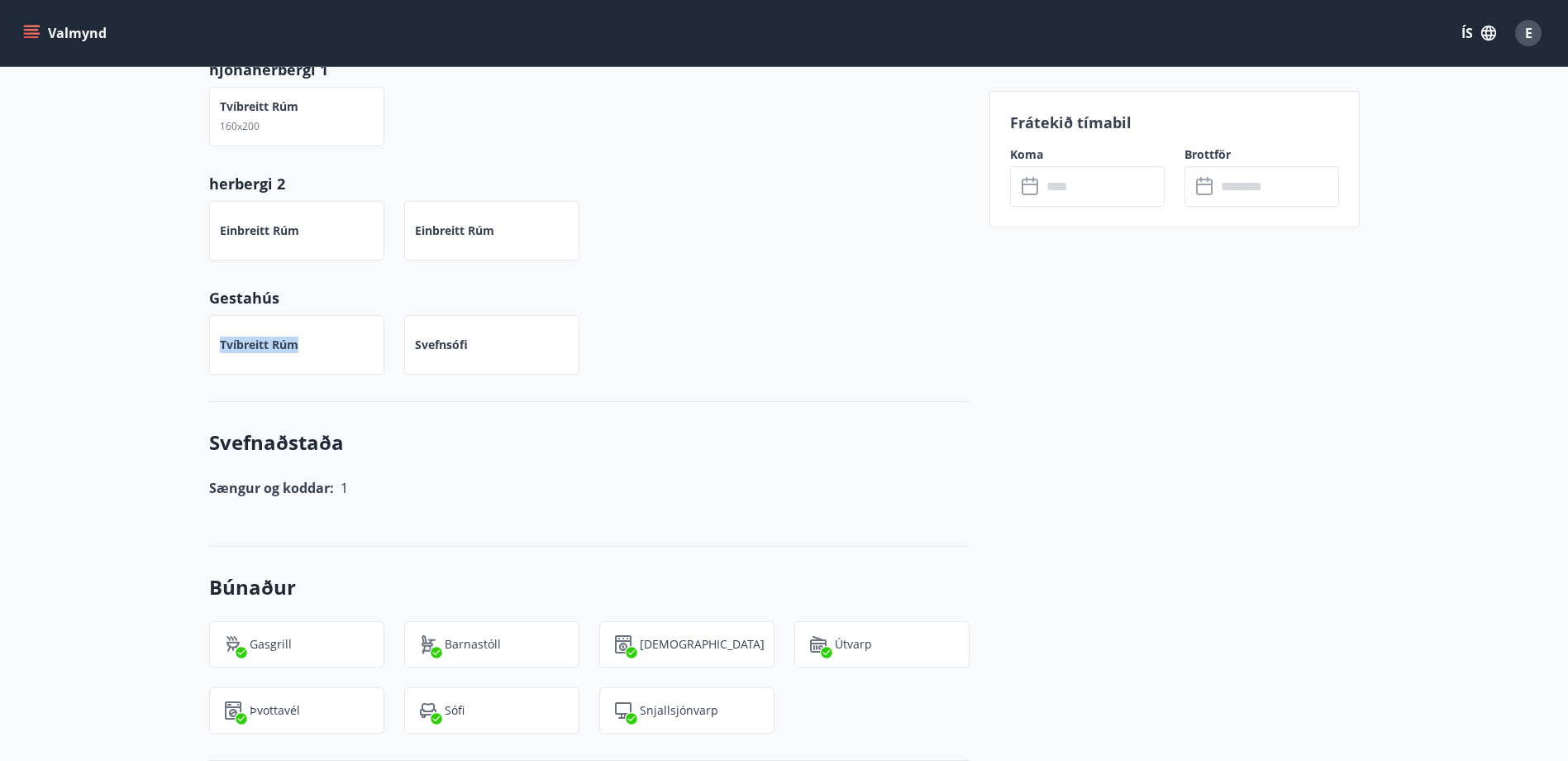
drag, startPoint x: 311, startPoint y: 323, endPoint x: 191, endPoint y: 329, distance: 120.1
click at [191, 329] on div "Tvíbreitt rúm" at bounding box center [287, 335] width 195 height 79
click at [801, 333] on div "Tvíbreitt rúm Svefnsófi" at bounding box center [580, 335] width 781 height 79
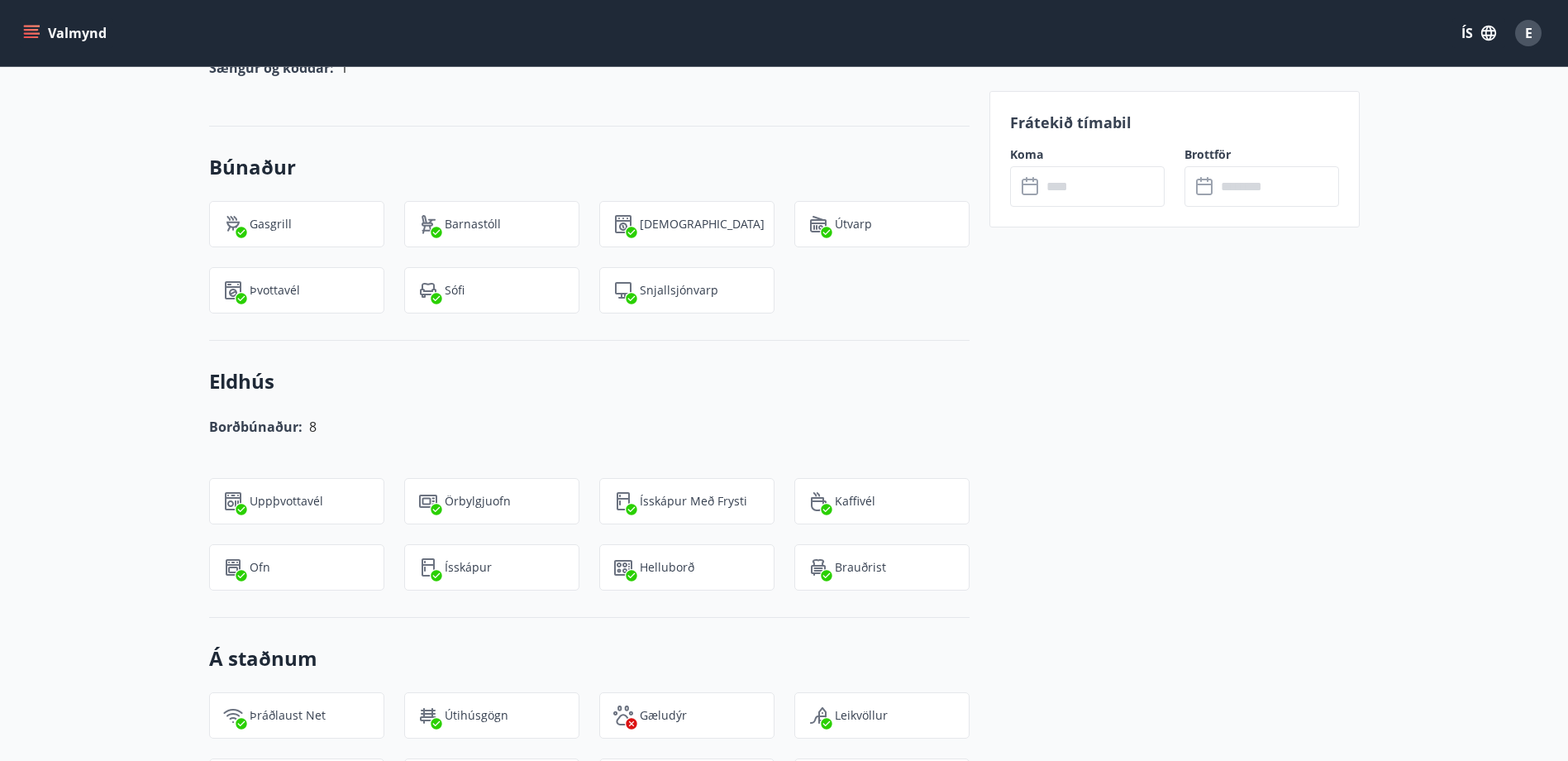
scroll to position [1323, 0]
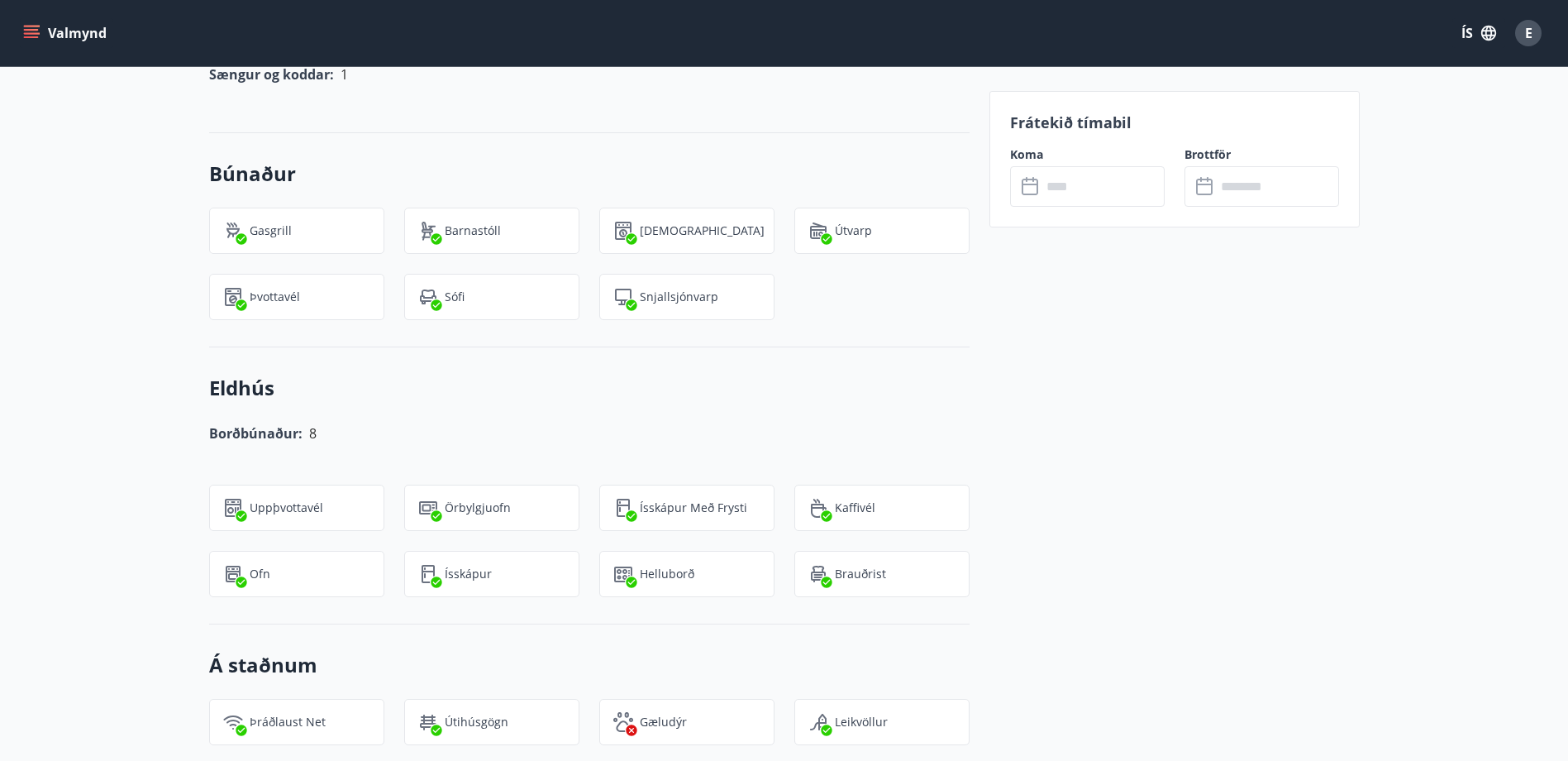
click at [1188, 428] on div "Frátekið tímabil Koma ​ ​ Brottför ​ ​" at bounding box center [1174, 528] width 370 height 2604
click at [1066, 183] on input "text" at bounding box center [1103, 186] width 123 height 41
click at [1067, 190] on input "text" at bounding box center [1103, 186] width 123 height 41
click at [85, 179] on div "+16 Myndir Upplýsingar Bústaðurinn er í um 100 km fjarlægð frá Reykjavík og um …" at bounding box center [784, 475] width 1568 height 2604
click at [303, 208] on div "Gasgrill" at bounding box center [297, 230] width 176 height 46
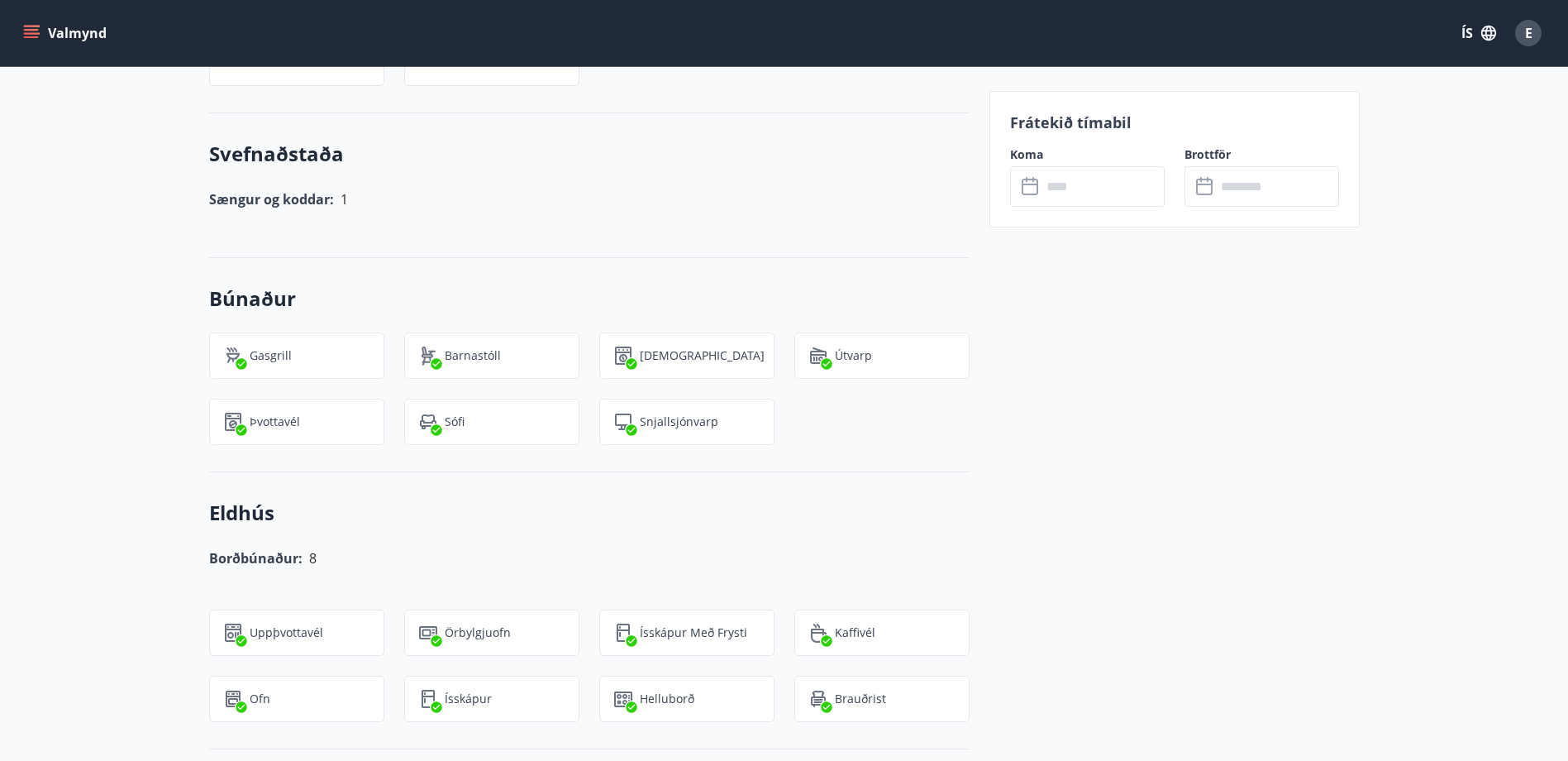
scroll to position [1158, 0]
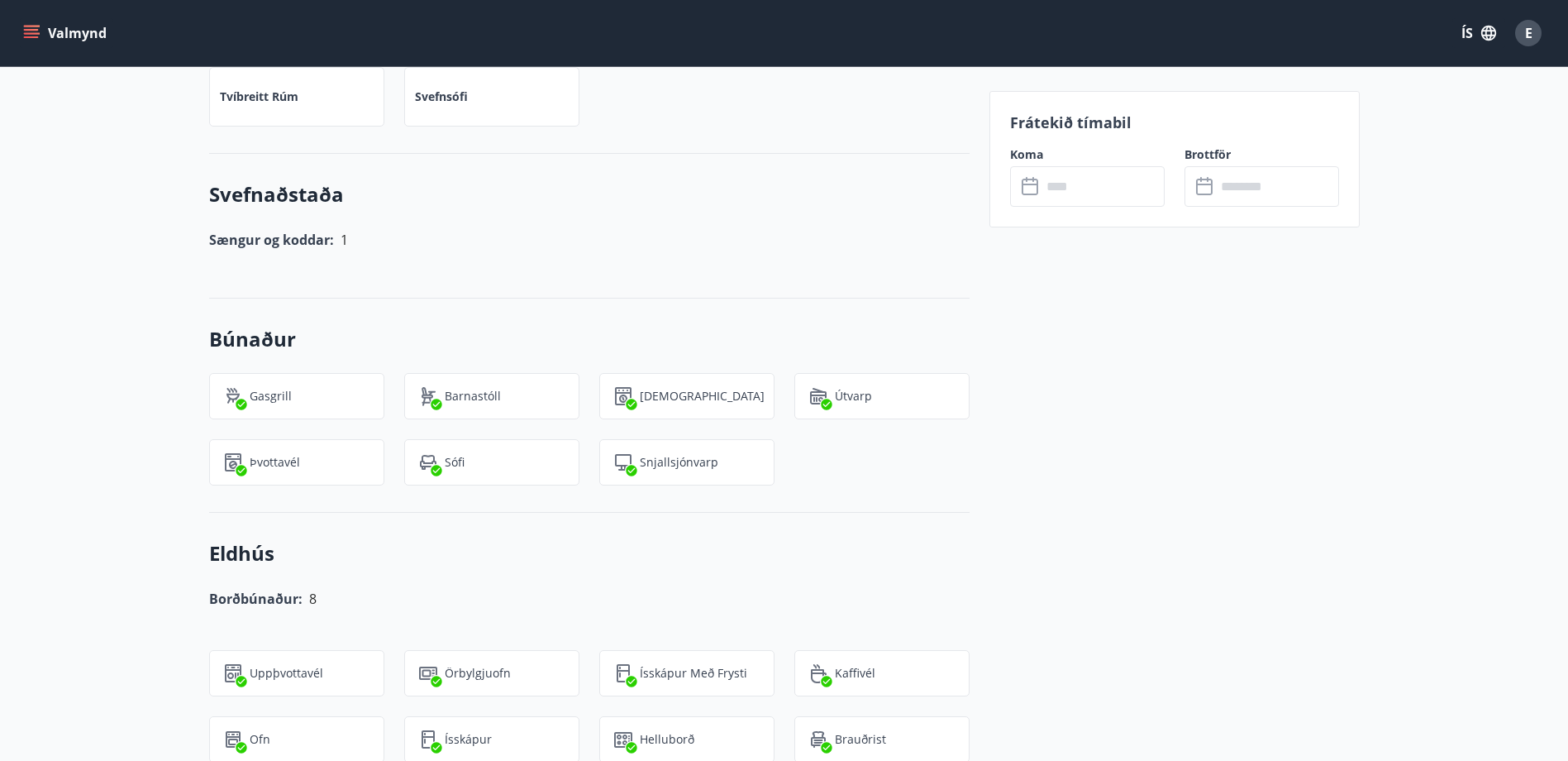
click at [1181, 145] on div "Frátekið tímabil Koma ​ ​ Brottför ​ ​" at bounding box center [1174, 159] width 370 height 136
click at [1017, 190] on div "​ ​" at bounding box center [1087, 186] width 155 height 41
click at [1025, 190] on icon at bounding box center [1031, 186] width 20 height 20
click at [1054, 175] on input "text" at bounding box center [1103, 186] width 123 height 41
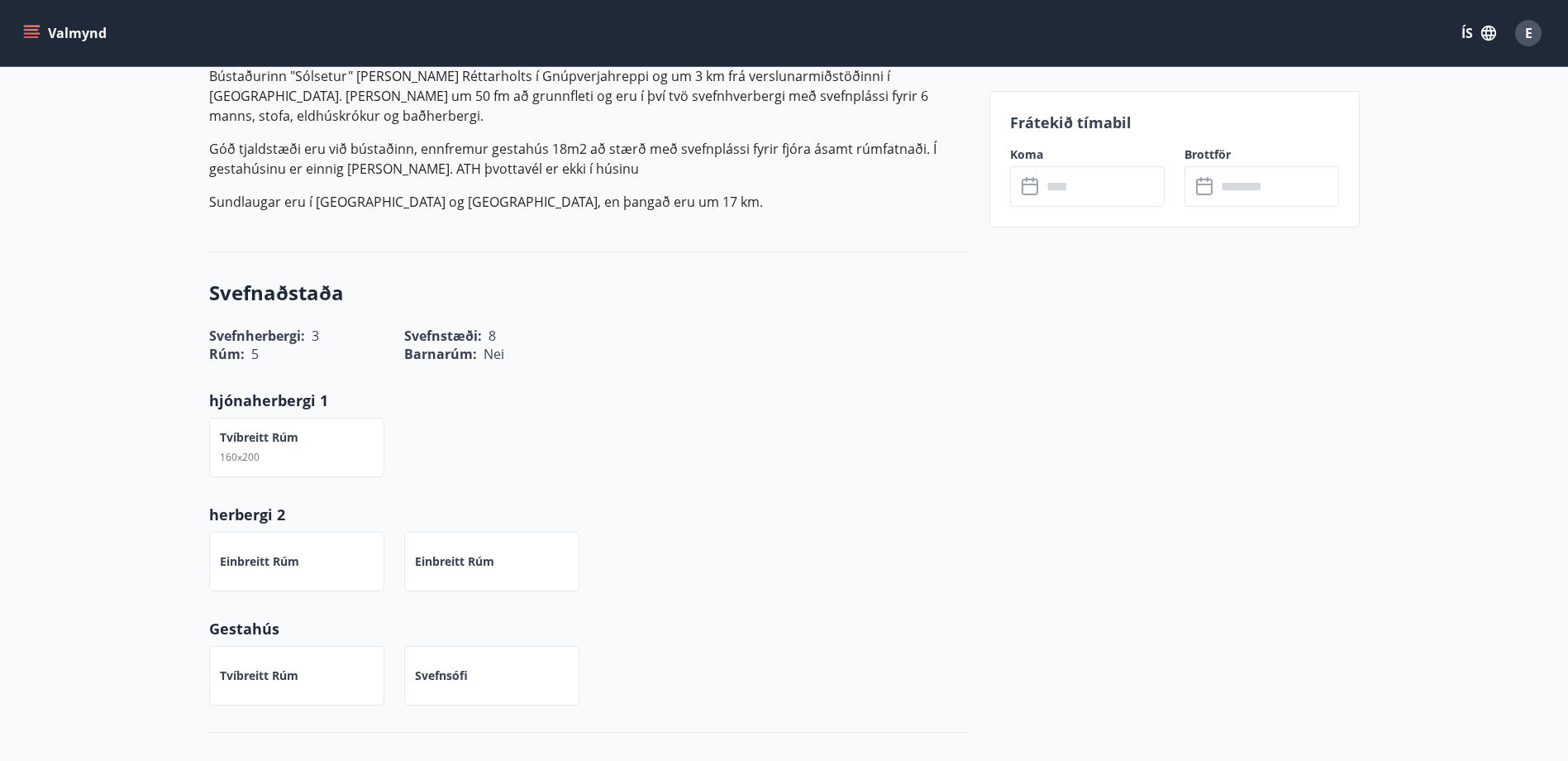
click at [749, 325] on div "Rúm : 5 Barnarúm : Nei" at bounding box center [580, 344] width 781 height 38
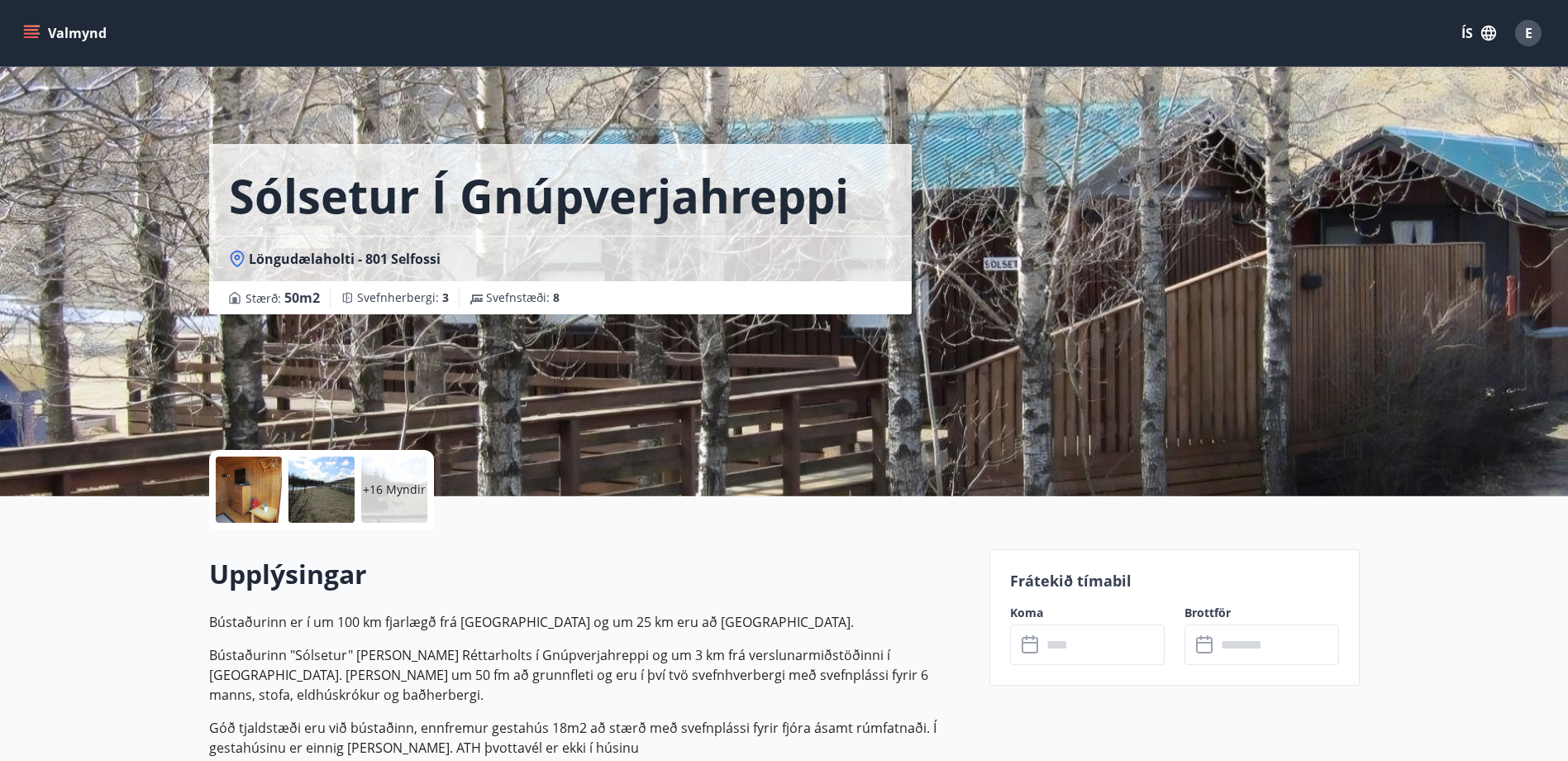
scroll to position [414, 0]
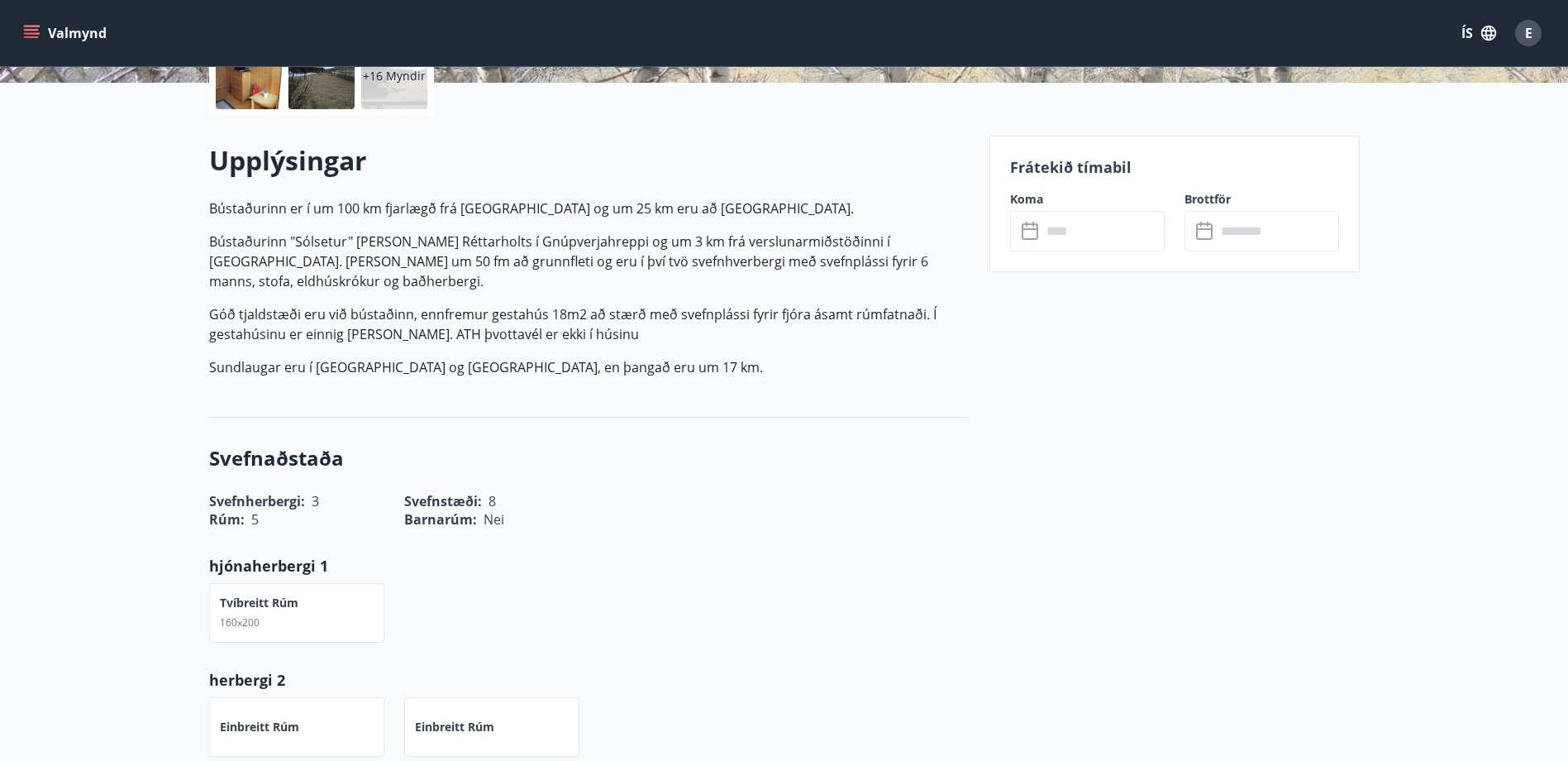
click at [1026, 237] on icon at bounding box center [1031, 231] width 20 height 20
click at [1045, 228] on input "text" at bounding box center [1103, 230] width 123 height 41
click at [413, 195] on div "Upplýsingar Bústaðurinn er í um 100 km fjarlægð frá Reykjavík og um 25 km eru a…" at bounding box center [590, 266] width 761 height 248
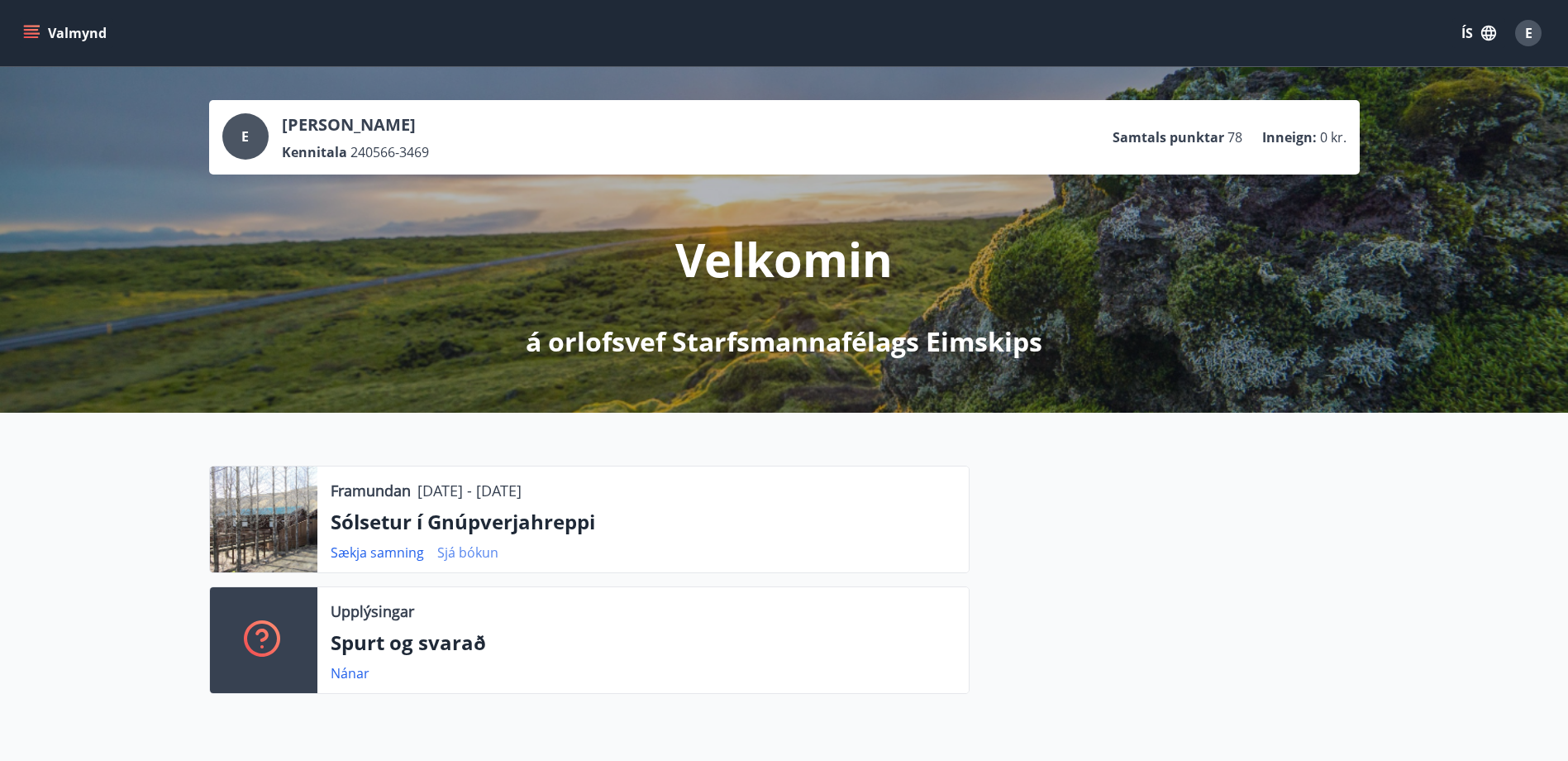
click at [466, 554] on link "Sjá bókun" at bounding box center [467, 551] width 61 height 18
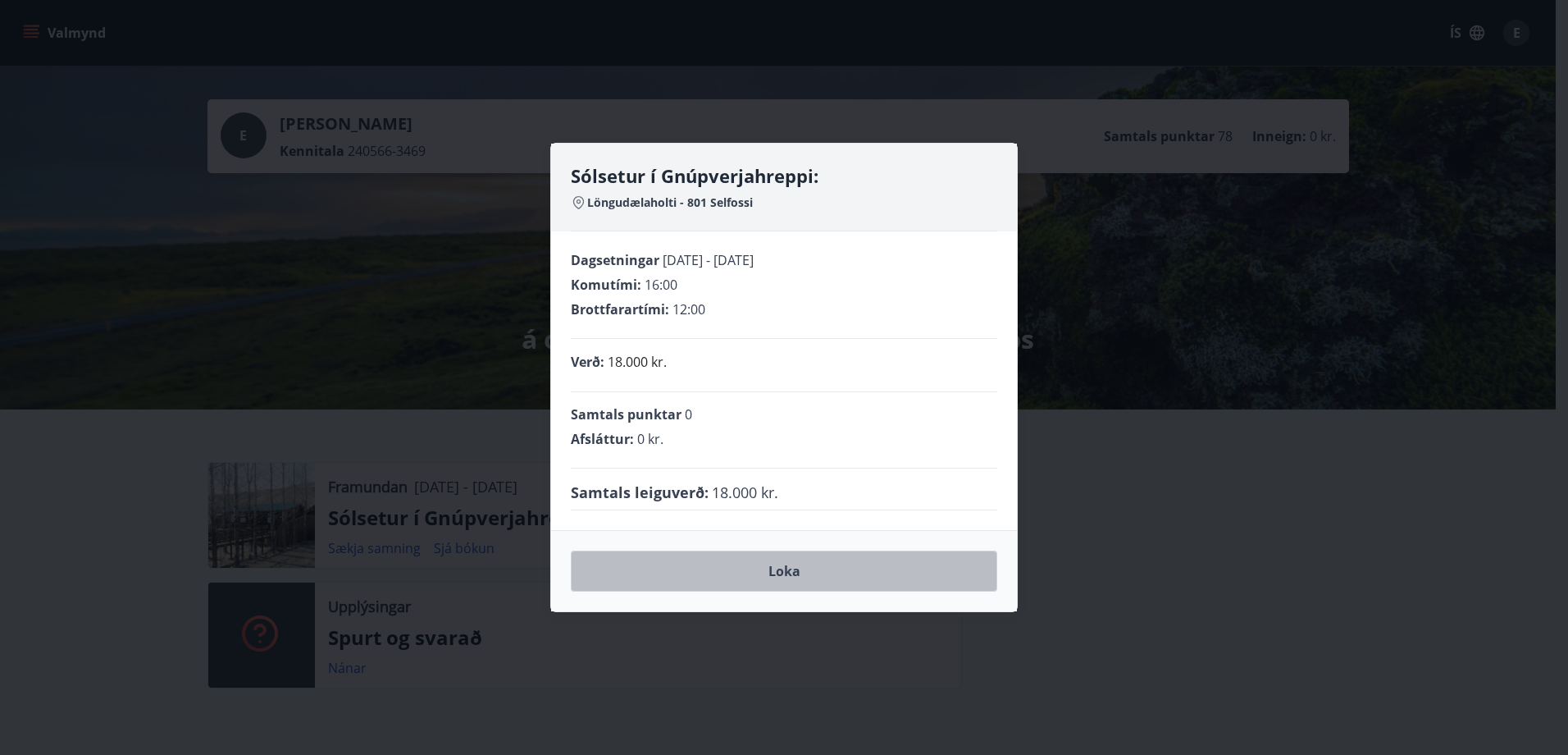
click at [745, 575] on button "Loka" at bounding box center [783, 571] width 426 height 41
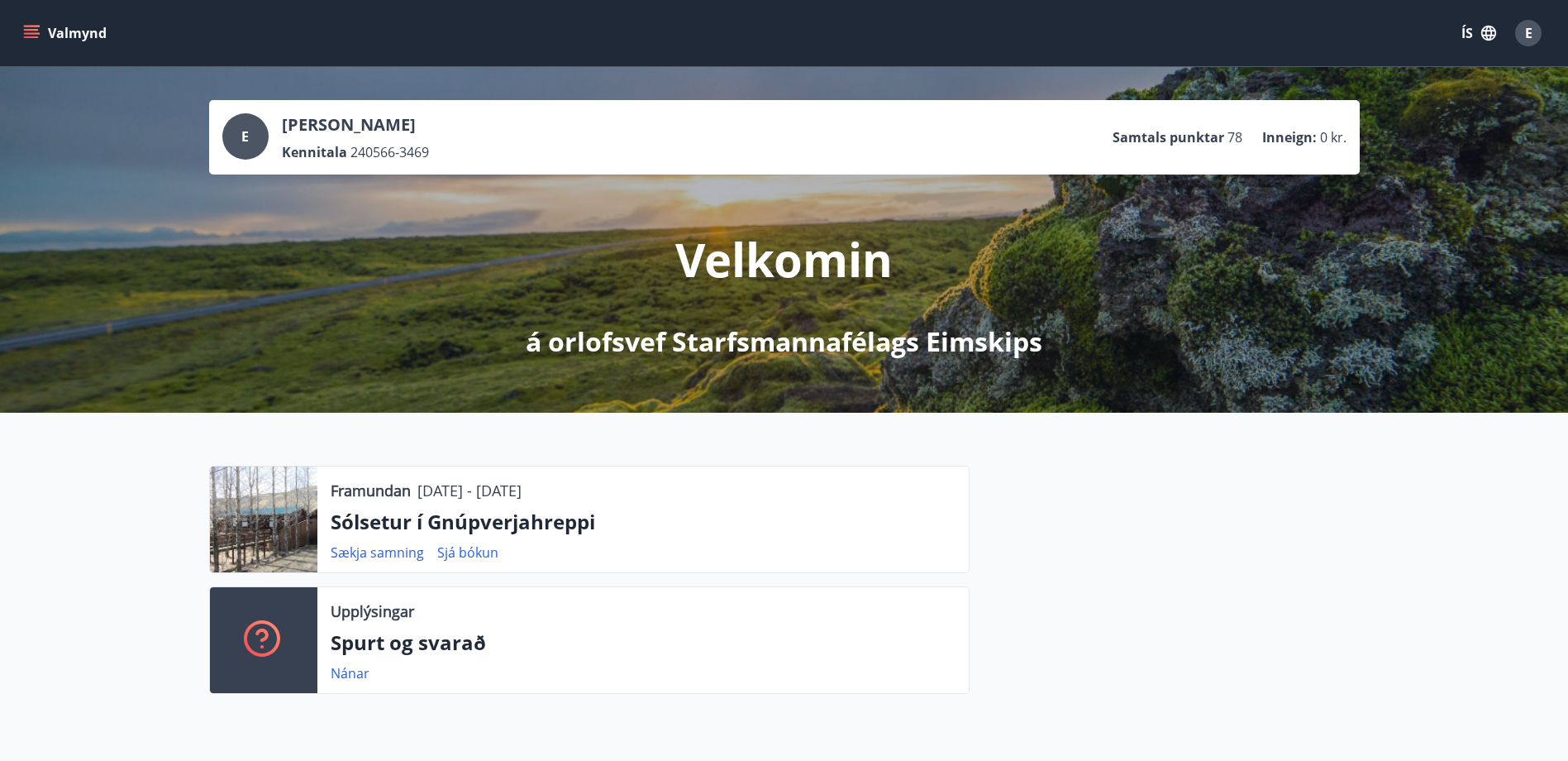
click at [367, 567] on div "Framundan [DATE] - [DATE] Sólsetur í Gnúpverjahreppi Sækja samning Sjá bókun" at bounding box center [643, 519] width 651 height 106
click at [365, 559] on link "Sækja samning" at bounding box center [377, 551] width 93 height 18
click at [1126, 602] on div at bounding box center [1164, 586] width 390 height 242
click at [1264, 485] on div at bounding box center [1164, 586] width 390 height 242
click at [1221, 127] on ul "Samtals punktar 78 Inneign : 0 kr." at bounding box center [1230, 137] width 234 height 31
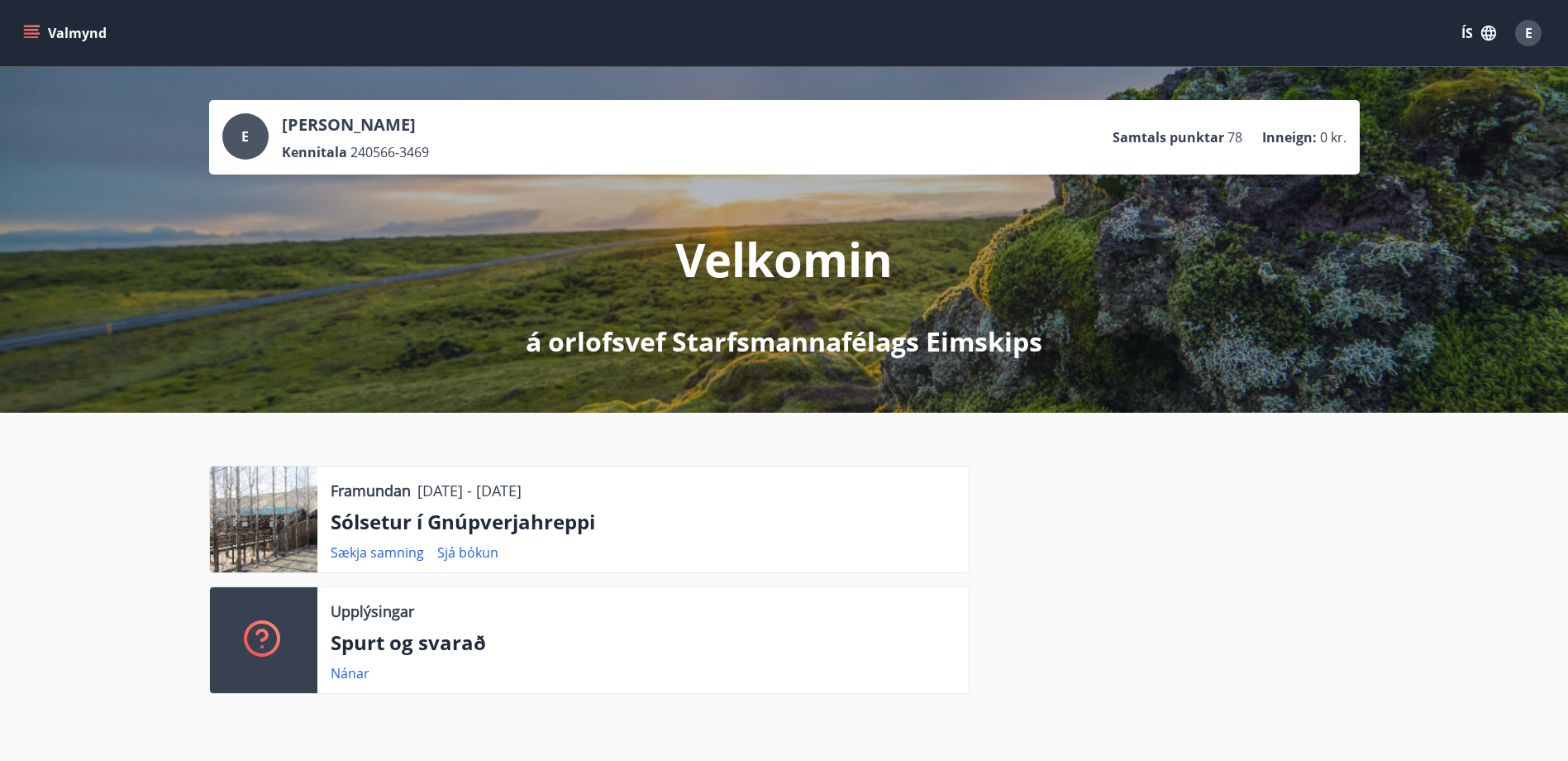
click at [1255, 154] on div "E [PERSON_NAME] Kennitala 240566-3469 Samtals punktar 78 Inneign : 0 kr." at bounding box center [784, 137] width 1124 height 48
click at [1234, 139] on span "78" at bounding box center [1235, 137] width 15 height 18
click at [405, 127] on p "[PERSON_NAME]" at bounding box center [356, 125] width 147 height 24
click at [1531, 41] on span "E" at bounding box center [1529, 32] width 8 height 18
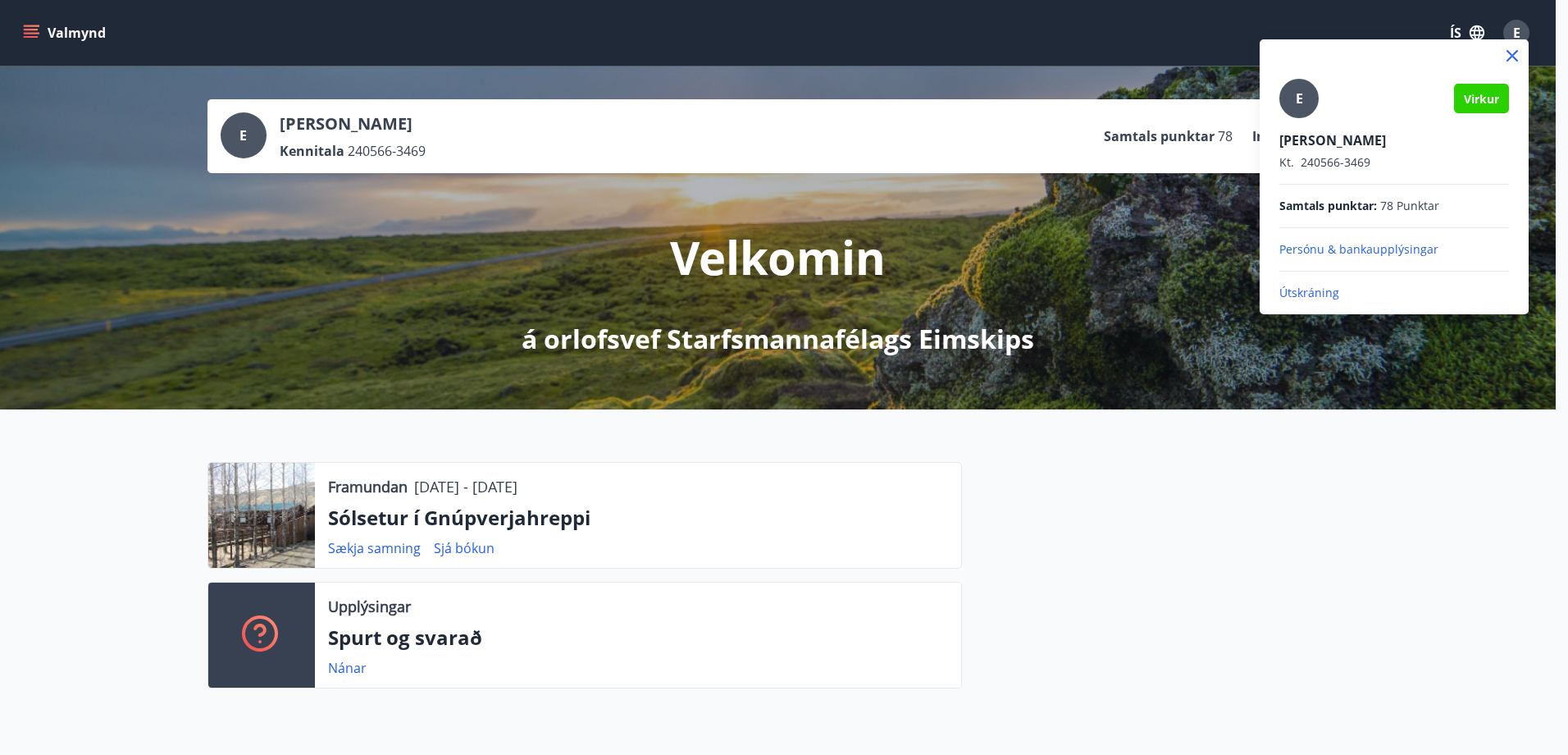
click at [1348, 250] on p "Persónu & bankaupplýsingar" at bounding box center [1394, 249] width 229 height 17
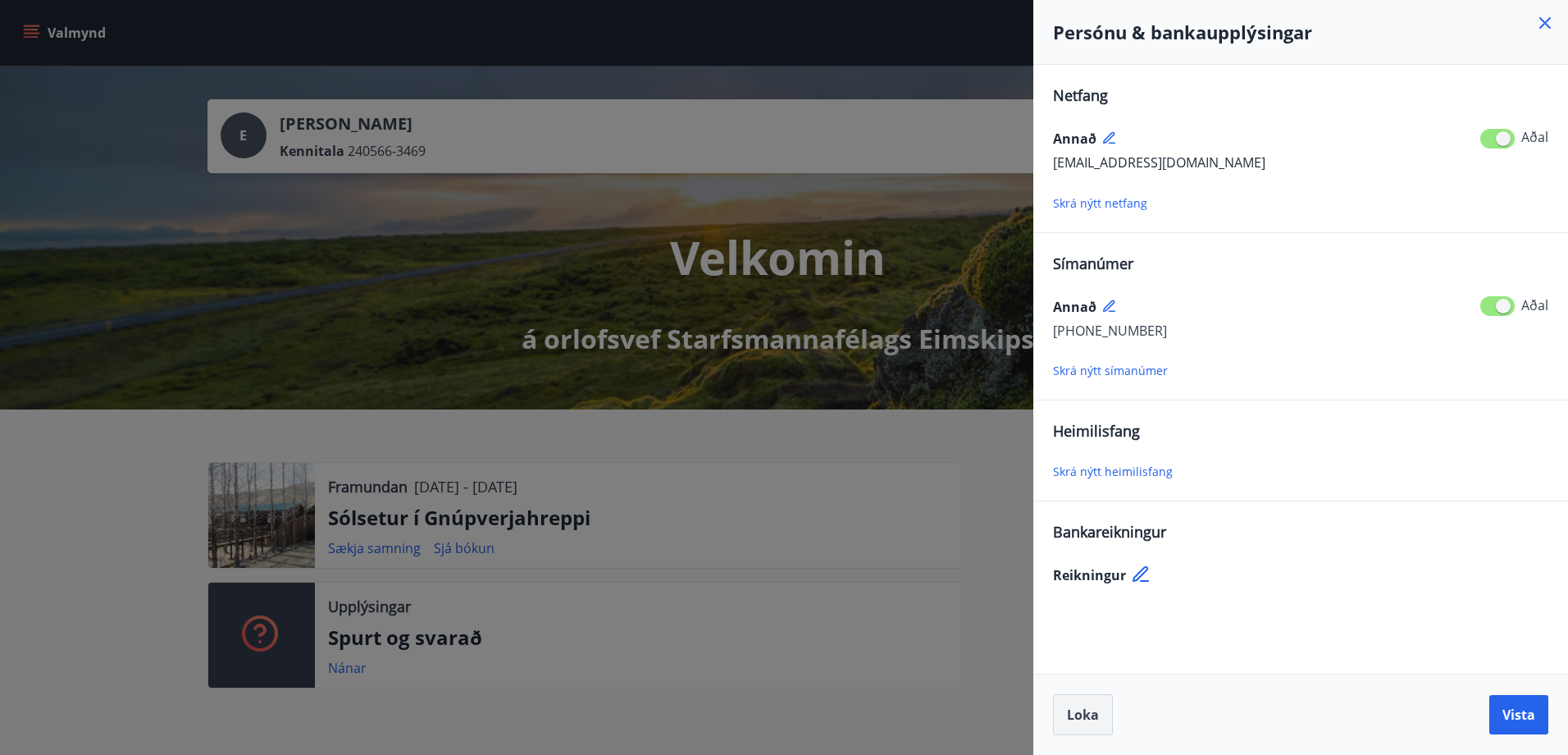
drag, startPoint x: 1013, startPoint y: 635, endPoint x: 1063, endPoint y: 719, distance: 97.8
click at [1058, 718] on div "Persónu & bankaupplýsingar Netfang Annað [EMAIL_ADDRESS][DOMAIN_NAME] Aðal Skrá…" at bounding box center [784, 378] width 1568 height 755
click at [1072, 719] on span "Loka" at bounding box center [1083, 714] width 32 height 18
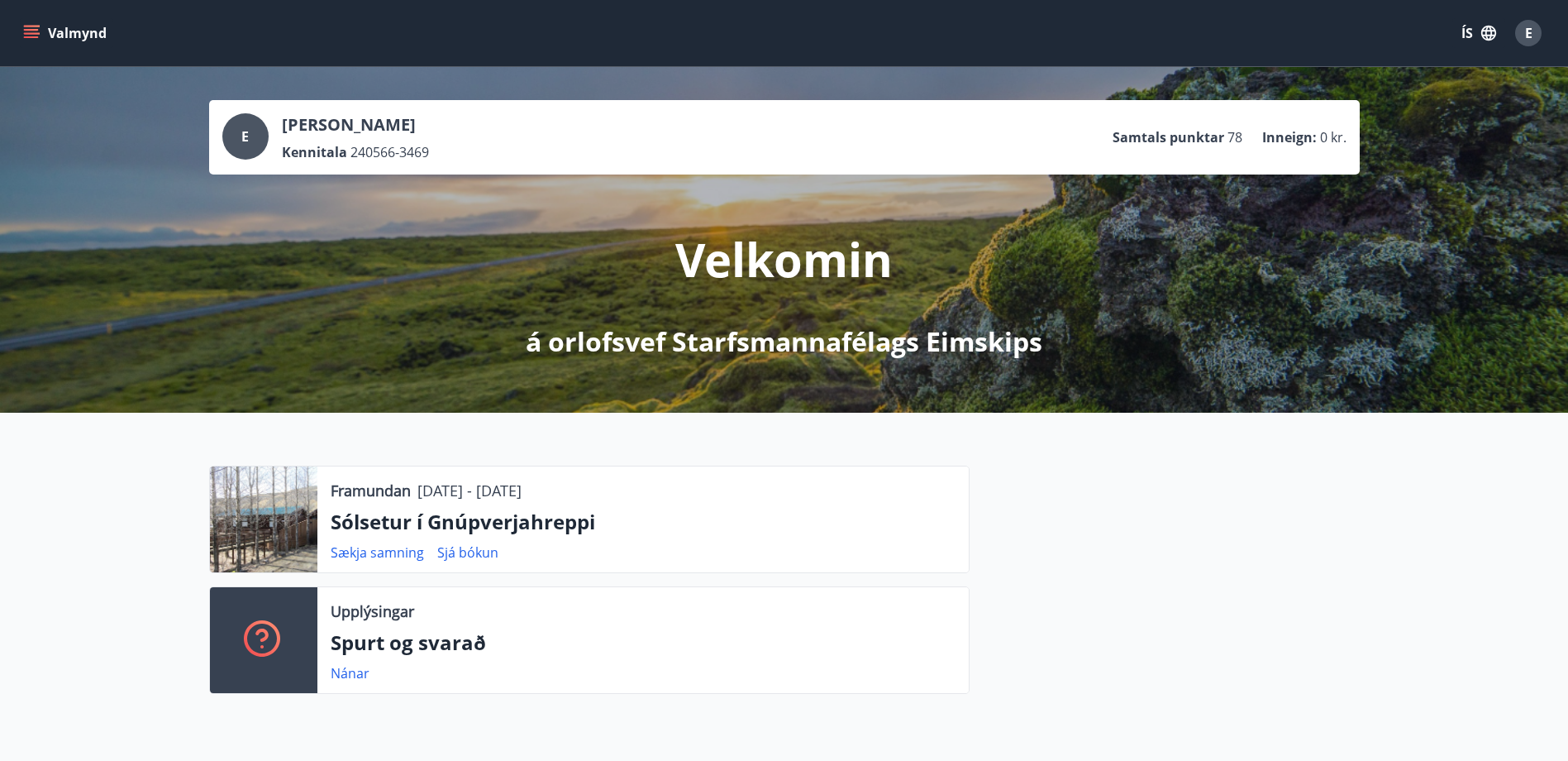
click at [1538, 32] on div "E" at bounding box center [1528, 33] width 26 height 26
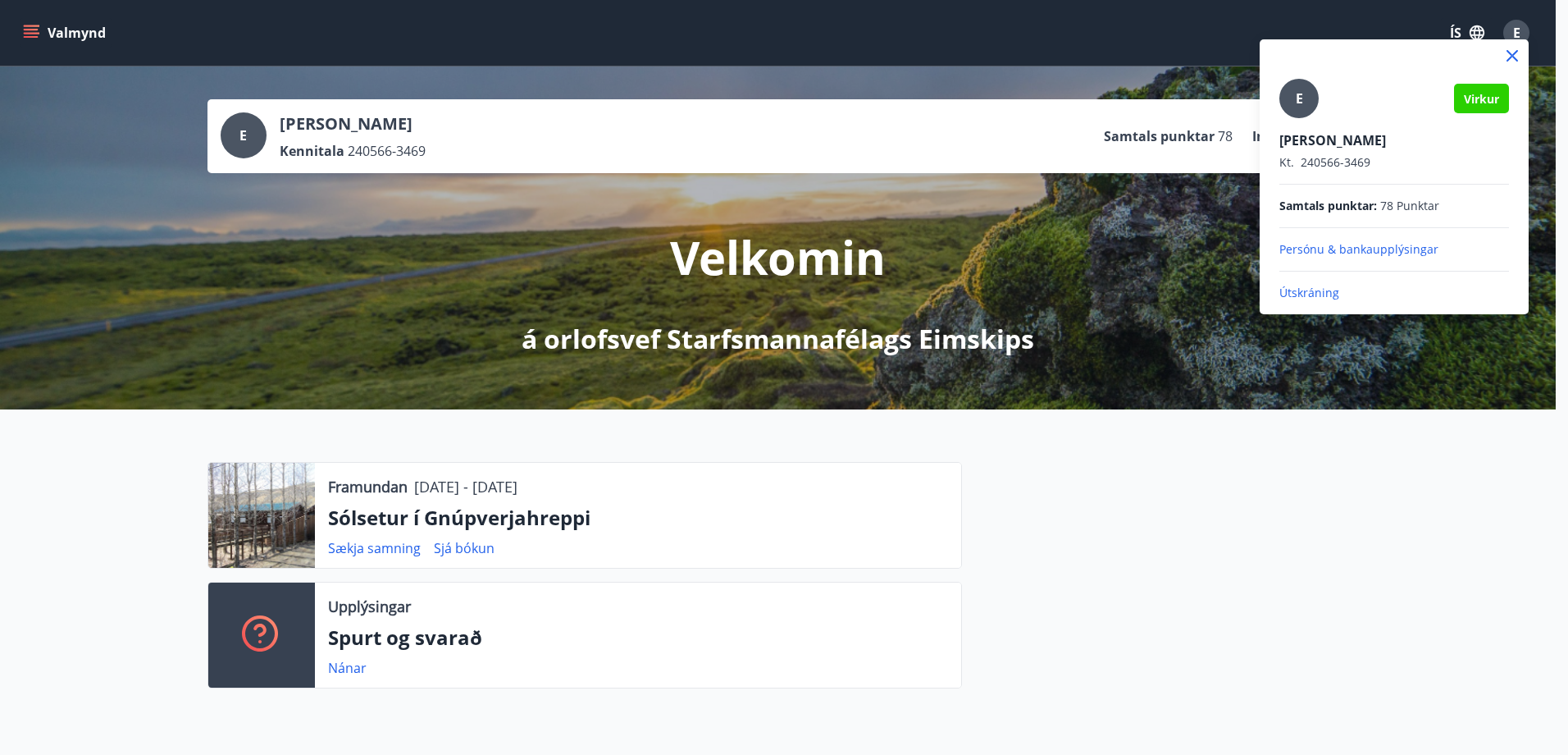
click at [1164, 594] on div at bounding box center [784, 378] width 1568 height 755
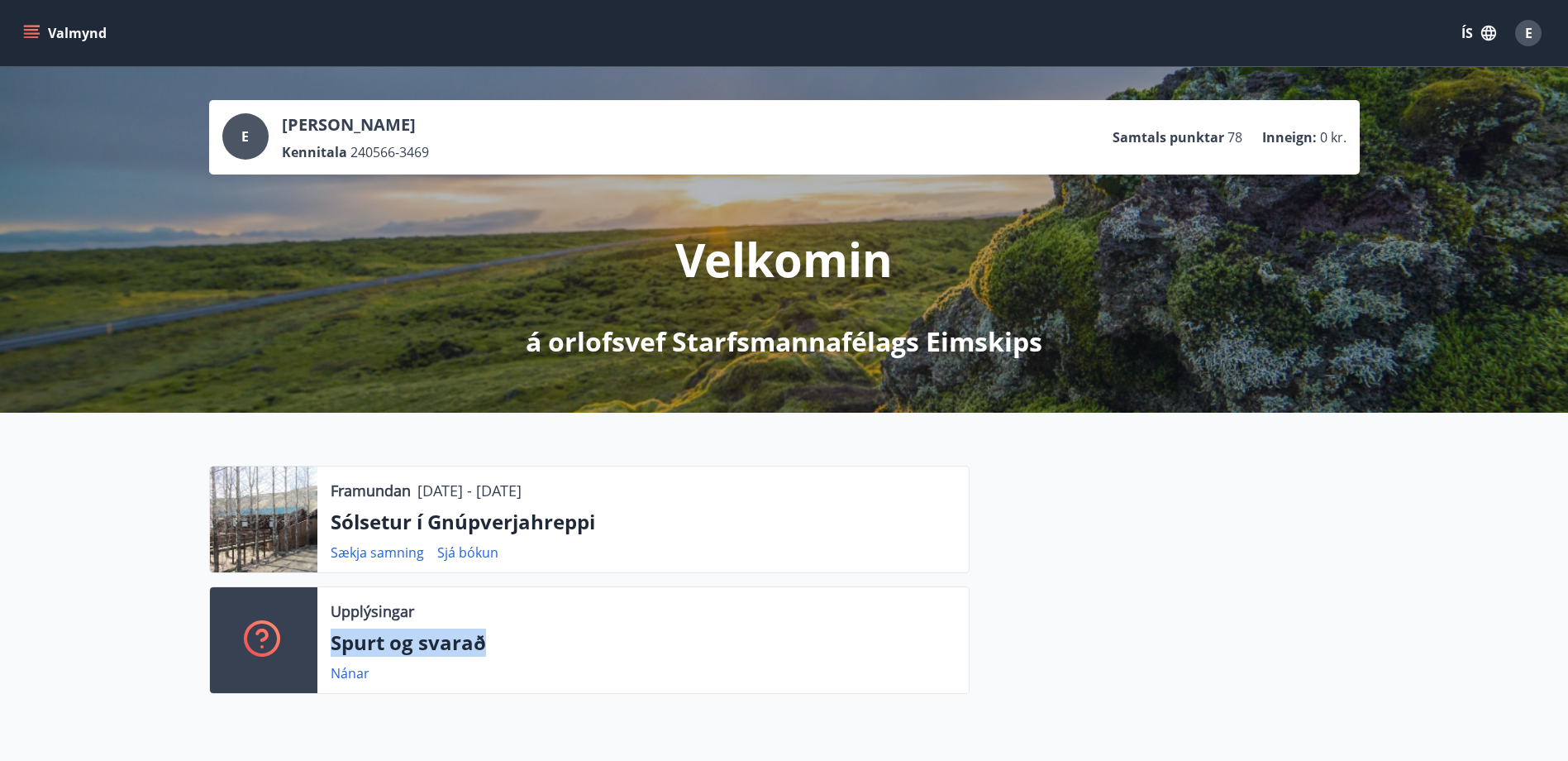
drag, startPoint x: 329, startPoint y: 647, endPoint x: 496, endPoint y: 651, distance: 167.0
click at [496, 651] on div "Upplýsingar Spurt og svarað Nánar" at bounding box center [643, 640] width 651 height 106
drag, startPoint x: 496, startPoint y: 651, endPoint x: 643, endPoint y: 527, distance: 192.3
click at [654, 527] on p "Sólsetur í Gnúpverjahreppi" at bounding box center [643, 522] width 625 height 28
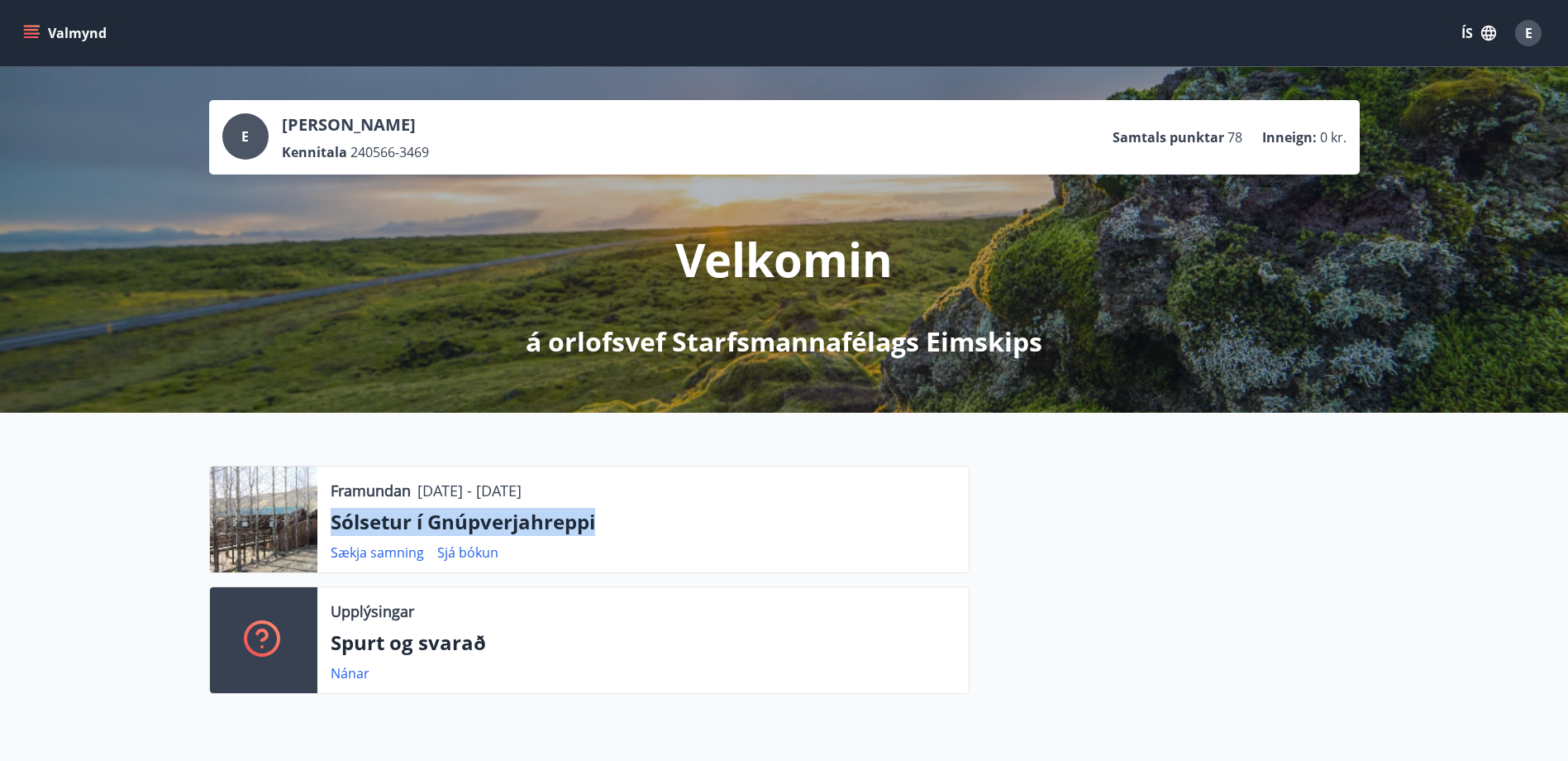
drag, startPoint x: 333, startPoint y: 517, endPoint x: 615, endPoint y: 535, distance: 282.6
click at [615, 535] on p "Sólsetur í Gnúpverjahreppi" at bounding box center [643, 522] width 625 height 28
click at [1121, 550] on div at bounding box center [1164, 586] width 390 height 242
click at [1118, 543] on div at bounding box center [1164, 586] width 390 height 242
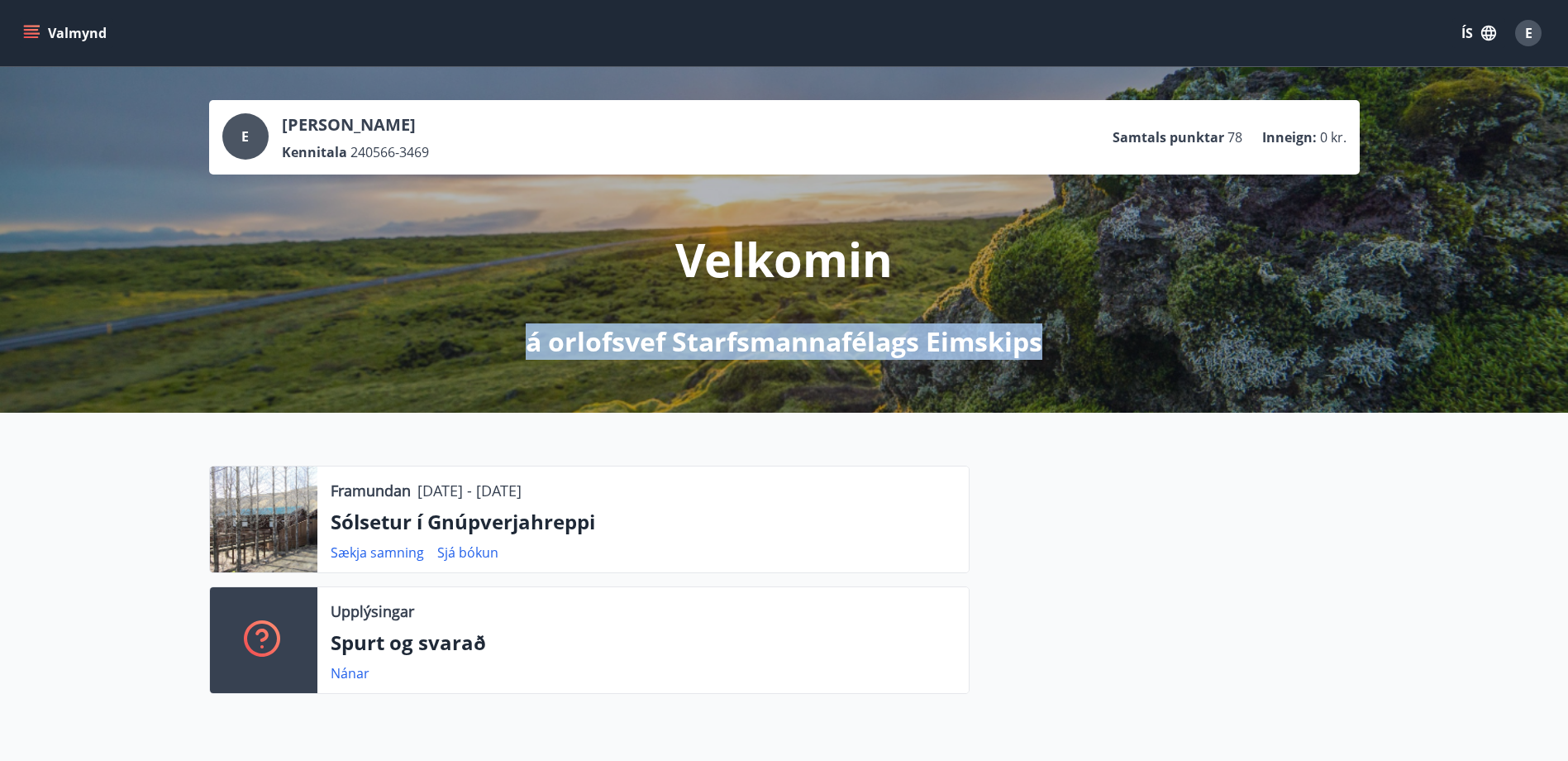
drag, startPoint x: 524, startPoint y: 342, endPoint x: 1063, endPoint y: 347, distance: 539.0
click at [1063, 347] on div "Velkomin á orlofsvef Starfsmannafélags Eimskips" at bounding box center [784, 267] width 926 height 185
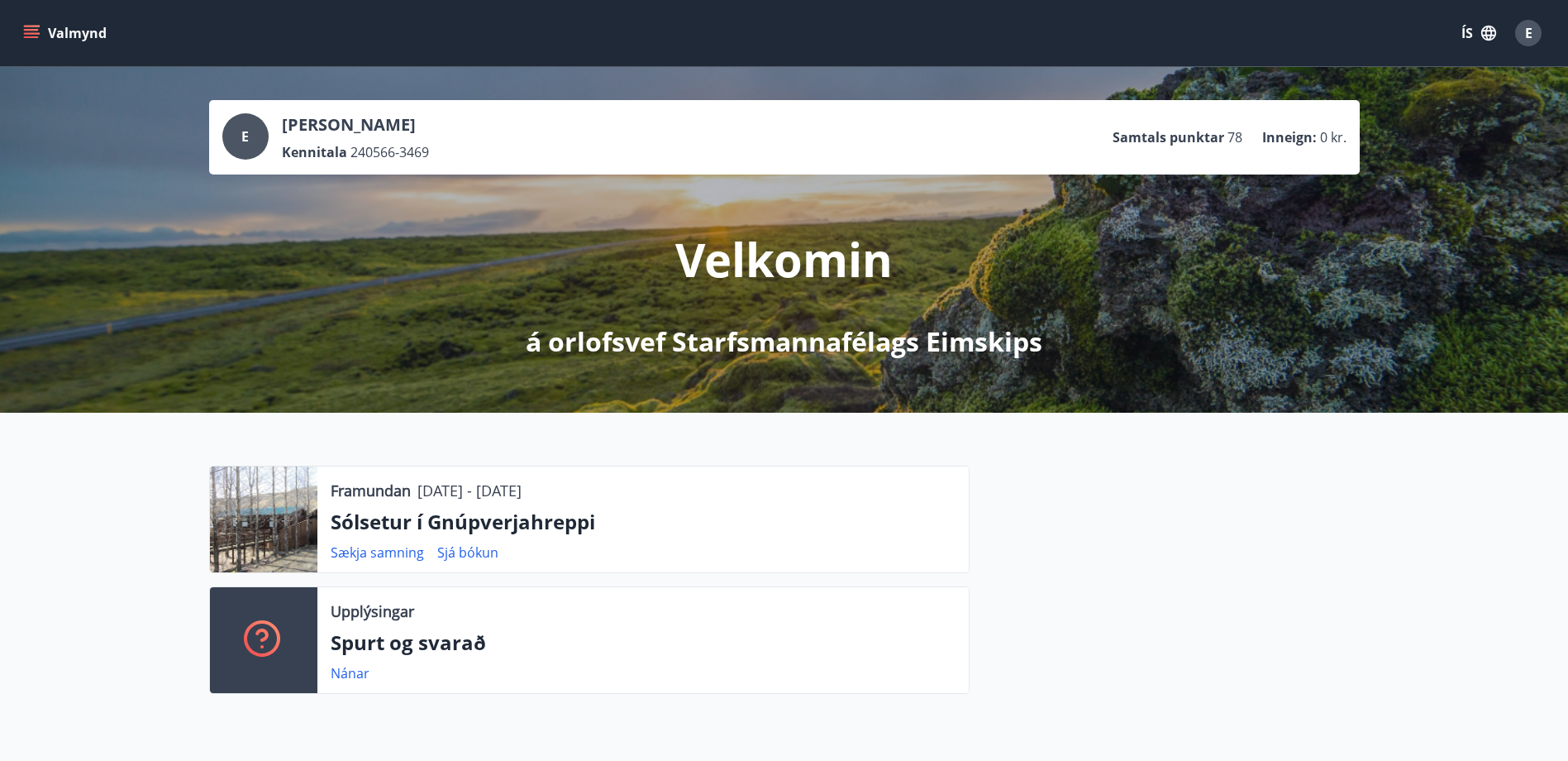
click at [755, 266] on p "Velkomin" at bounding box center [784, 259] width 217 height 63
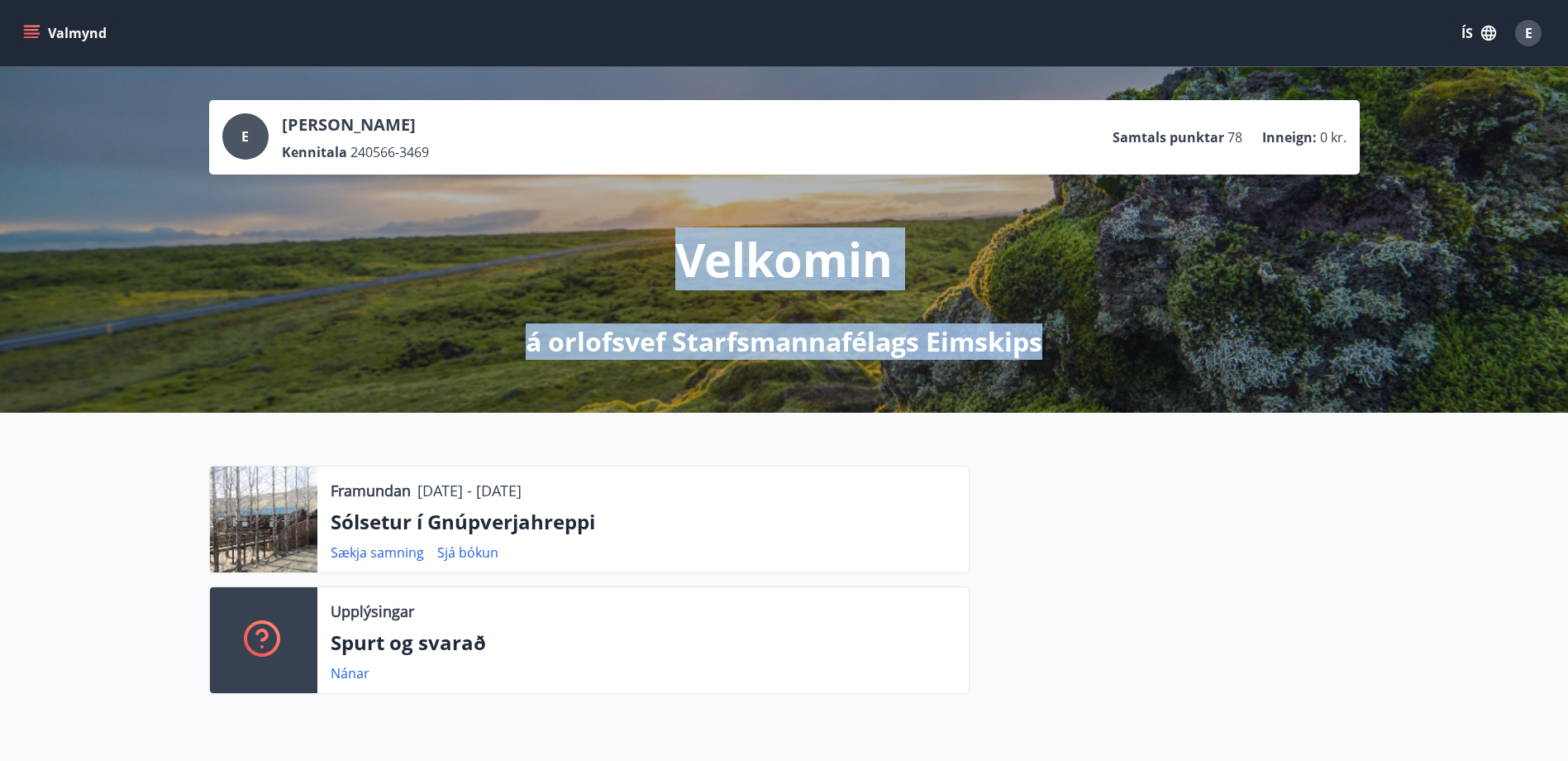
drag, startPoint x: 669, startPoint y: 256, endPoint x: 1049, endPoint y: 358, distance: 393.5
click at [1049, 358] on div "Velkomin á orlofsvef Starfsmannafélags Eimskips" at bounding box center [784, 267] width 926 height 185
drag, startPoint x: 1049, startPoint y: 358, endPoint x: 1146, endPoint y: 330, distance: 101.0
click at [1146, 330] on div "Velkomin á orlofsvef Starfsmannafélags Eimskips" at bounding box center [784, 267] width 926 height 185
